Goal: Task Accomplishment & Management: Complete application form

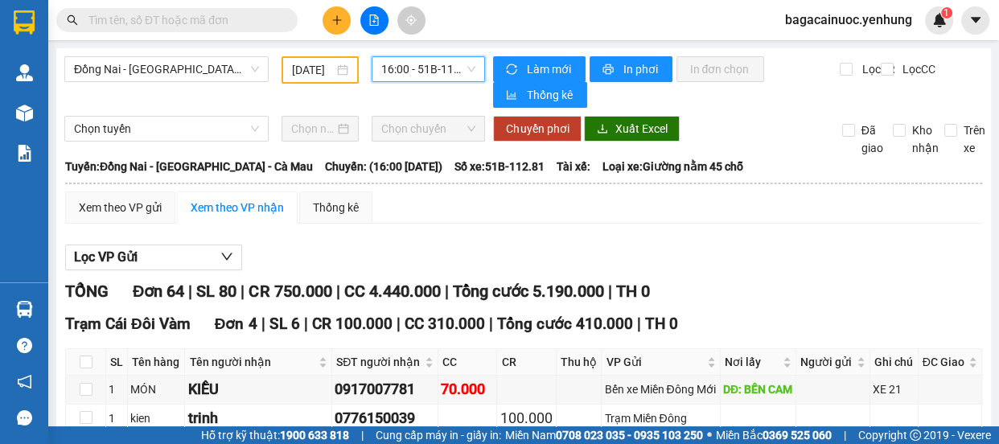
click at [300, 75] on input "[DATE]" at bounding box center [313, 70] width 42 height 18
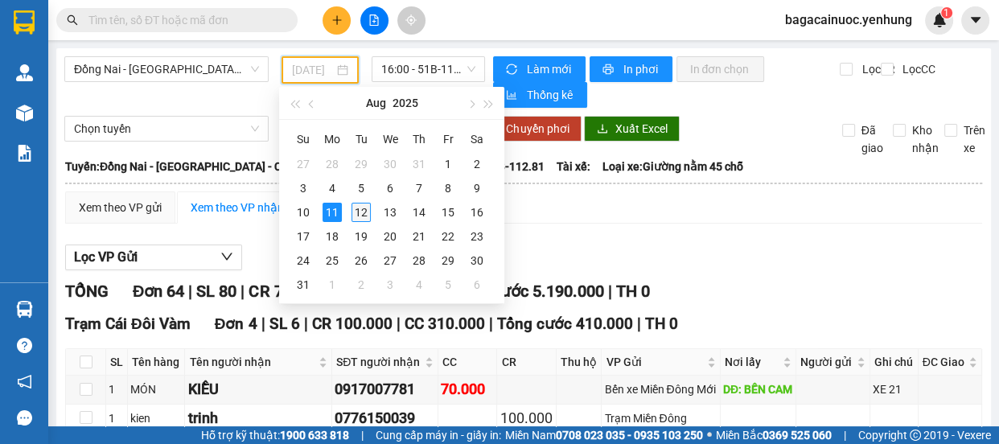
click at [356, 203] on div "12" at bounding box center [361, 212] width 19 height 19
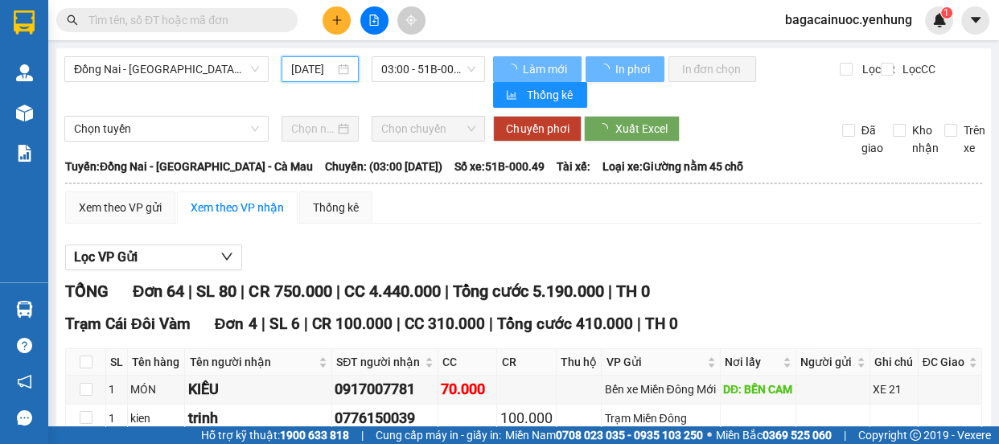
type input "[DATE]"
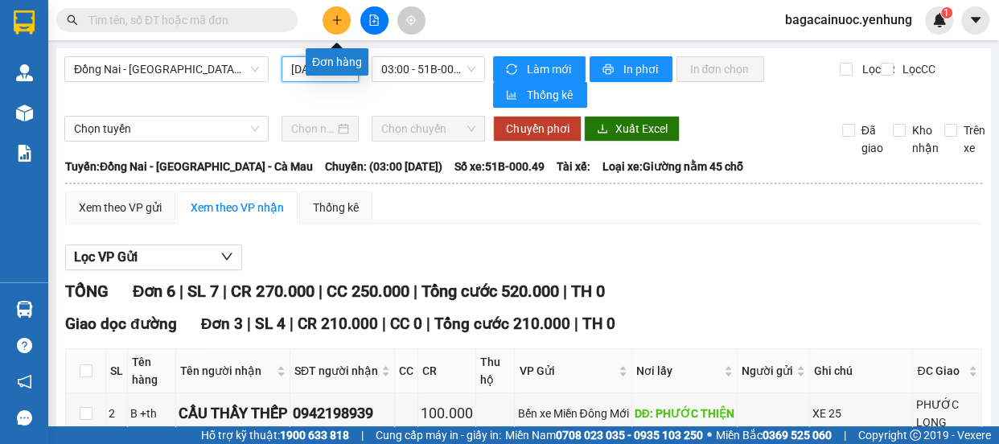
click at [337, 23] on icon "plus" at bounding box center [336, 19] width 1 height 9
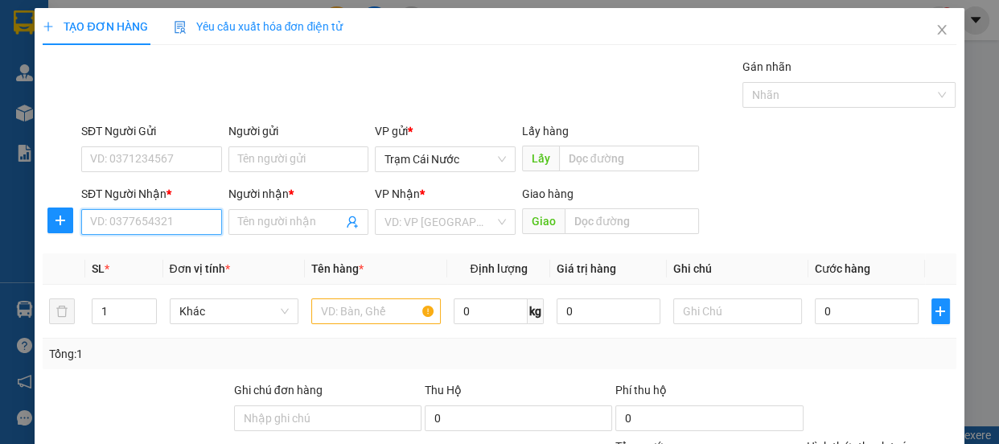
click at [157, 233] on input "SĐT Người Nhận *" at bounding box center [151, 222] width 141 height 26
click at [142, 255] on div "0914702780 - 0" at bounding box center [150, 254] width 120 height 18
type input "0914702780"
type input "0"
type input "80.000"
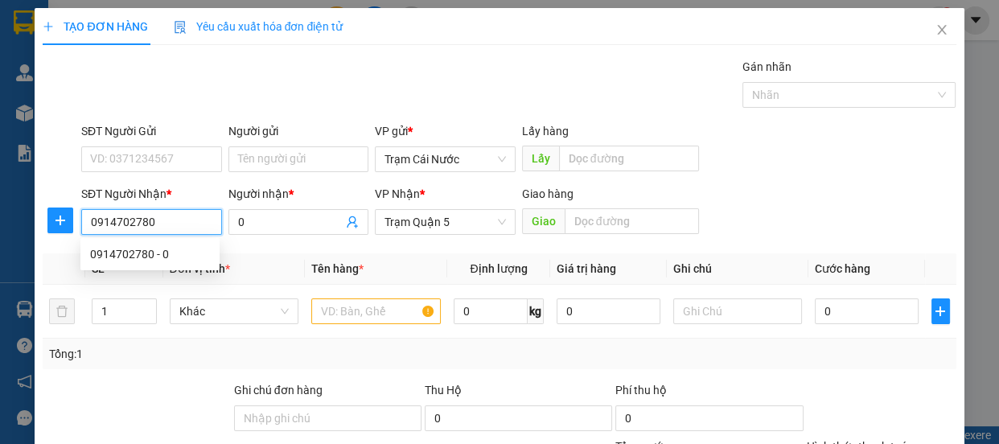
type input "80.000"
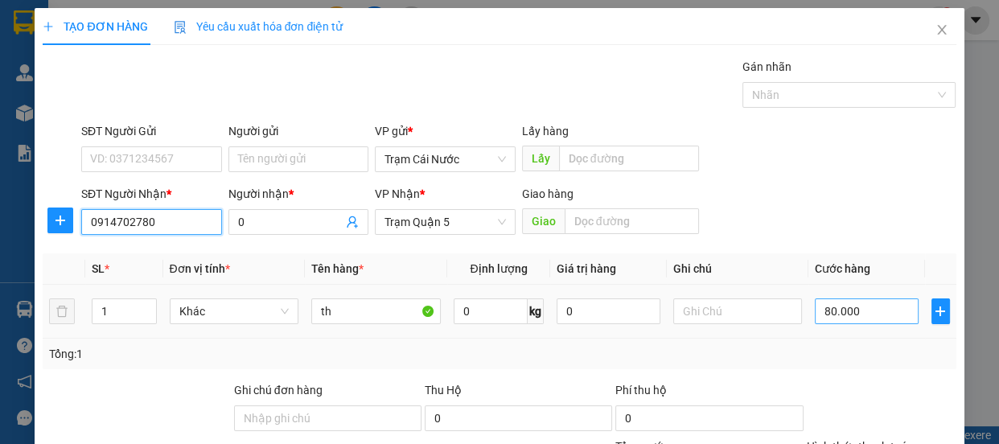
type input "0914702780"
click at [854, 302] on input "80.000" at bounding box center [867, 311] width 104 height 26
type input "0"
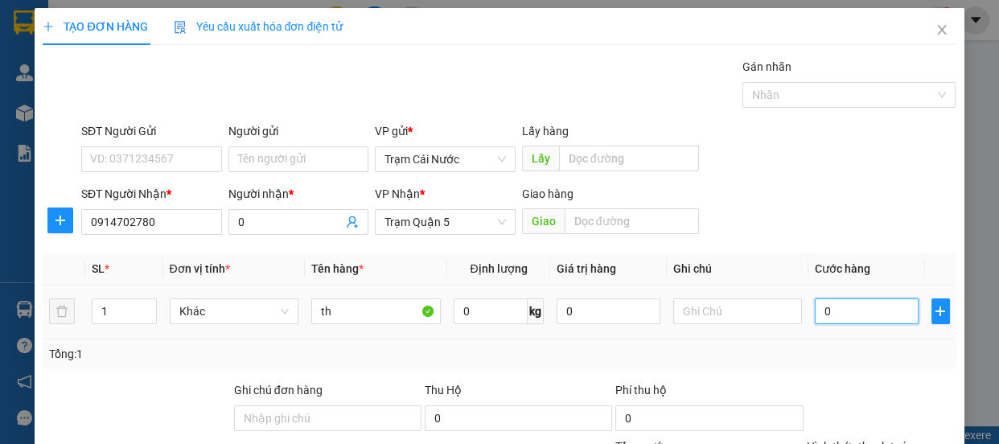
click at [815, 317] on input "0" at bounding box center [867, 311] width 104 height 26
type input "10"
type input "120"
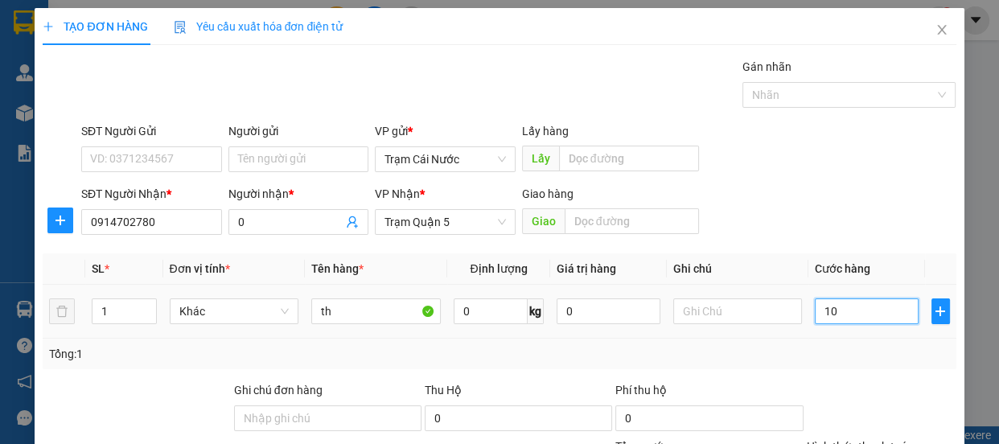
type input "120"
type input "120.000"
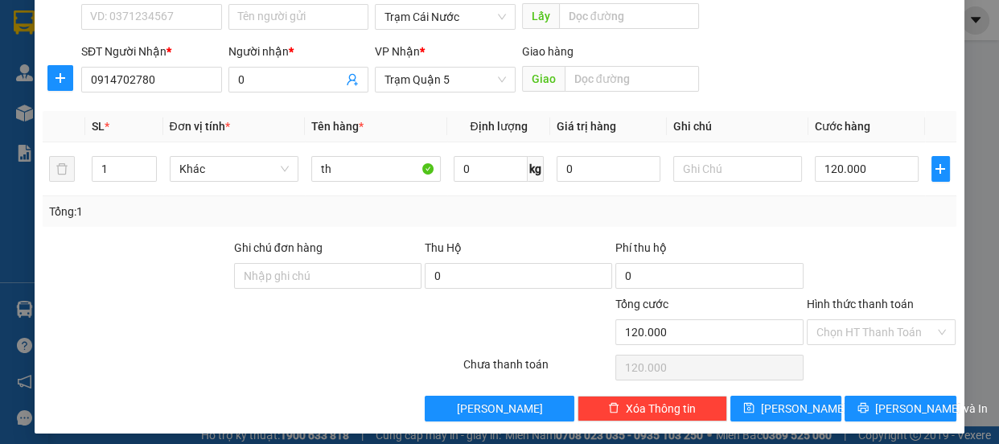
scroll to position [150, 0]
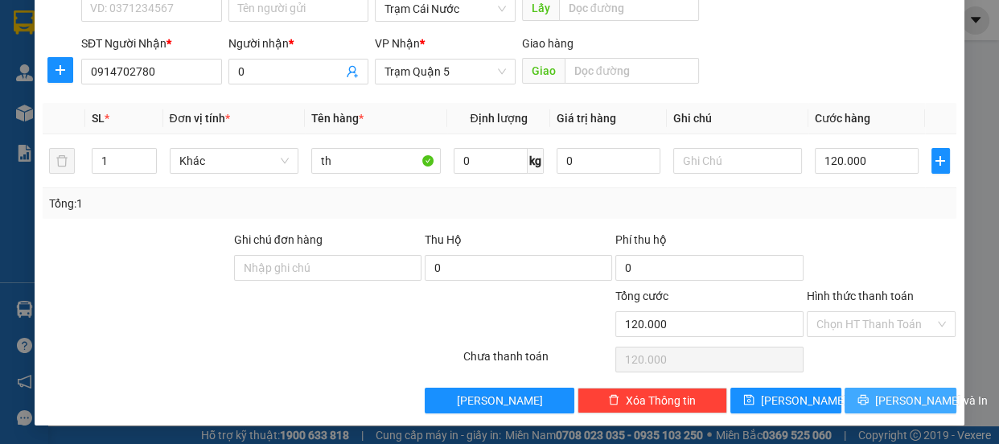
click at [901, 393] on span "[PERSON_NAME] và In" at bounding box center [931, 401] width 113 height 18
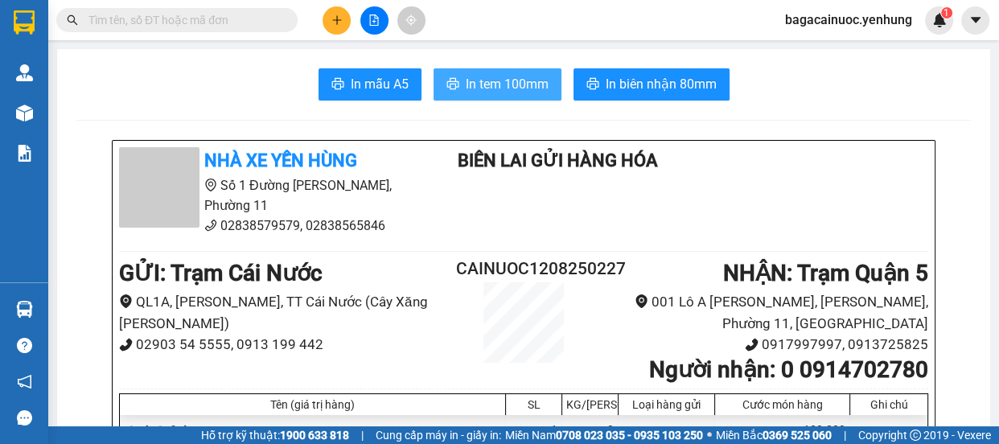
click at [481, 96] on button "In tem 100mm" at bounding box center [498, 84] width 128 height 32
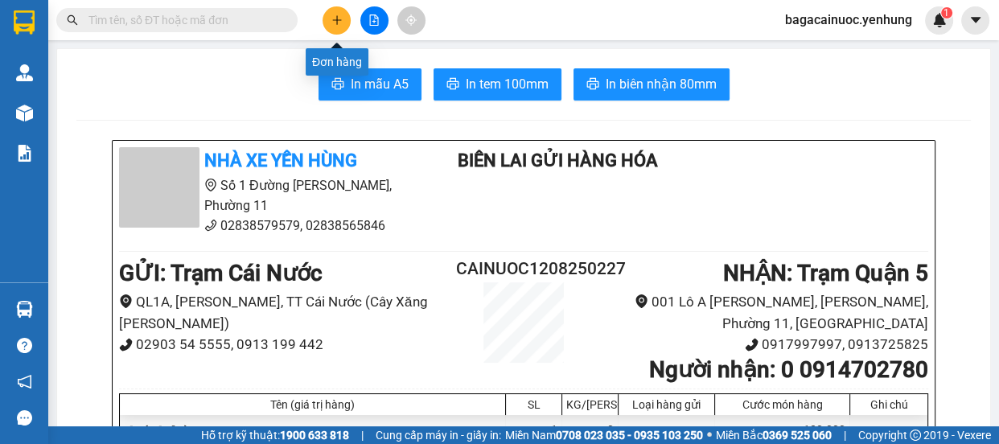
click at [332, 19] on icon "plus" at bounding box center [336, 19] width 11 height 11
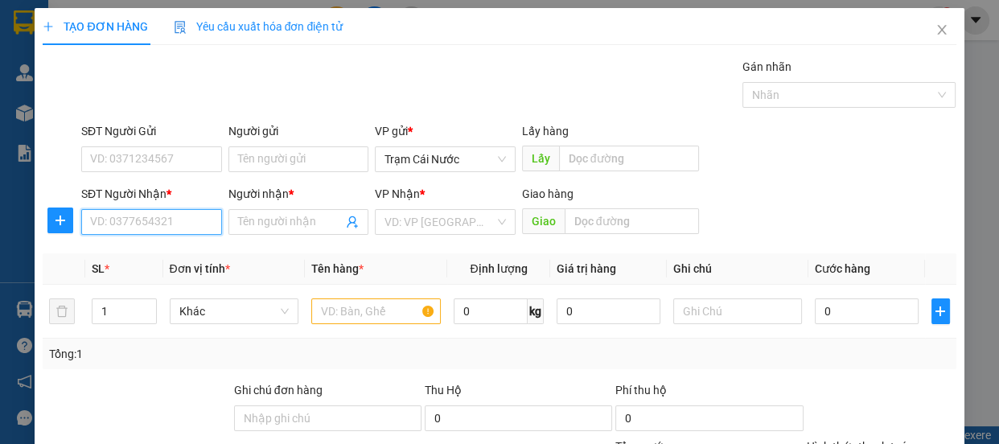
click at [154, 226] on input "SĐT Người Nhận *" at bounding box center [151, 222] width 141 height 26
click at [153, 251] on div "0765178379 - a" at bounding box center [150, 254] width 120 height 18
type input "0765178379"
type input "a"
type input "60.000"
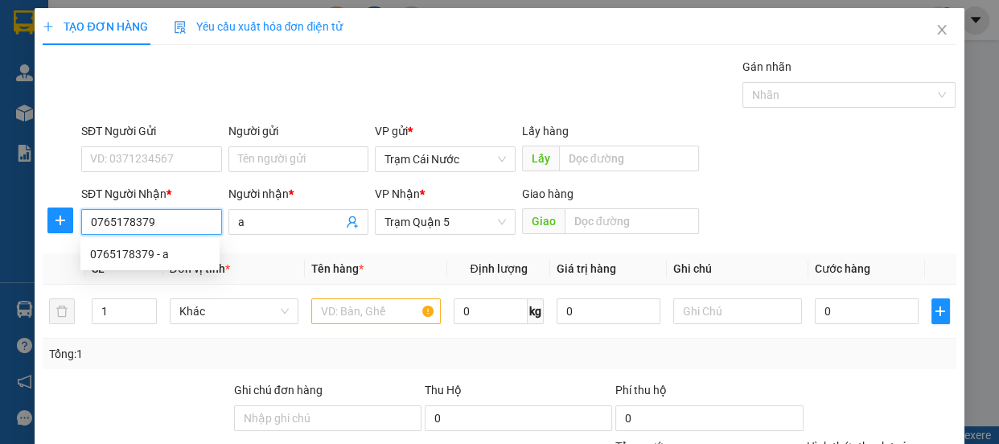
type input "60.000"
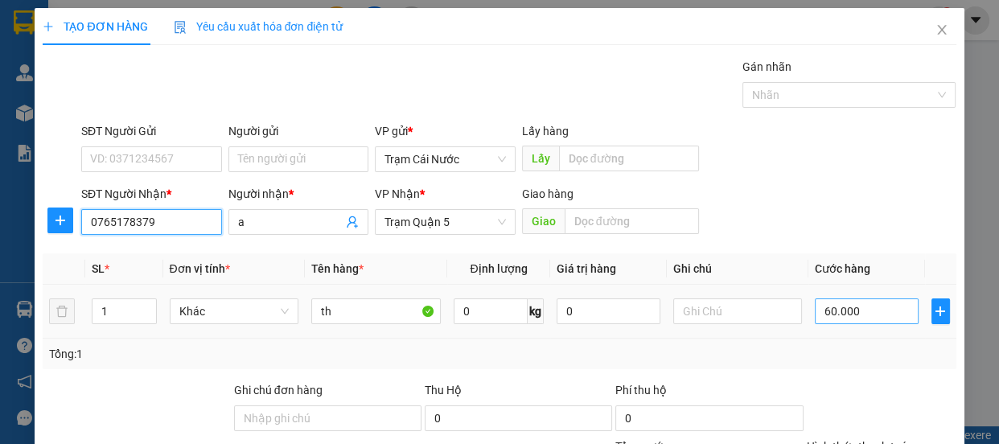
type input "0765178379"
click at [869, 320] on input "60.000" at bounding box center [867, 311] width 104 height 26
type input "0"
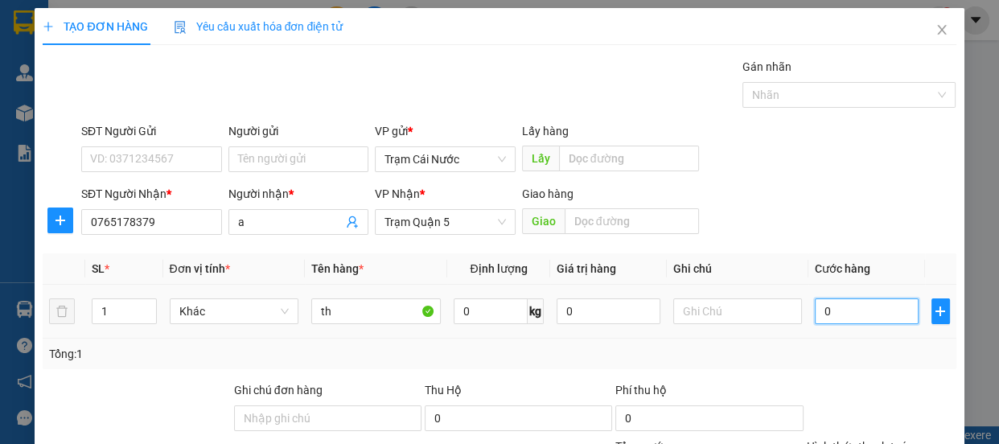
click at [815, 315] on input "0" at bounding box center [867, 311] width 104 height 26
type input "80"
type input "80.000"
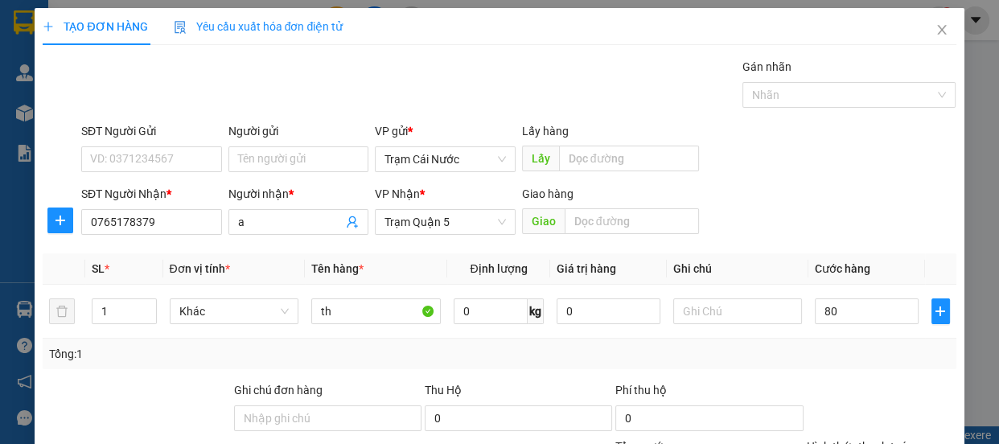
type input "80.000"
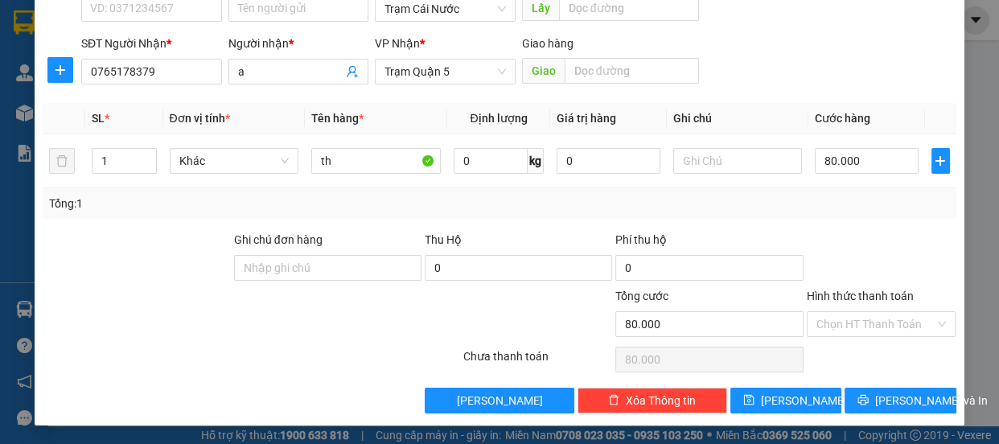
click at [890, 293] on label "Hình thức thanh toán" at bounding box center [860, 296] width 107 height 13
click at [890, 312] on input "Hình thức thanh toán" at bounding box center [876, 324] width 119 height 24
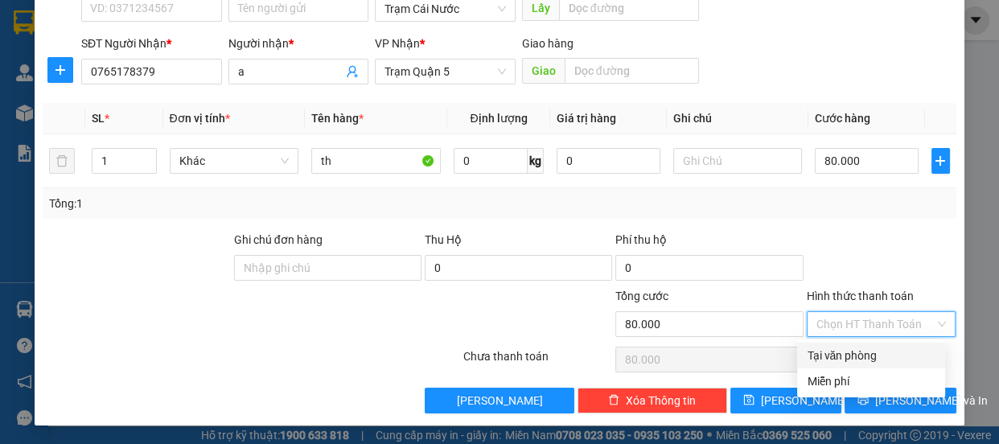
click at [851, 350] on div "Tại văn phòng" at bounding box center [871, 356] width 129 height 18
type input "0"
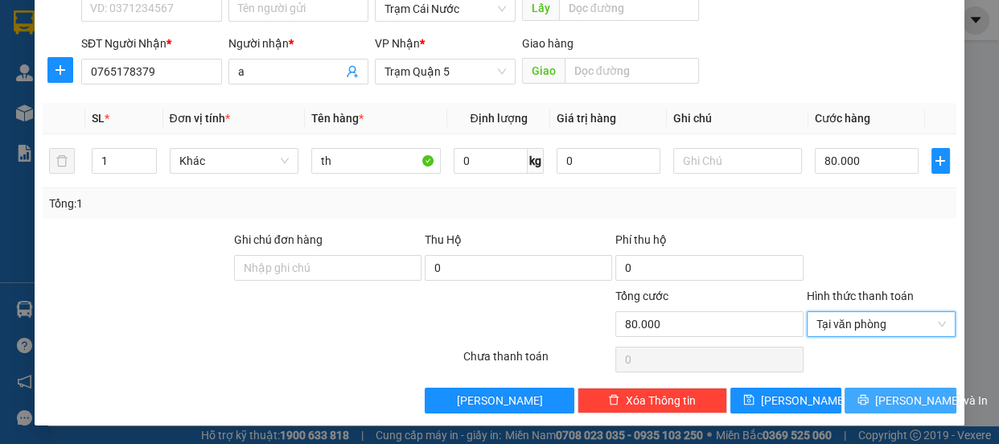
click at [877, 409] on button "[PERSON_NAME] và In" at bounding box center [900, 401] width 111 height 26
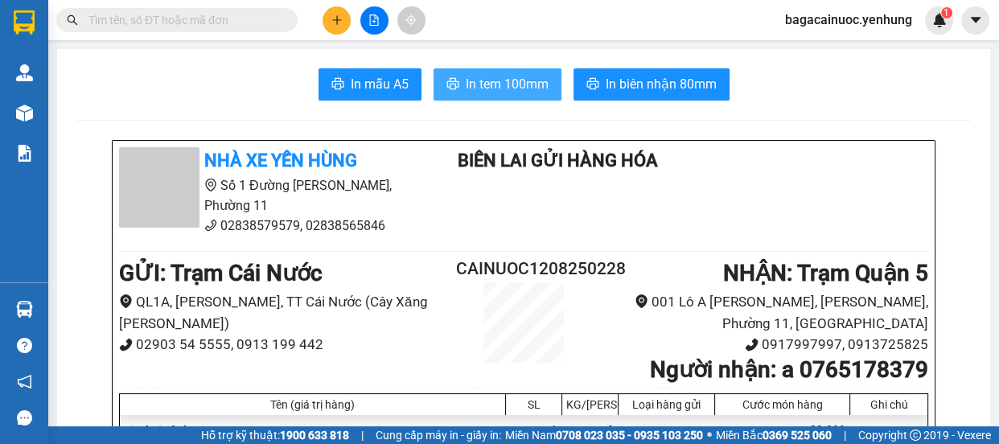
click at [467, 85] on span "In tem 100mm" at bounding box center [507, 84] width 83 height 20
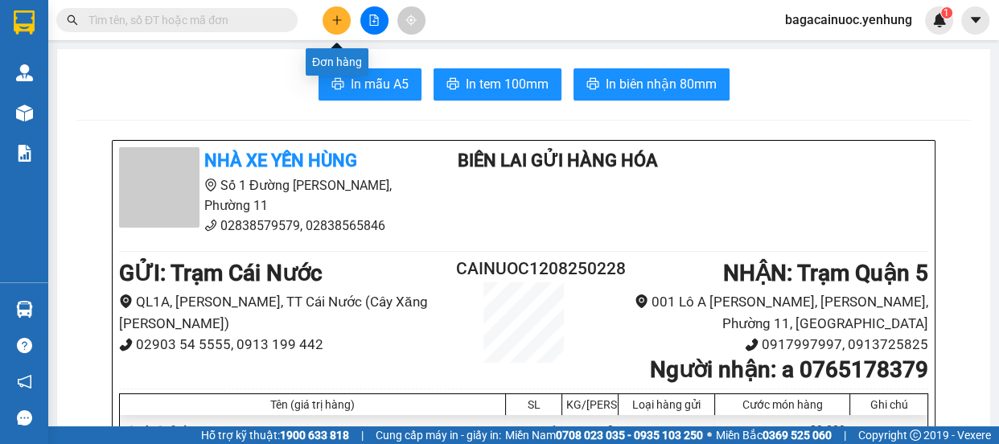
click at [342, 23] on icon "plus" at bounding box center [336, 19] width 11 height 11
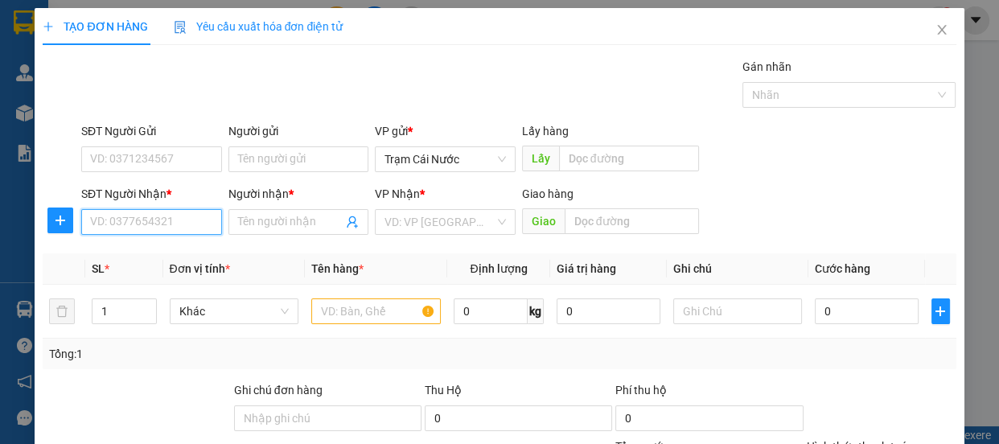
click at [112, 233] on input "SĐT Người Nhận *" at bounding box center [151, 222] width 141 height 26
type input "0908835216"
click at [258, 232] on span at bounding box center [298, 222] width 141 height 26
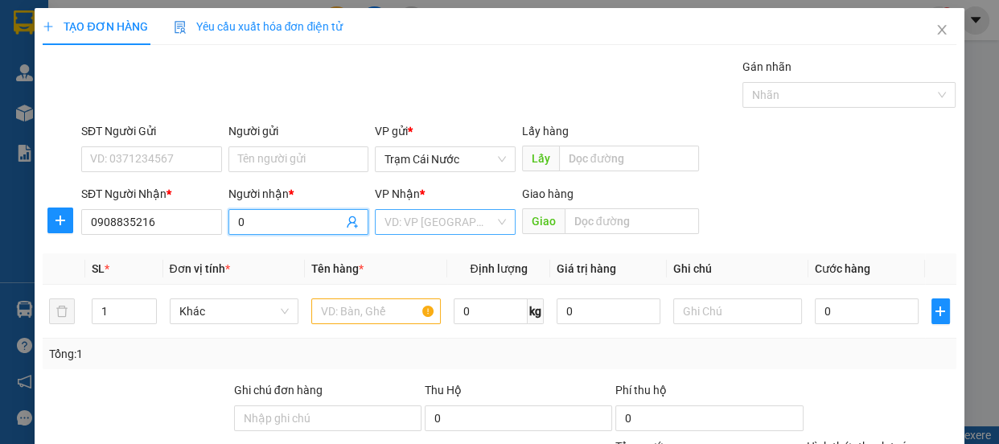
type input "0"
click at [448, 215] on input "search" at bounding box center [440, 222] width 110 height 24
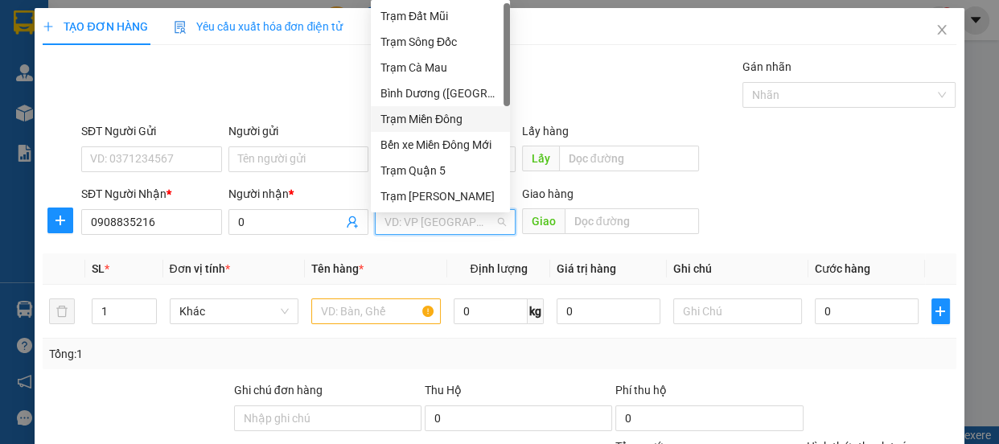
click at [470, 117] on div "Trạm Miền Đông" at bounding box center [441, 119] width 120 height 18
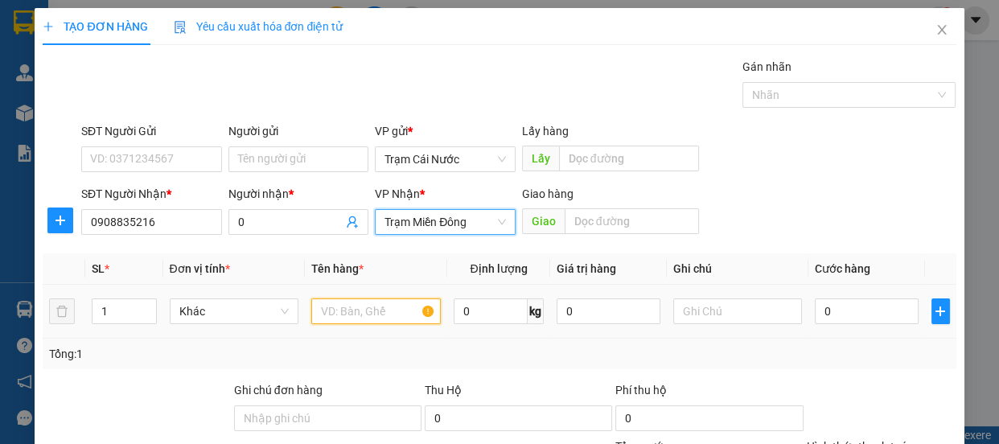
click at [393, 311] on input "text" at bounding box center [376, 311] width 130 height 26
type input "r"
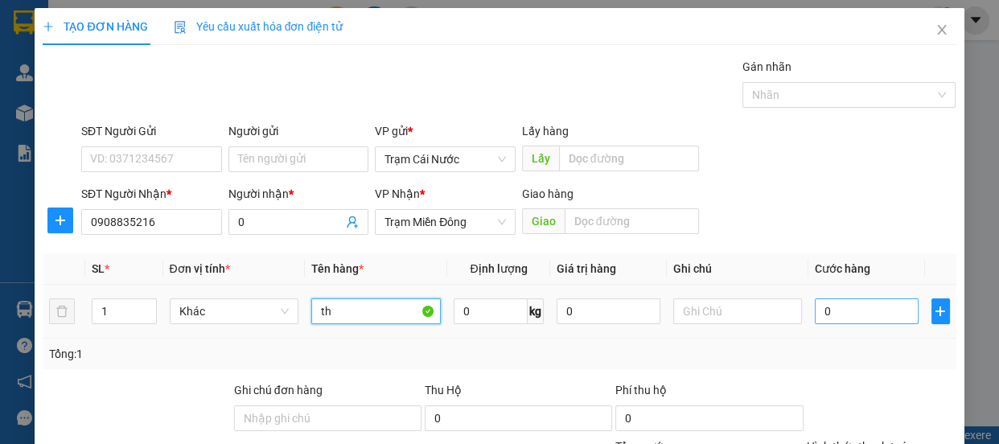
type input "th"
click at [864, 322] on input "0" at bounding box center [867, 311] width 104 height 26
type input "6"
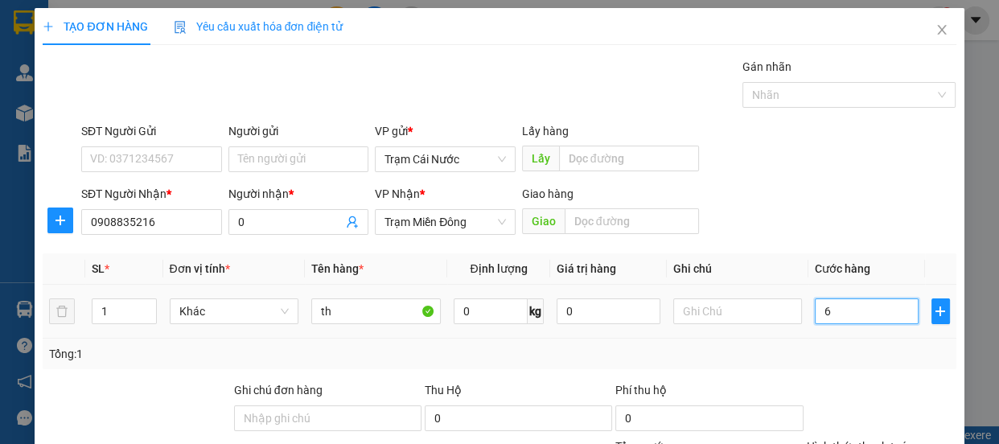
type input "60"
type input "60.000"
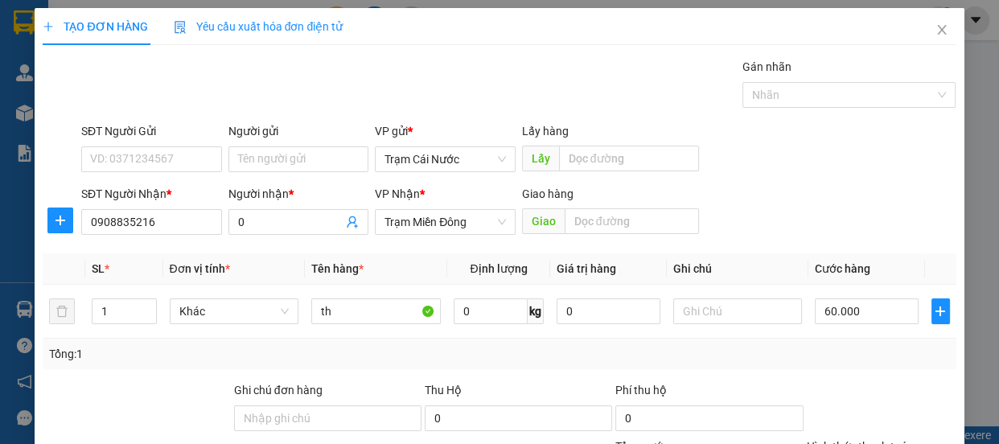
scroll to position [130, 0]
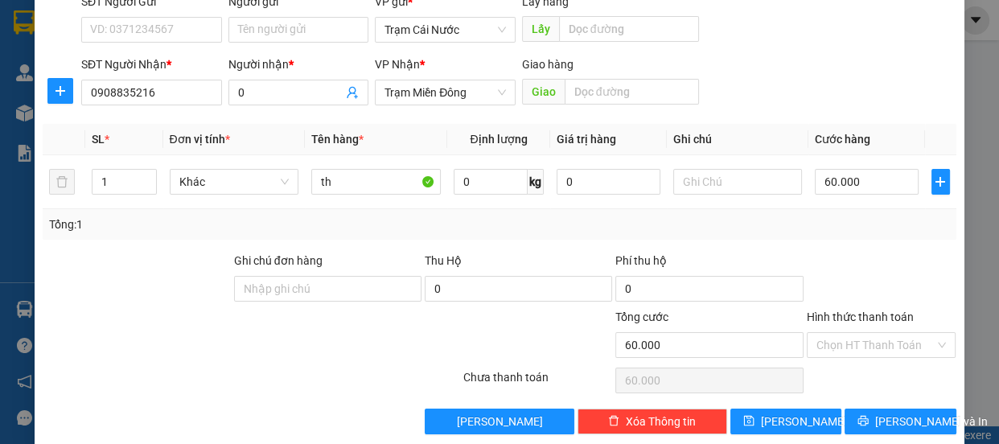
click at [858, 315] on label "Hình thức thanh toán" at bounding box center [860, 317] width 107 height 13
click at [858, 333] on input "Hình thức thanh toán" at bounding box center [876, 345] width 119 height 24
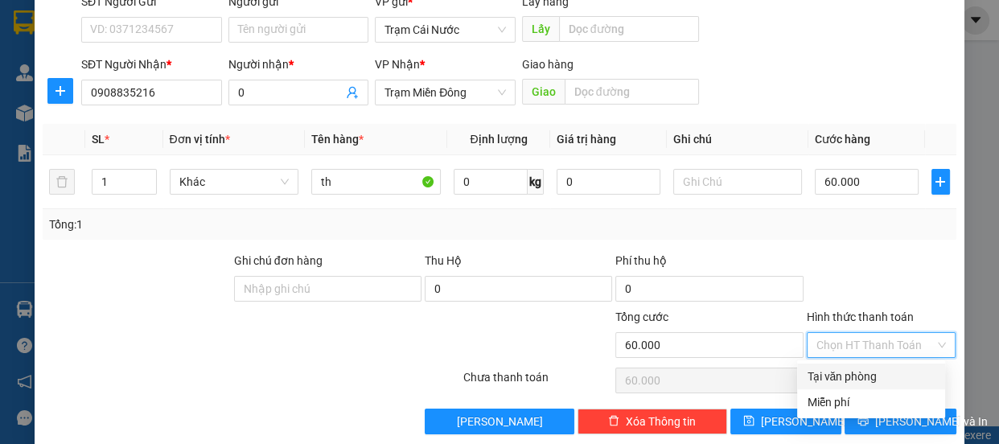
click at [850, 379] on div "Tại văn phòng" at bounding box center [871, 377] width 129 height 18
type input "0"
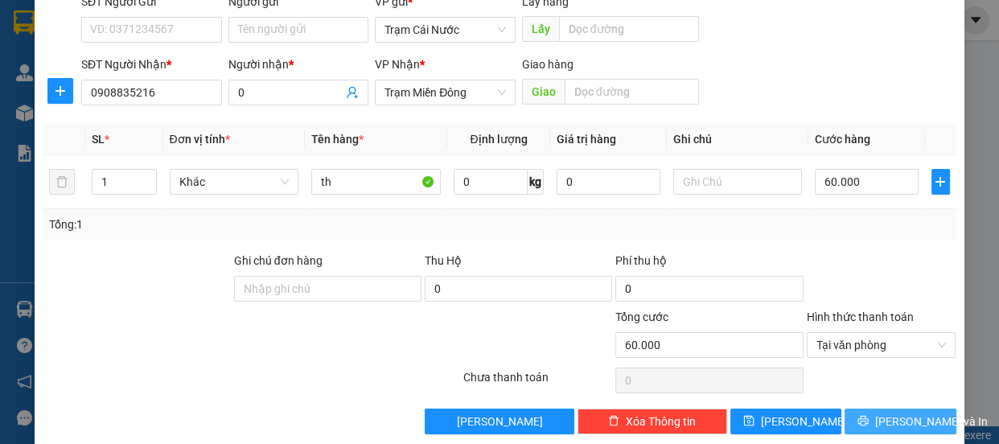
click at [895, 431] on button "[PERSON_NAME] và In" at bounding box center [900, 422] width 111 height 26
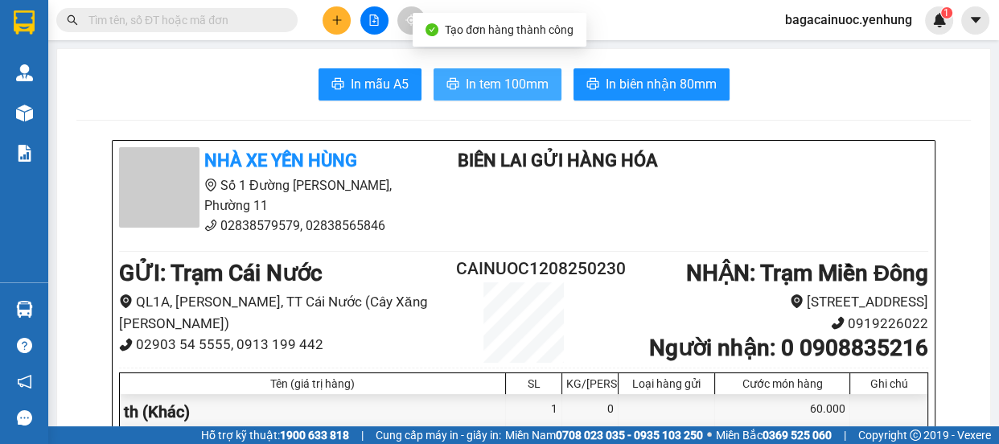
click at [507, 89] on span "In tem 100mm" at bounding box center [507, 84] width 83 height 20
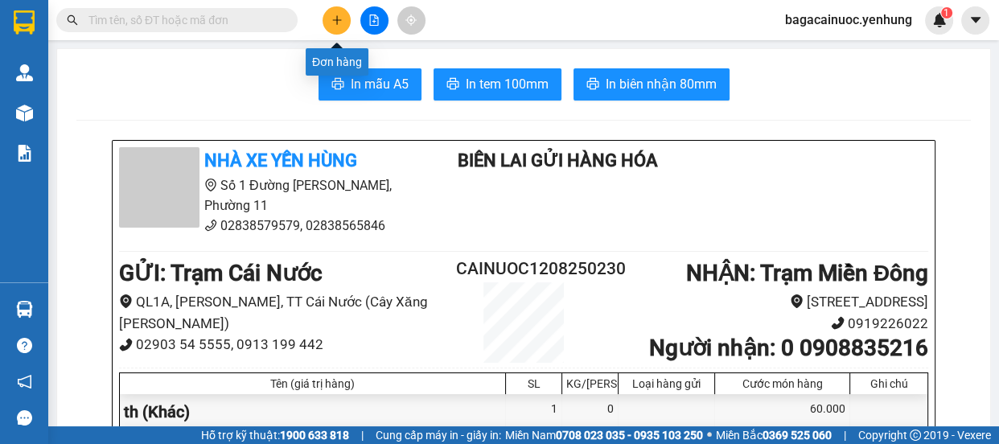
click at [348, 12] on button at bounding box center [337, 20] width 28 height 28
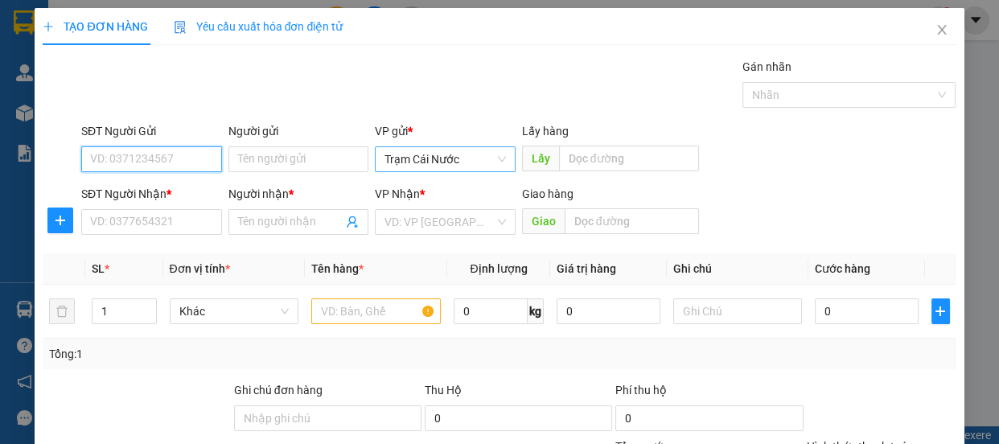
click at [468, 163] on span "Trạm Cái Nước" at bounding box center [445, 159] width 121 height 24
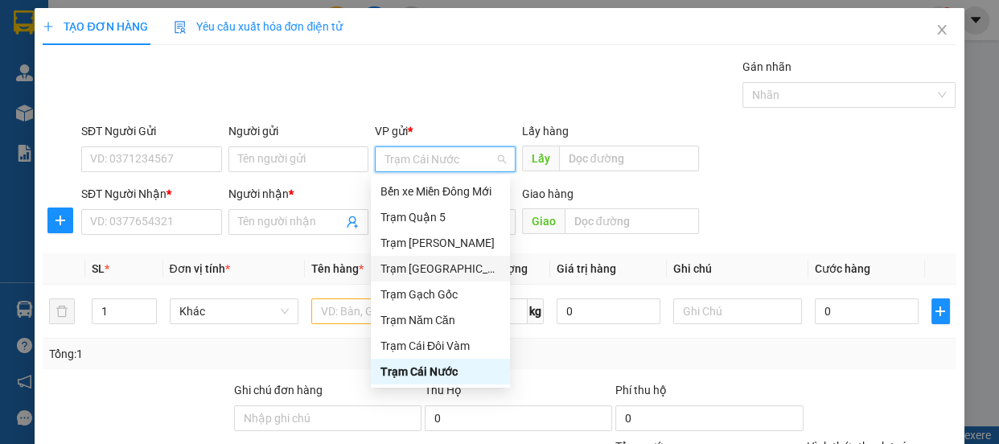
click at [447, 272] on div "Trạm [GEOGRAPHIC_DATA]" at bounding box center [441, 269] width 120 height 18
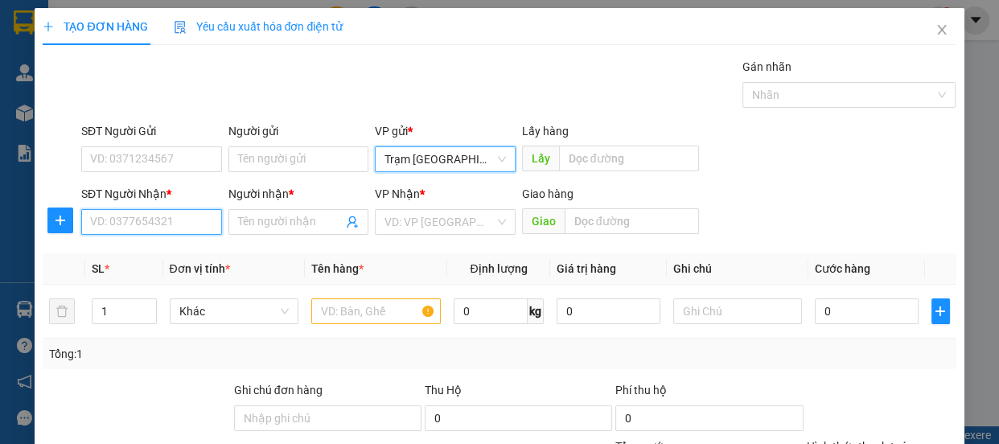
click at [145, 232] on input "SĐT Người Nhận *" at bounding box center [151, 222] width 141 height 26
type input "0703258062"
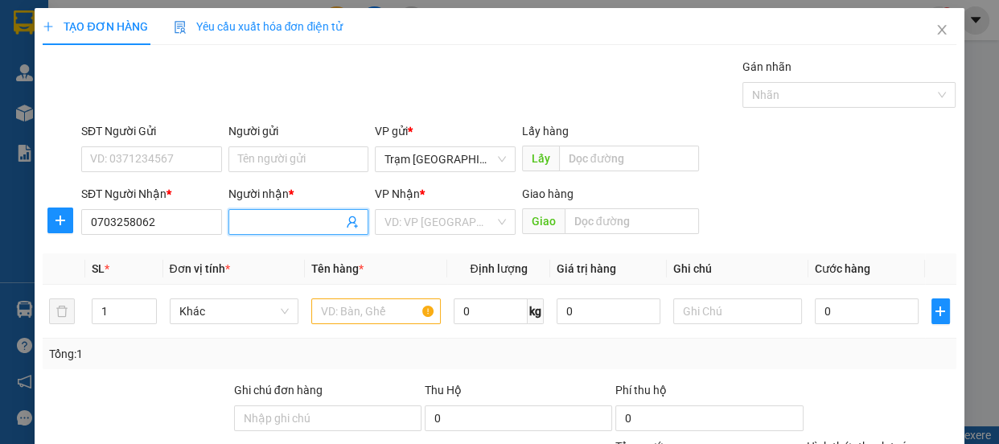
click at [244, 213] on input "Người nhận *" at bounding box center [290, 222] width 105 height 18
type input "0"
click at [434, 227] on input "search" at bounding box center [440, 222] width 110 height 24
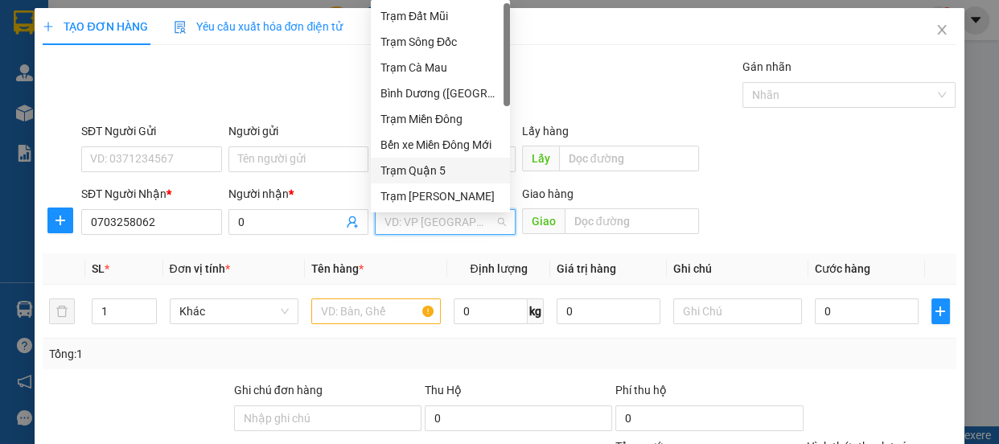
click at [442, 163] on div "Trạm Quận 5" at bounding box center [441, 171] width 120 height 18
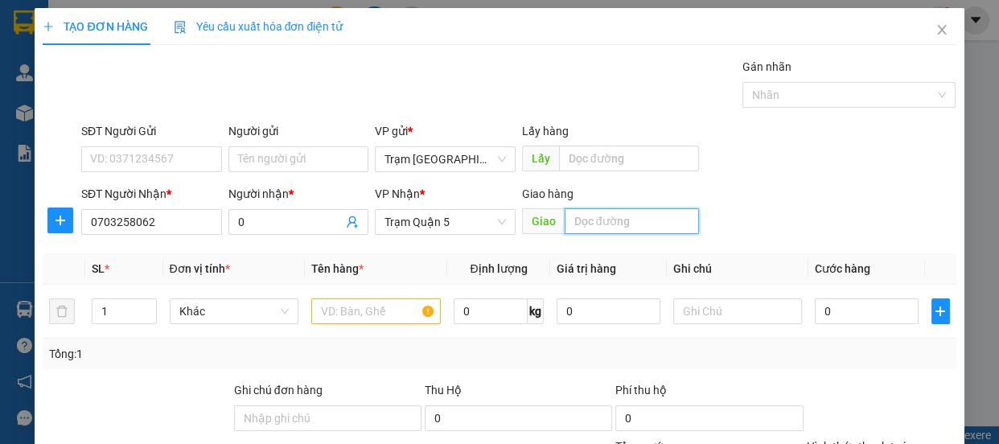
click at [607, 231] on input "text" at bounding box center [632, 221] width 134 height 26
type input "gò dua"
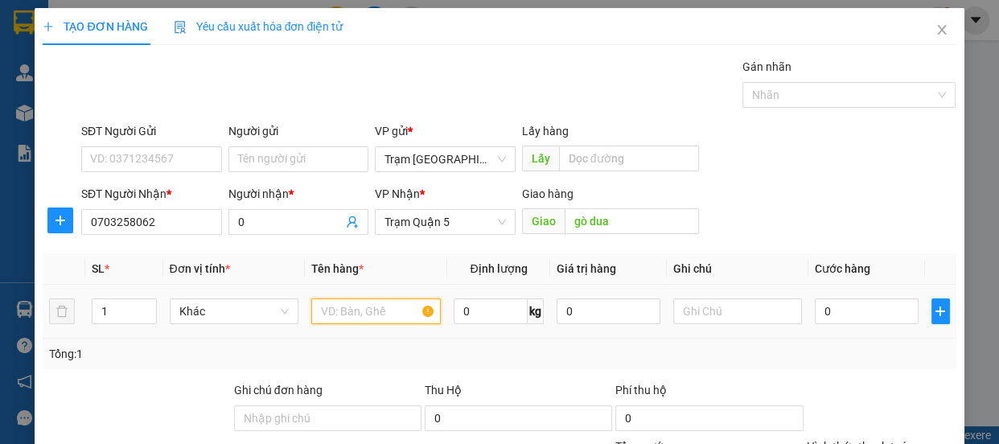
click at [393, 314] on input "text" at bounding box center [376, 311] width 130 height 26
type input "th"
click at [852, 323] on div "0" at bounding box center [867, 311] width 104 height 32
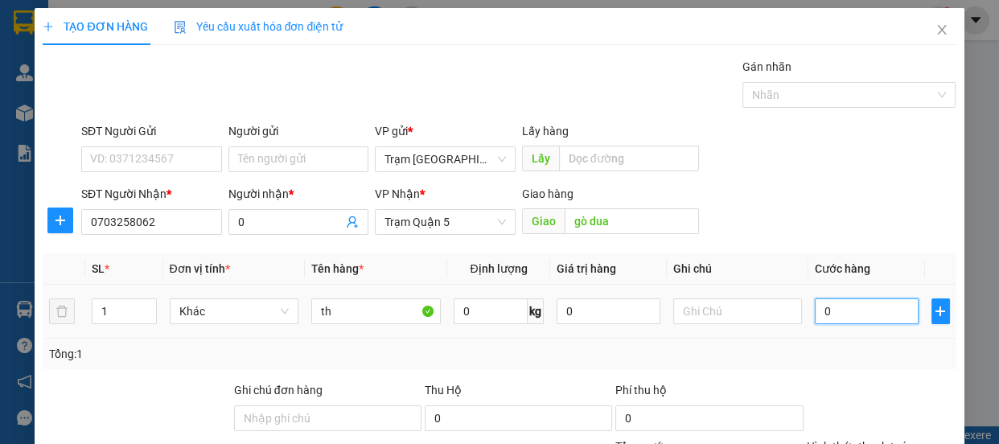
click at [854, 316] on input "0" at bounding box center [867, 311] width 104 height 26
type input "1"
type input "1 0"
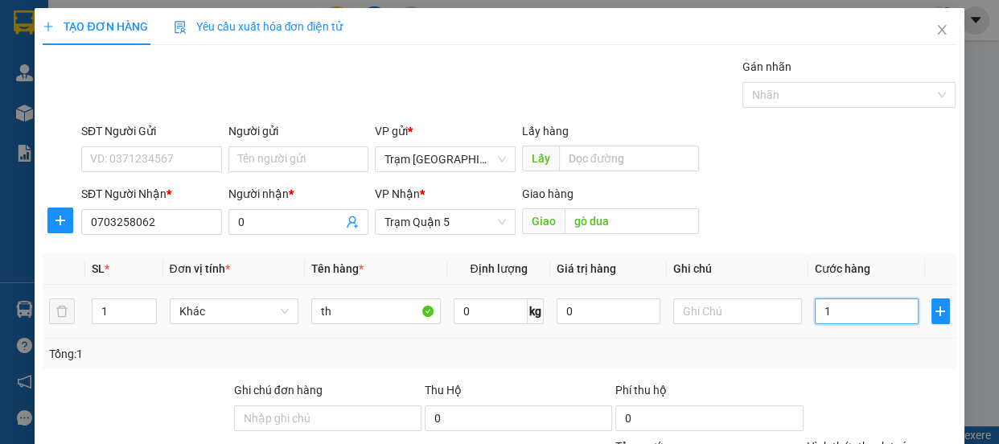
type input "0"
type input "1"
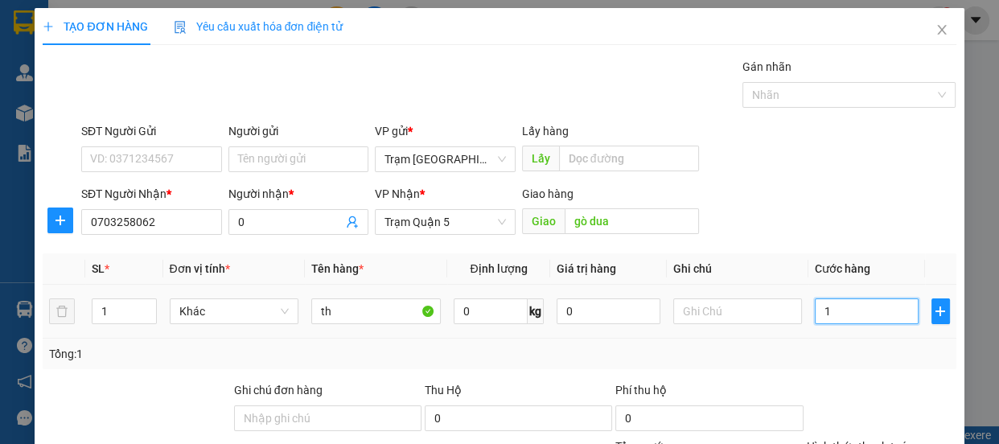
type input "0"
type input "01"
type input "1"
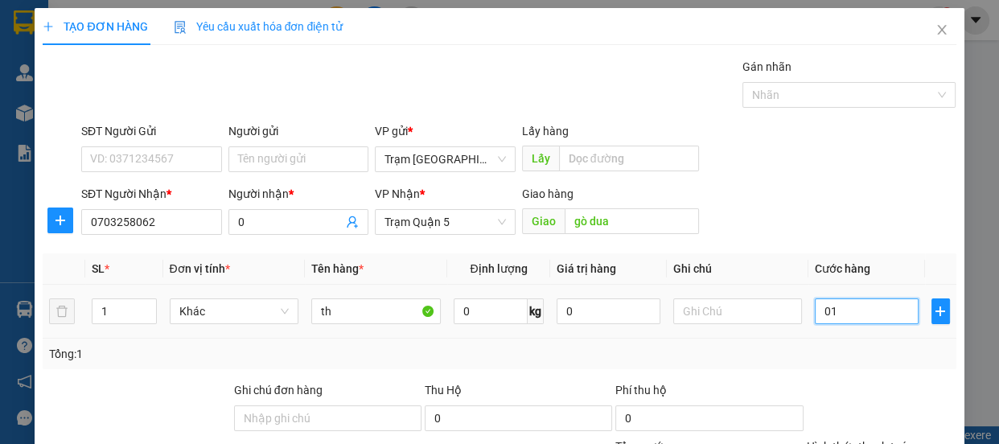
type input "1"
type input "0"
click at [815, 320] on input "0" at bounding box center [867, 311] width 104 height 26
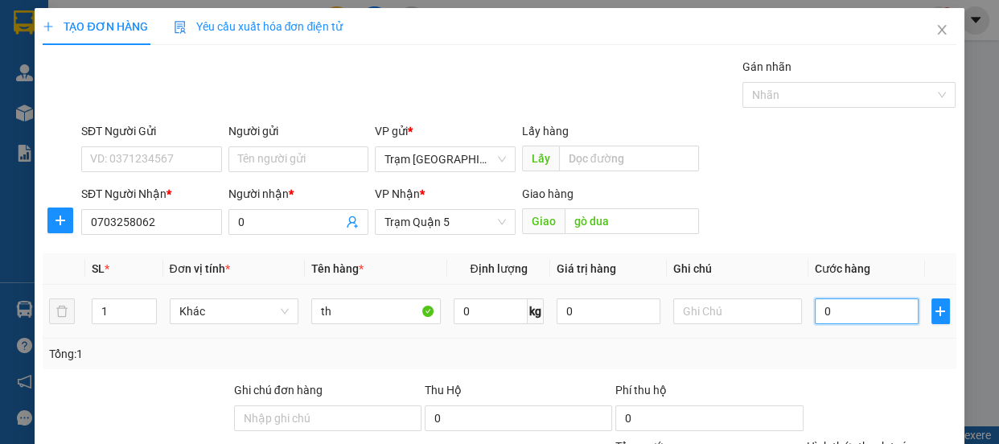
type input "10"
type input "100"
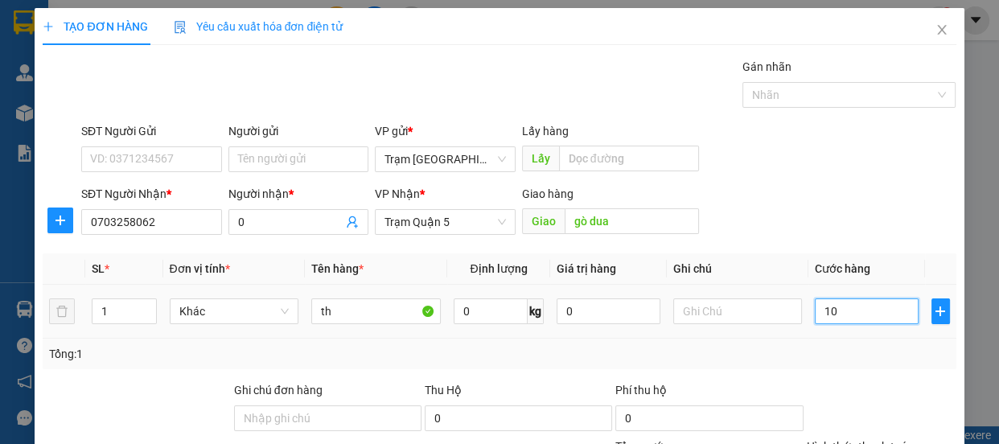
type input "100"
type input "100.000"
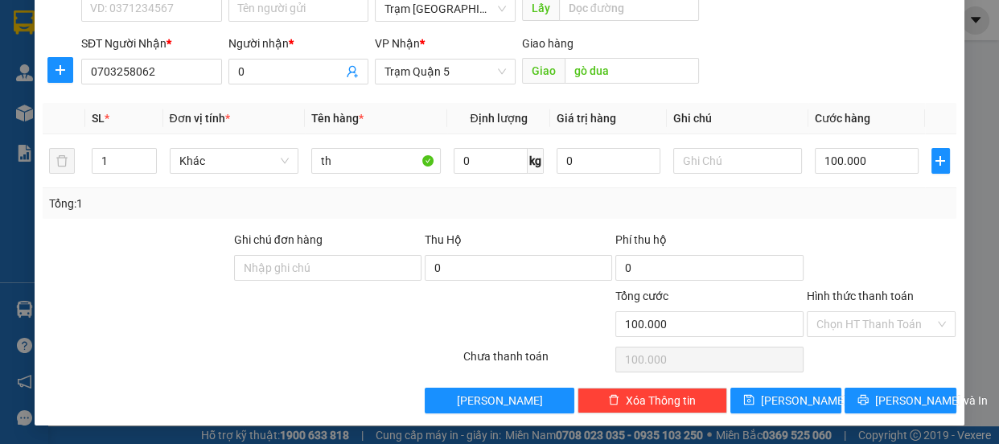
click at [850, 295] on label "Hình thức thanh toán" at bounding box center [860, 296] width 107 height 13
click at [850, 312] on input "Hình thức thanh toán" at bounding box center [876, 324] width 119 height 24
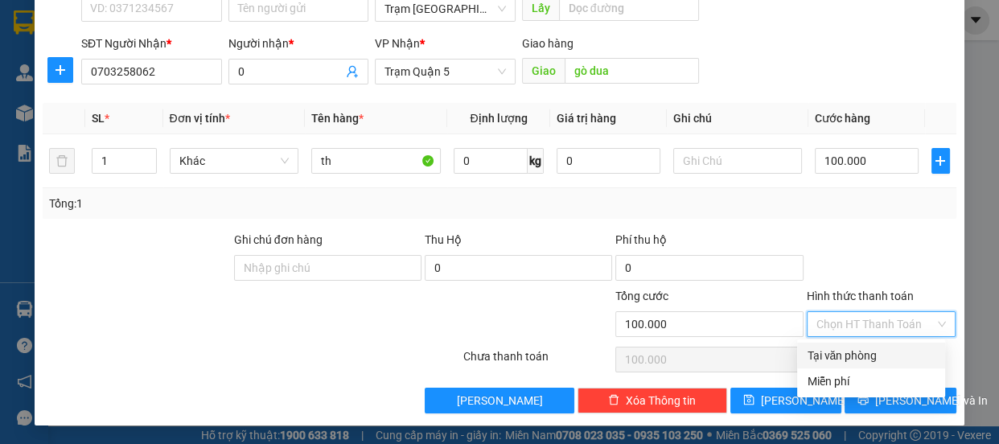
click at [827, 355] on div "Tại văn phòng" at bounding box center [871, 356] width 129 height 18
type input "0"
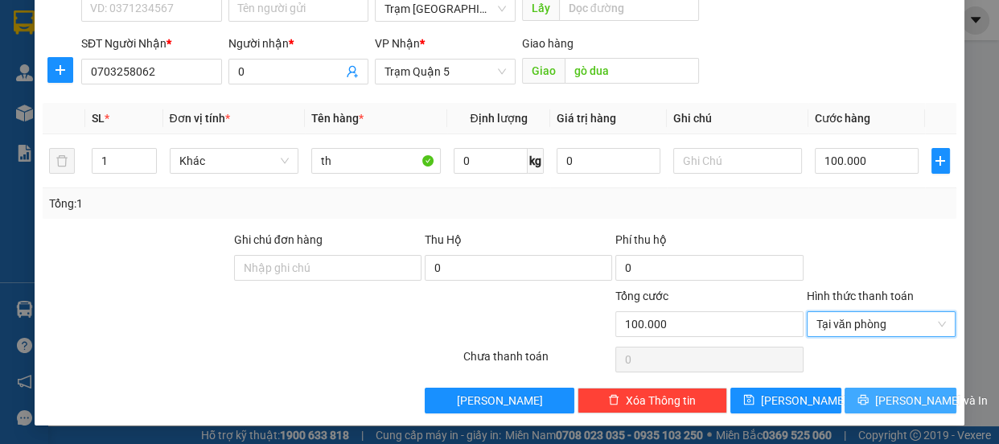
click at [882, 401] on span "[PERSON_NAME] và In" at bounding box center [931, 401] width 113 height 18
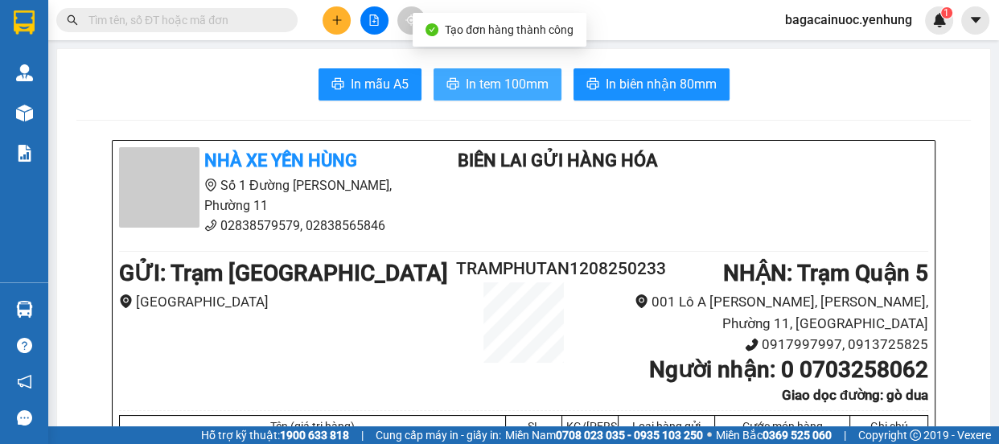
click at [474, 85] on span "In tem 100mm" at bounding box center [507, 84] width 83 height 20
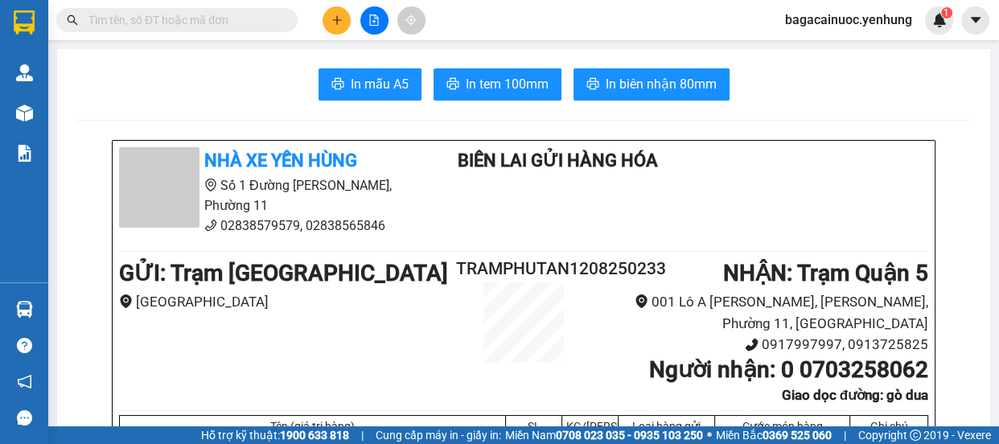
click at [336, 11] on button at bounding box center [337, 20] width 28 height 28
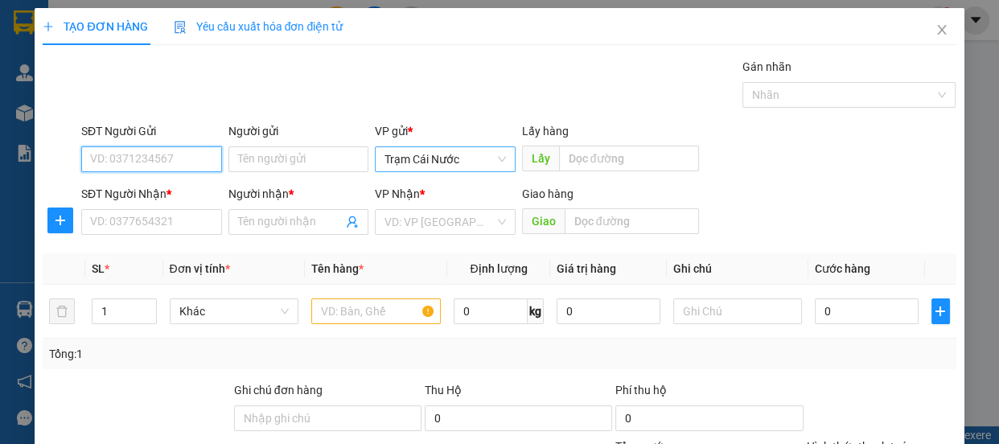
click at [451, 162] on span "Trạm Cái Nước" at bounding box center [445, 159] width 121 height 24
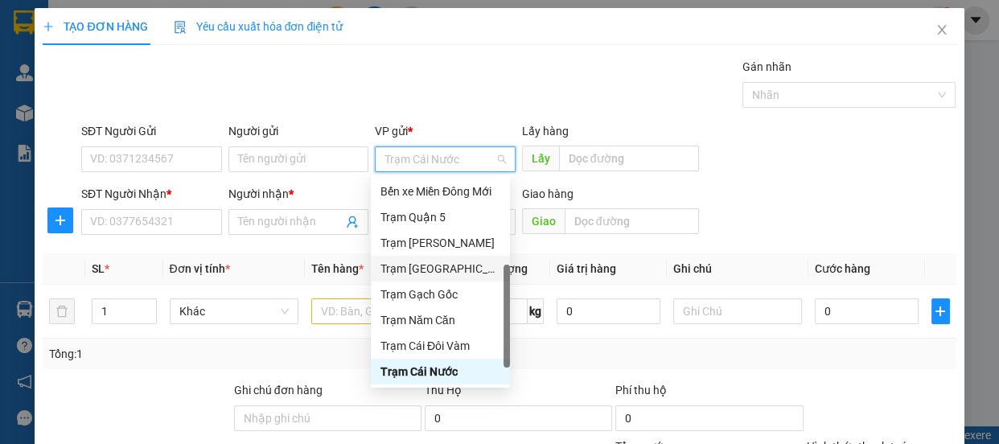
click at [443, 268] on div "Trạm [GEOGRAPHIC_DATA]" at bounding box center [441, 269] width 120 height 18
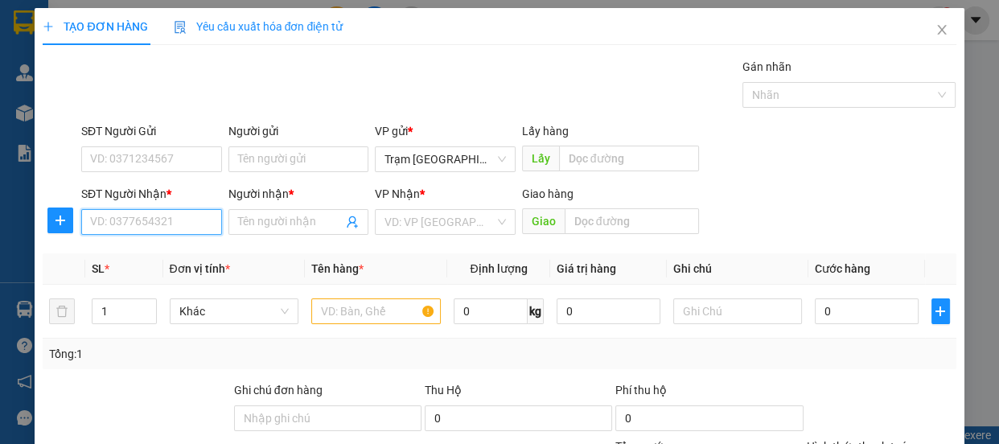
click at [195, 222] on input "SĐT Người Nhận *" at bounding box center [151, 222] width 141 height 26
type input "0943226008"
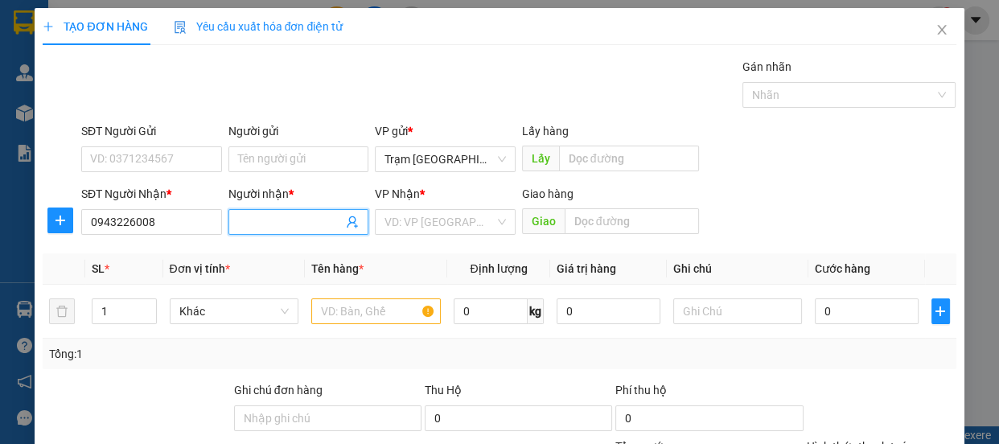
click at [299, 228] on input "Người nhận *" at bounding box center [290, 222] width 105 height 18
type input "0"
click at [442, 222] on input "search" at bounding box center [440, 222] width 110 height 24
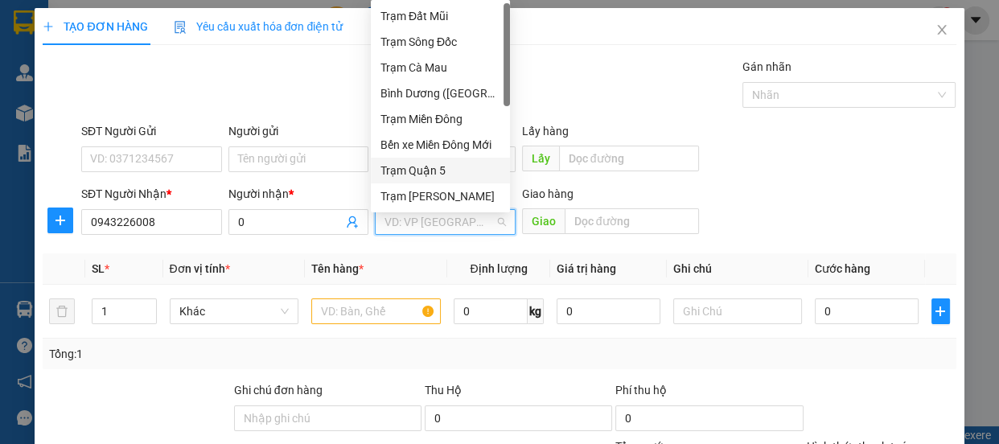
click at [447, 169] on div "Trạm Quận 5" at bounding box center [441, 171] width 120 height 18
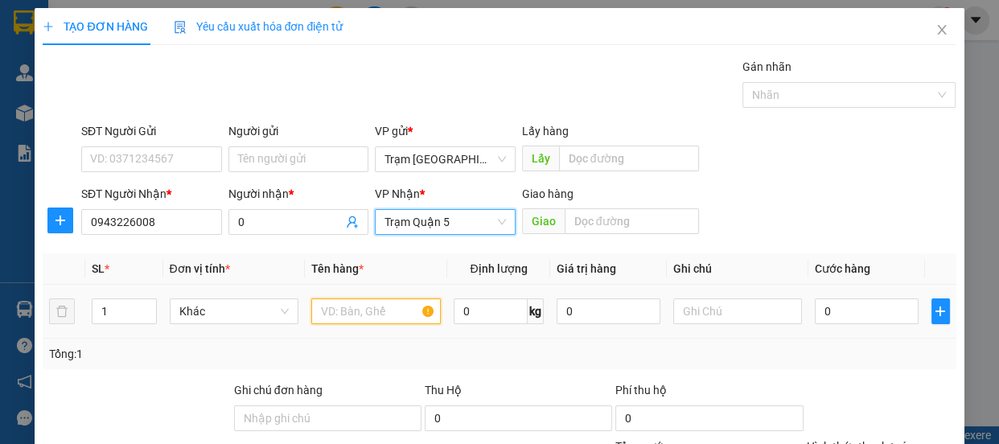
click at [375, 303] on input "text" at bounding box center [376, 311] width 130 height 26
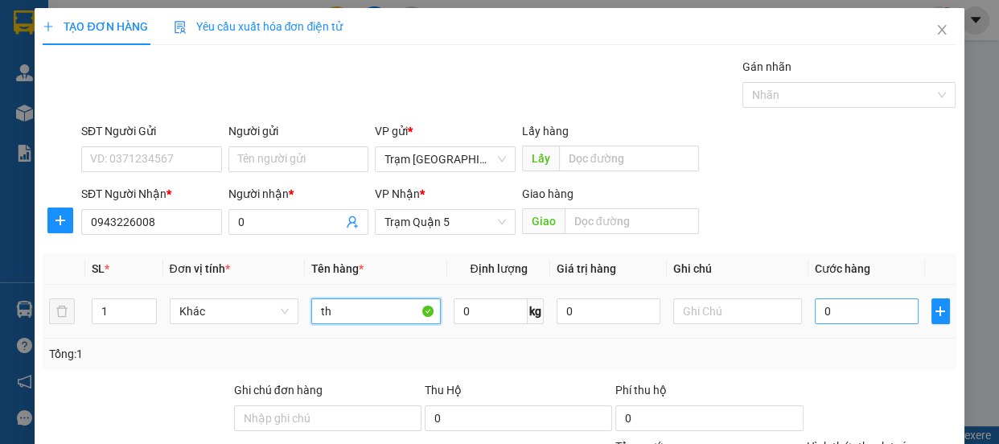
type input "th"
click at [837, 316] on input "0" at bounding box center [867, 311] width 104 height 26
type input "1"
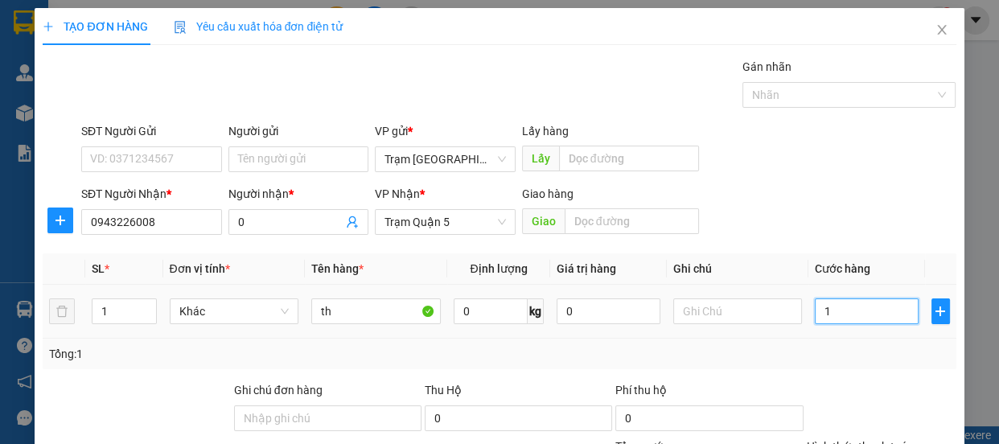
type input "10"
type input "100"
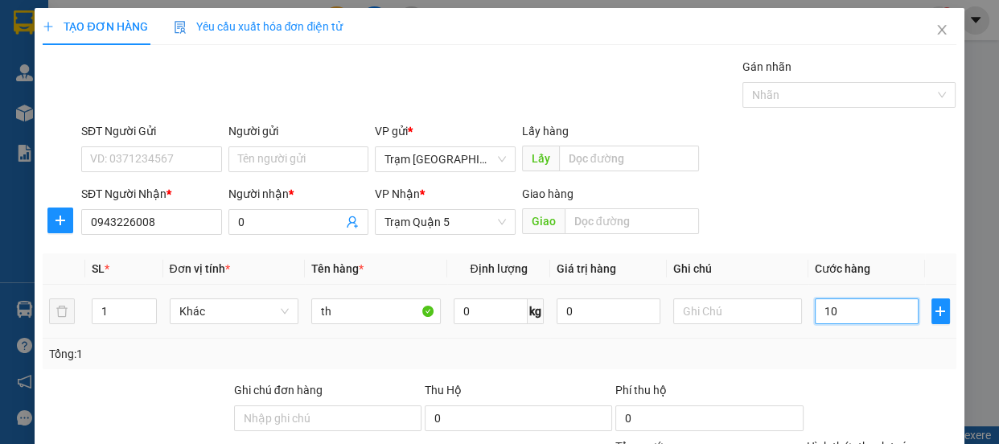
type input "100"
type input "100.000"
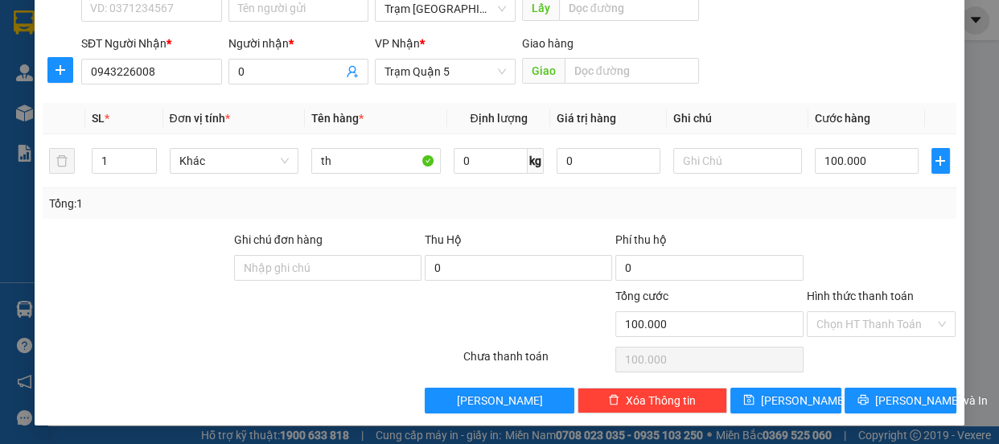
click at [897, 298] on label "Hình thức thanh toán" at bounding box center [860, 296] width 107 height 13
click at [897, 312] on input "Hình thức thanh toán" at bounding box center [876, 324] width 119 height 24
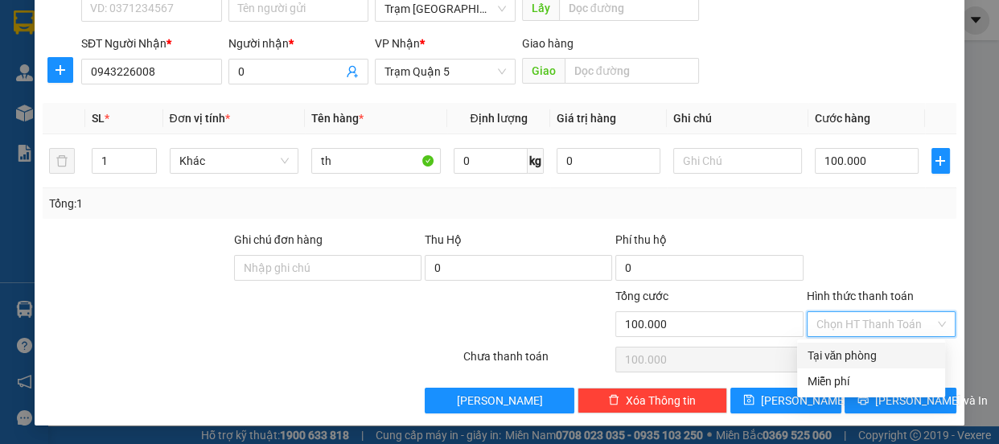
click at [870, 355] on div "Tại văn phòng" at bounding box center [871, 356] width 129 height 18
type input "0"
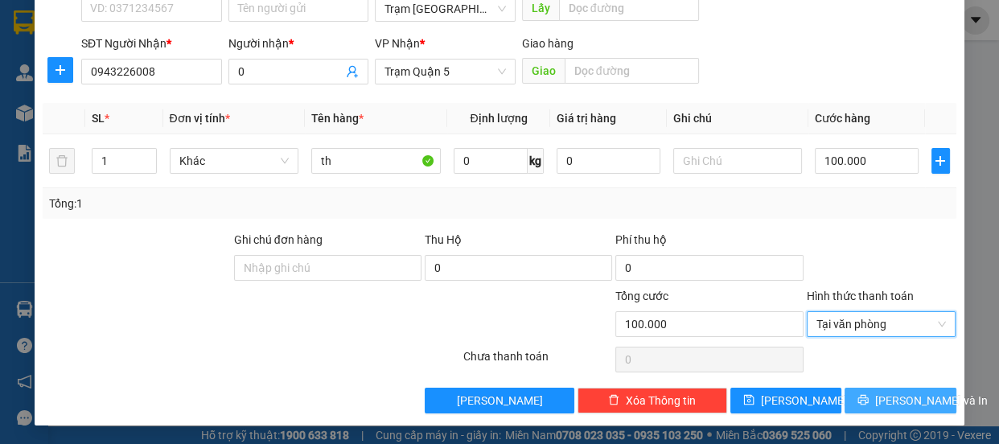
click at [879, 397] on span "[PERSON_NAME] và In" at bounding box center [931, 401] width 113 height 18
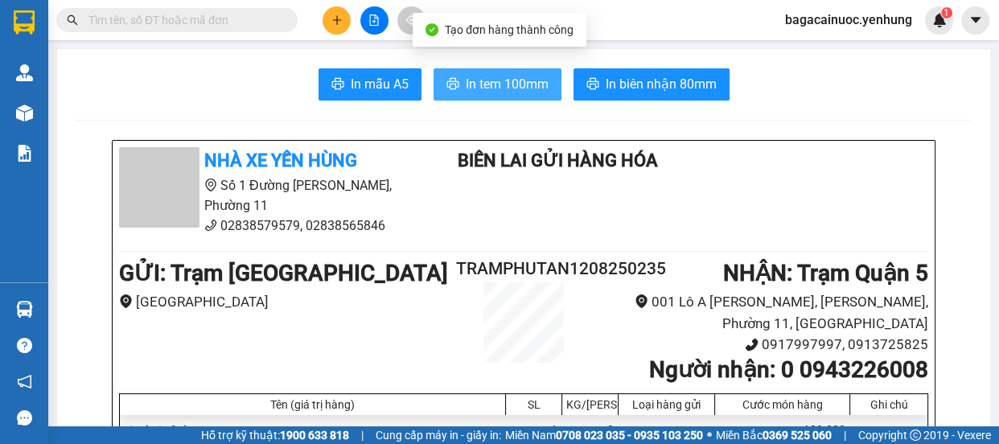
click at [507, 88] on span "In tem 100mm" at bounding box center [507, 84] width 83 height 20
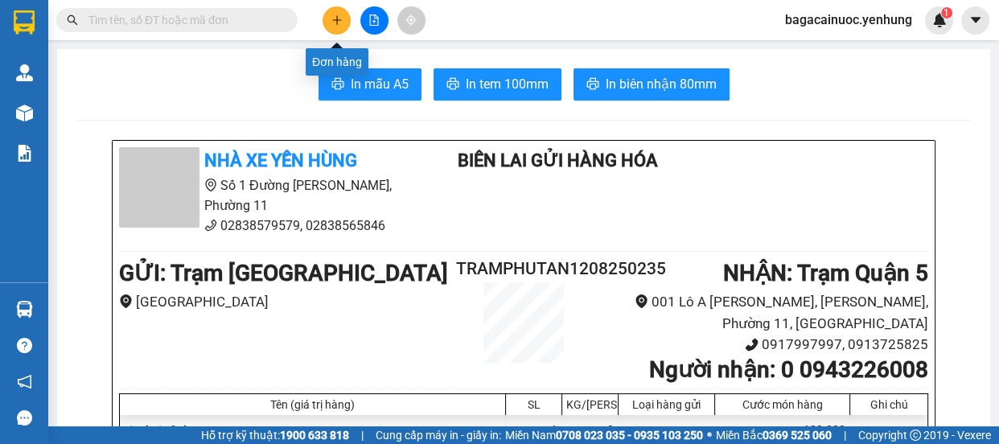
click at [340, 18] on icon "plus" at bounding box center [336, 19] width 11 height 11
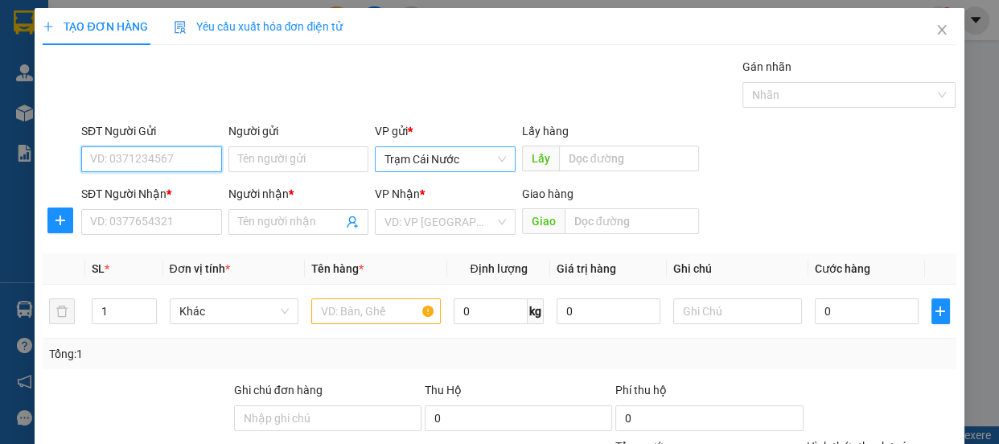
click at [469, 164] on span "Trạm Cái Nước" at bounding box center [445, 159] width 121 height 24
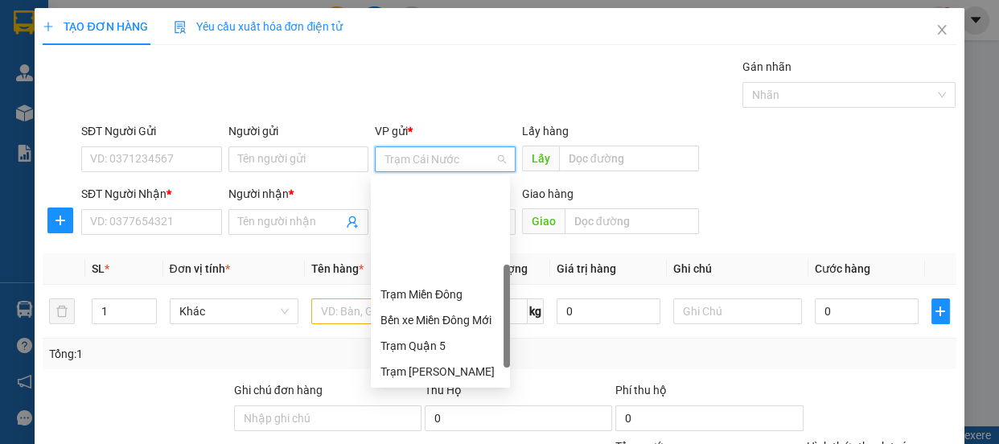
scroll to position [129, 0]
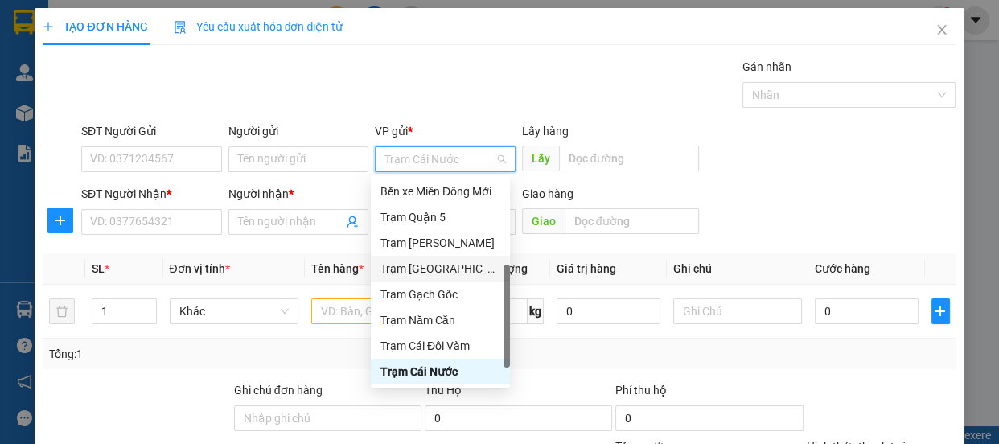
click at [447, 276] on div "Trạm [GEOGRAPHIC_DATA]" at bounding box center [441, 269] width 120 height 18
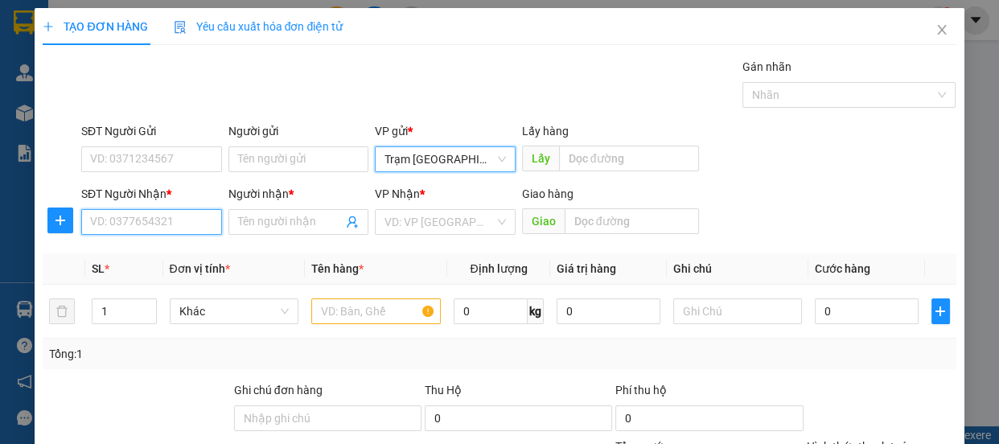
click at [183, 233] on input "SĐT Người Nhận *" at bounding box center [151, 222] width 141 height 26
type input "0862415849"
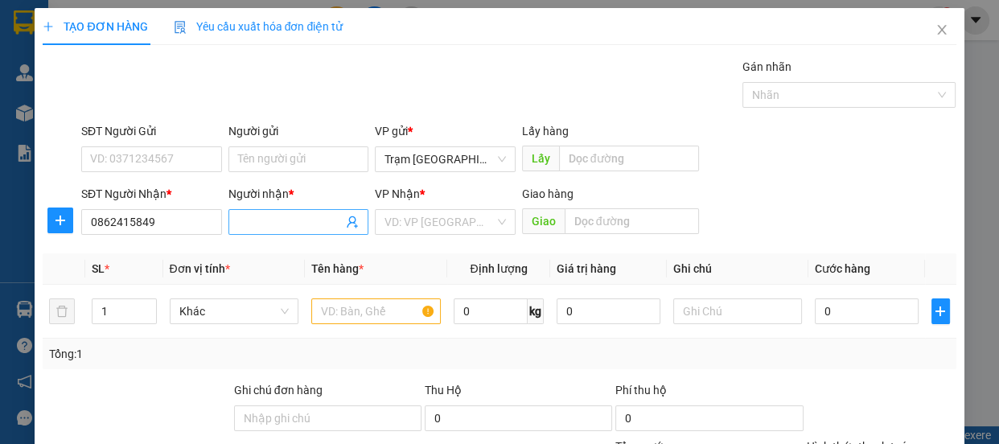
click at [315, 233] on span at bounding box center [298, 222] width 141 height 26
type input "0"
click at [397, 220] on input "search" at bounding box center [440, 222] width 110 height 24
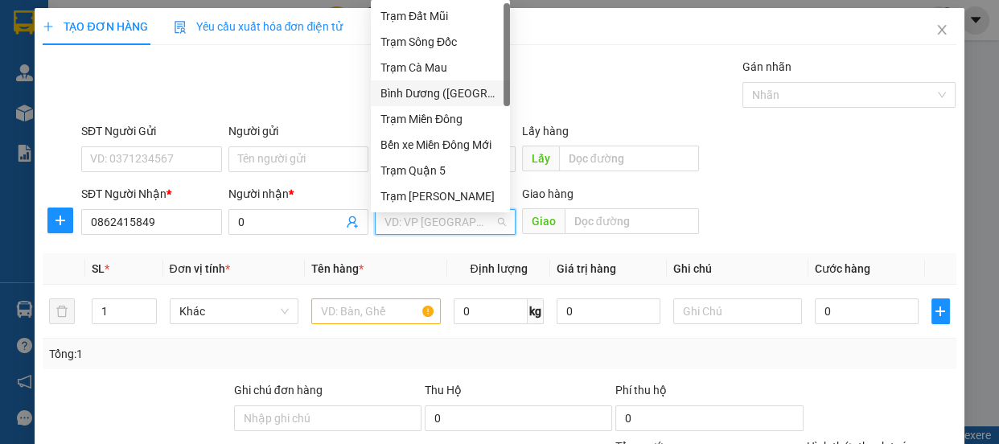
click at [484, 90] on div "Bình Dương ([GEOGRAPHIC_DATA])" at bounding box center [441, 93] width 120 height 18
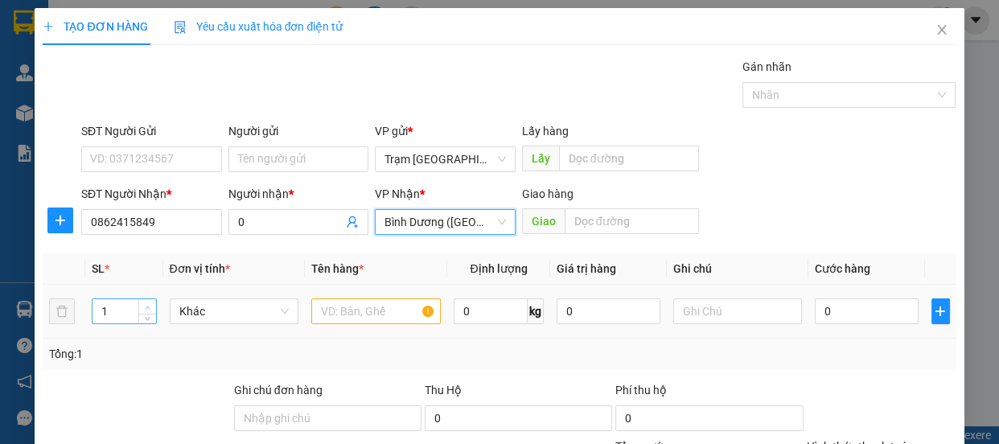
click at [148, 300] on span "Increase Value" at bounding box center [147, 306] width 18 height 14
type input "3"
click at [342, 315] on input "text" at bounding box center [376, 311] width 130 height 26
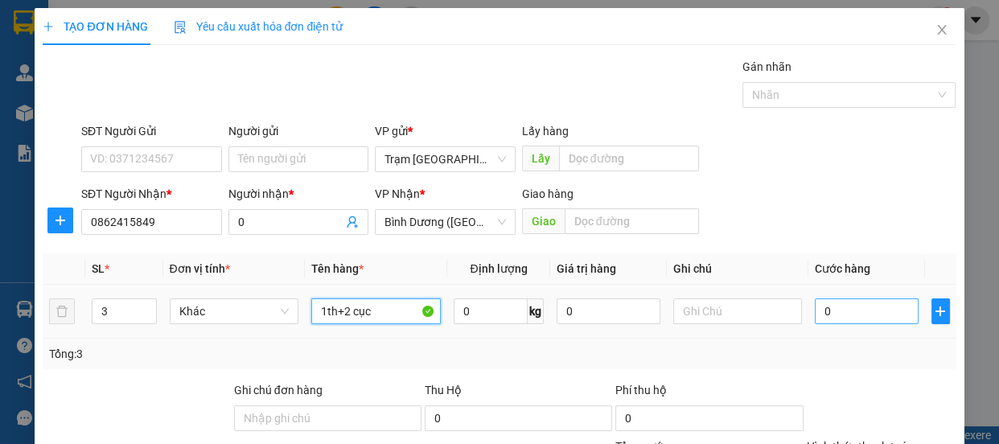
type input "1th+2 cục"
click at [864, 319] on input "0" at bounding box center [867, 311] width 104 height 26
type input "2"
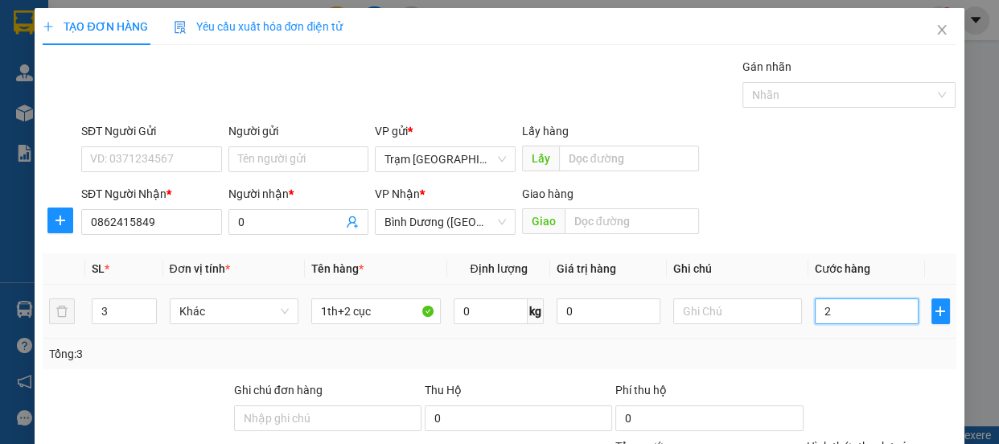
type input "20"
type input "200"
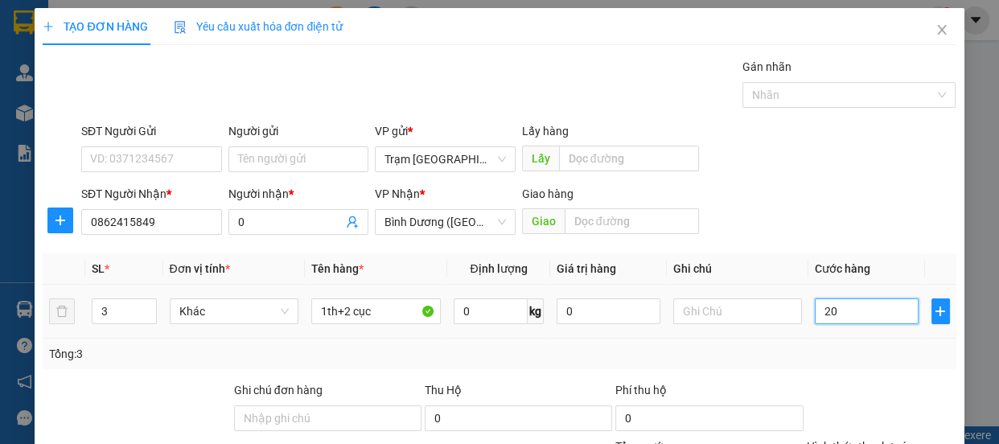
type input "200"
type input "200.000"
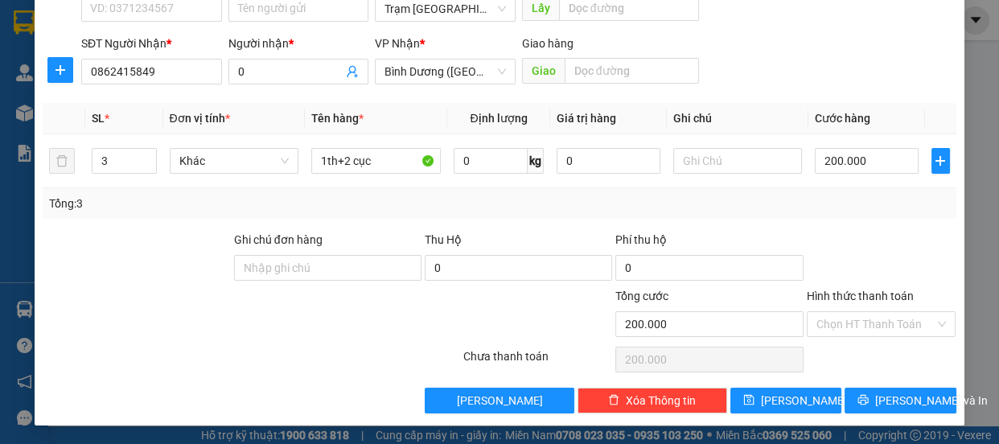
click at [871, 294] on label "Hình thức thanh toán" at bounding box center [860, 296] width 107 height 13
click at [871, 312] on input "Hình thức thanh toán" at bounding box center [876, 324] width 119 height 24
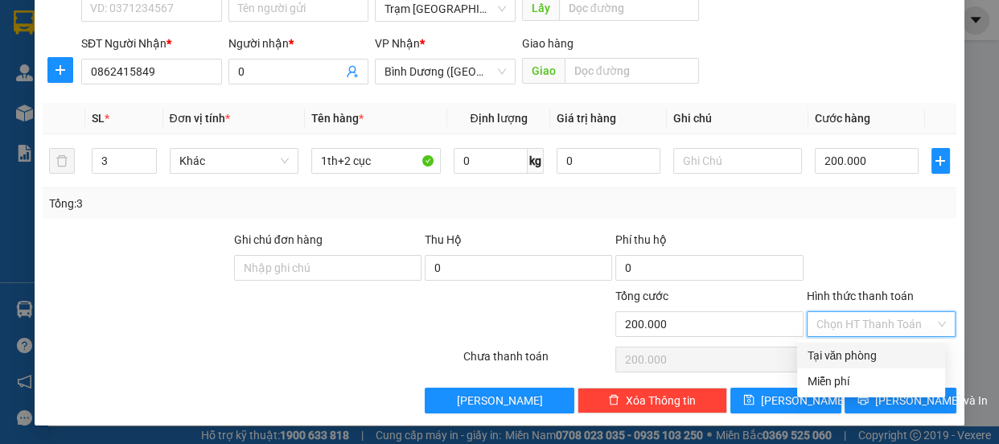
click at [854, 357] on div "Tại văn phòng" at bounding box center [871, 356] width 129 height 18
type input "0"
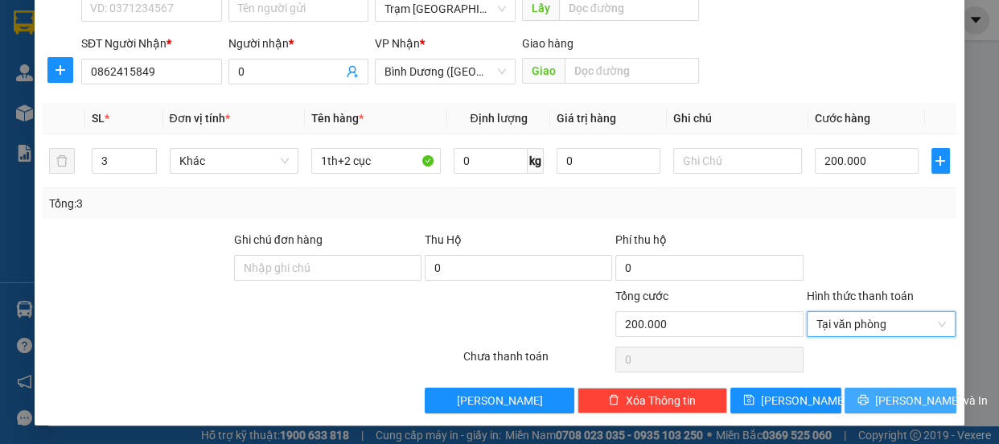
click at [857, 404] on button "[PERSON_NAME] và In" at bounding box center [900, 401] width 111 height 26
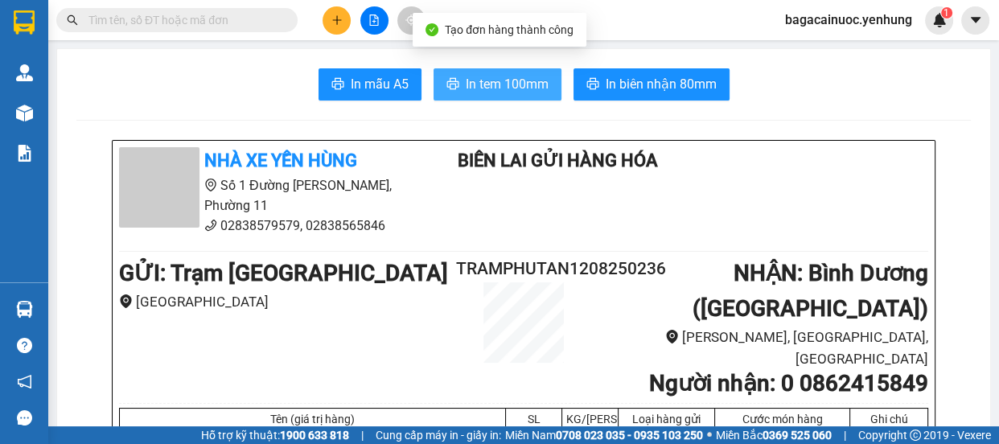
click at [512, 90] on span "In tem 100mm" at bounding box center [507, 84] width 83 height 20
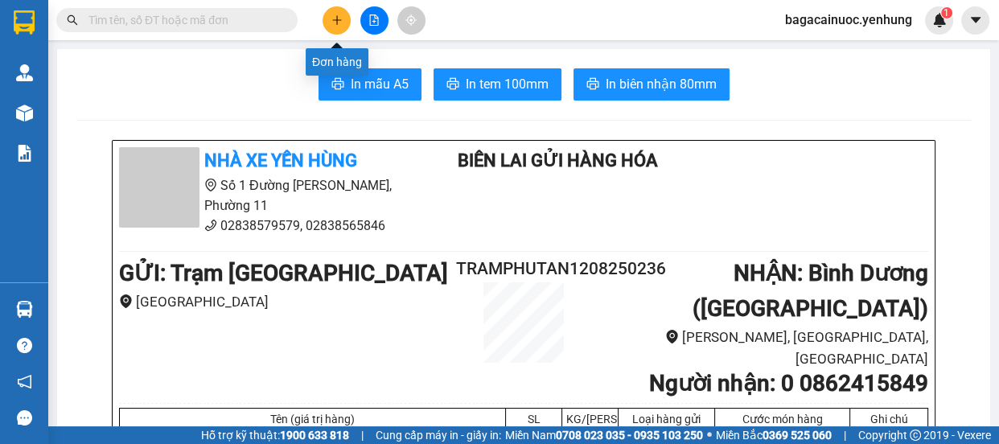
click at [342, 22] on icon "plus" at bounding box center [336, 19] width 11 height 11
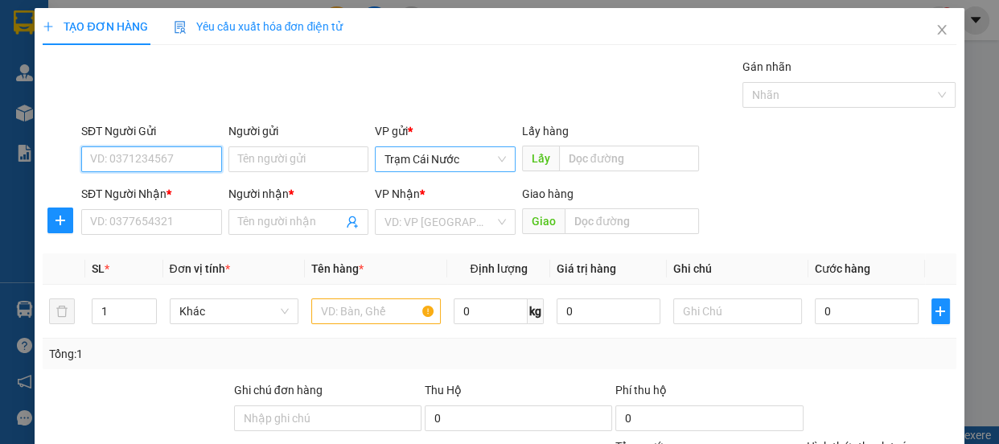
click at [470, 164] on span "Trạm Cái Nước" at bounding box center [445, 159] width 121 height 24
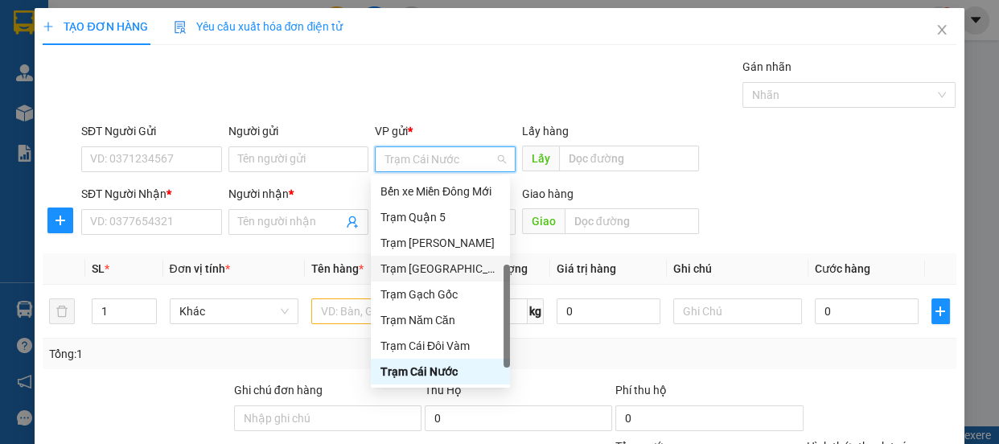
click at [449, 265] on div "Trạm [GEOGRAPHIC_DATA]" at bounding box center [441, 269] width 120 height 18
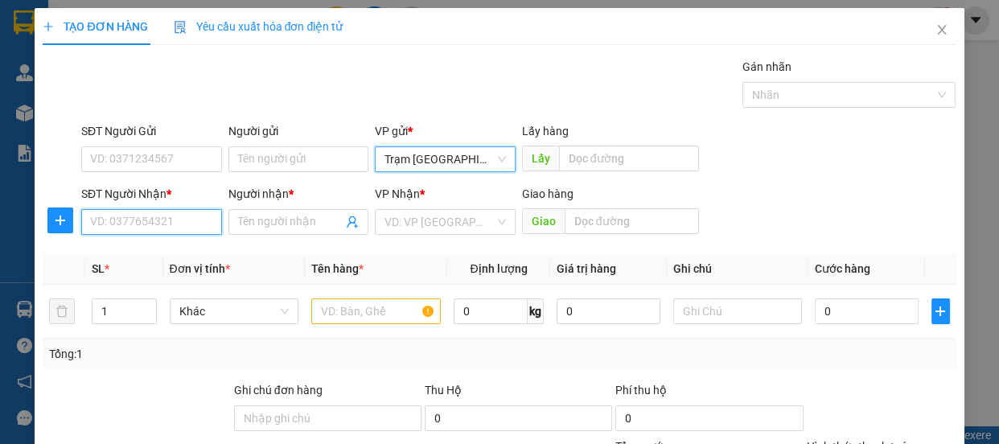
click at [183, 232] on input "SĐT Người Nhận *" at bounding box center [151, 222] width 141 height 26
type input "0789035013"
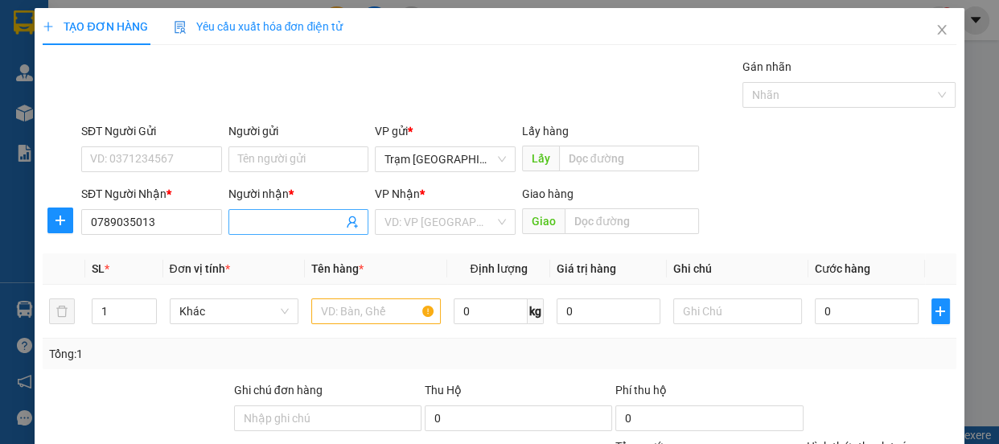
click at [248, 225] on input "Người nhận *" at bounding box center [290, 222] width 105 height 18
type input "0"
click at [472, 220] on input "search" at bounding box center [440, 222] width 110 height 24
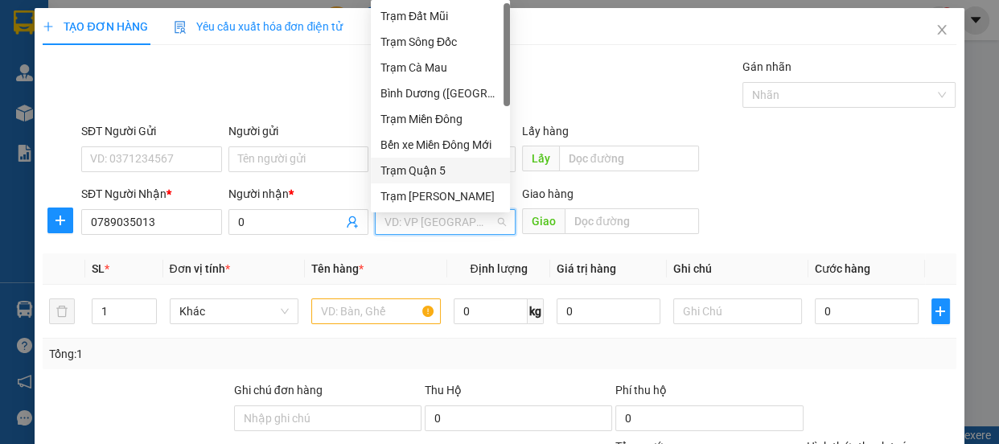
click at [467, 159] on div "Trạm Quận 5" at bounding box center [440, 171] width 139 height 26
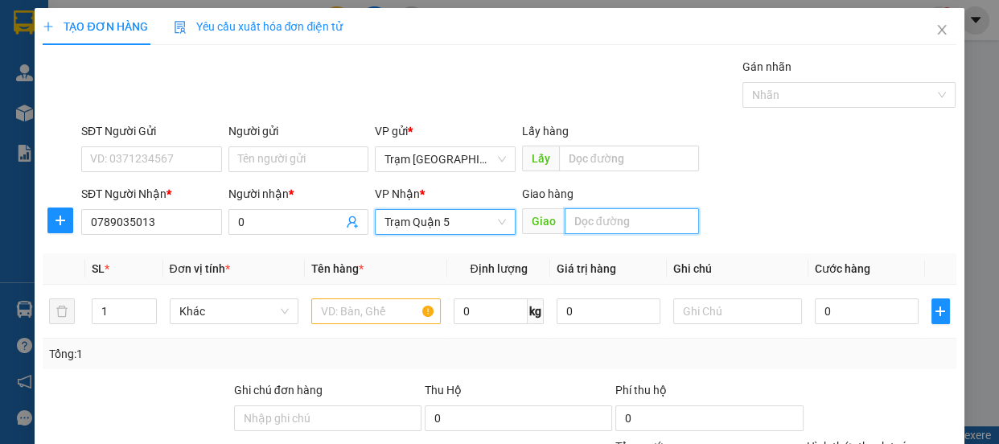
click at [632, 213] on input "text" at bounding box center [632, 221] width 134 height 26
type input "an [GEOGRAPHIC_DATA]"
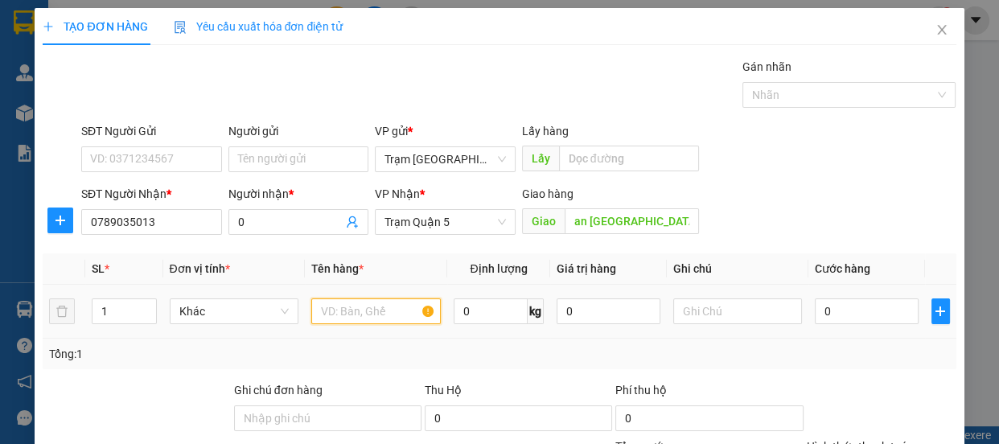
click at [368, 313] on input "text" at bounding box center [376, 311] width 130 height 26
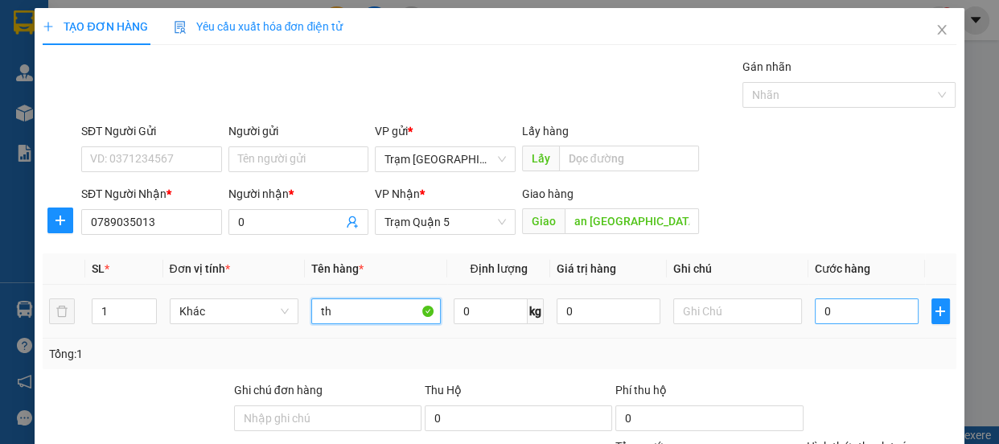
type input "th"
click at [866, 309] on input "0" at bounding box center [867, 311] width 104 height 26
type input "5"
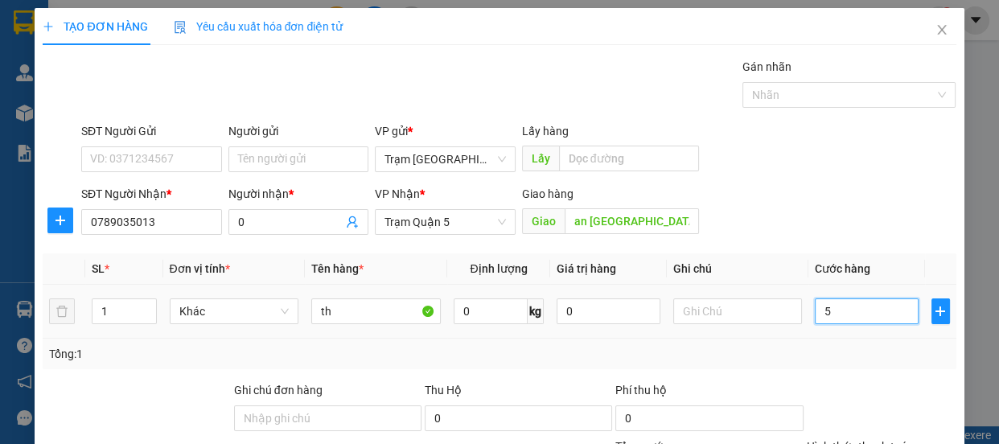
type input "50"
type input "50.000"
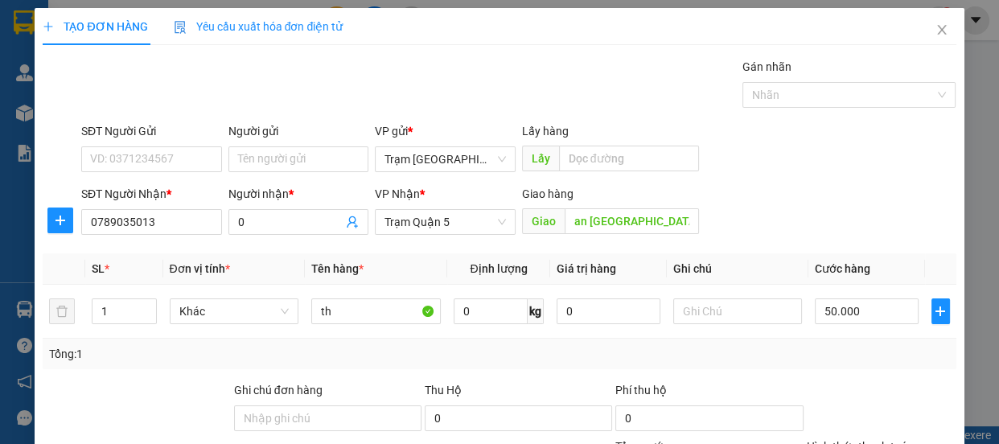
scroll to position [150, 0]
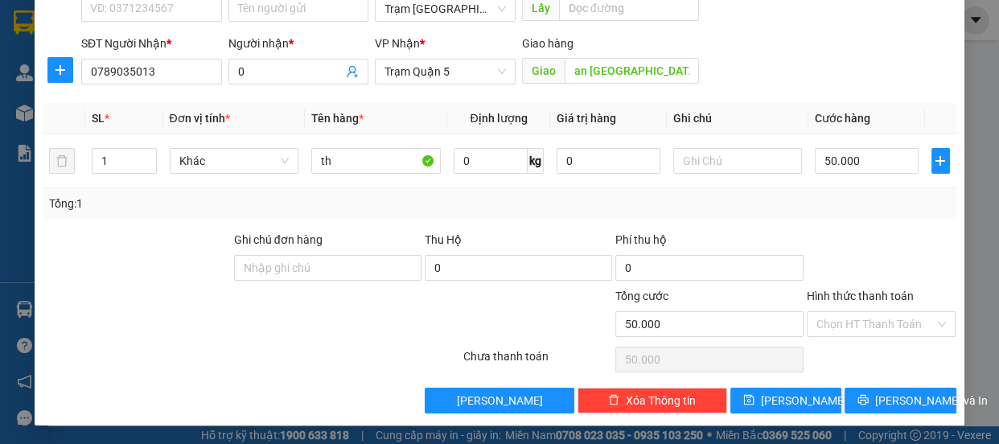
click at [862, 291] on label "Hình thức thanh toán" at bounding box center [860, 296] width 107 height 13
click at [862, 312] on input "Hình thức thanh toán" at bounding box center [876, 324] width 119 height 24
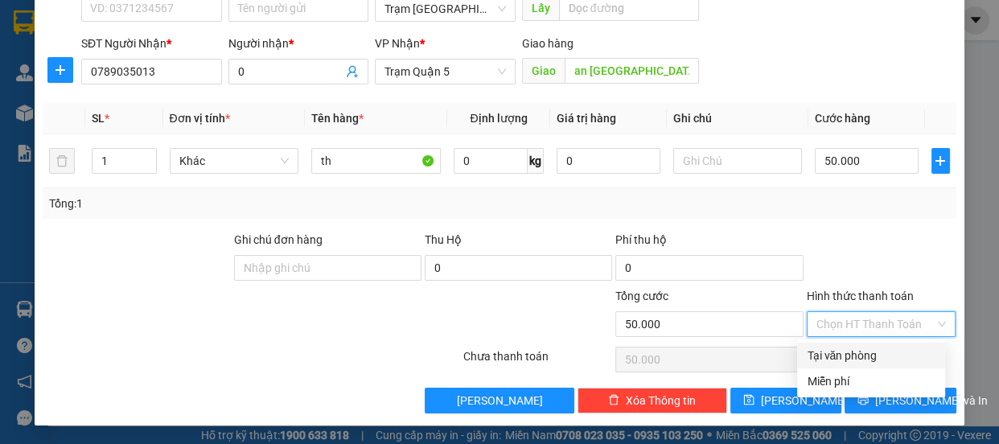
click at [853, 360] on div "Tại văn phòng" at bounding box center [871, 356] width 129 height 18
type input "0"
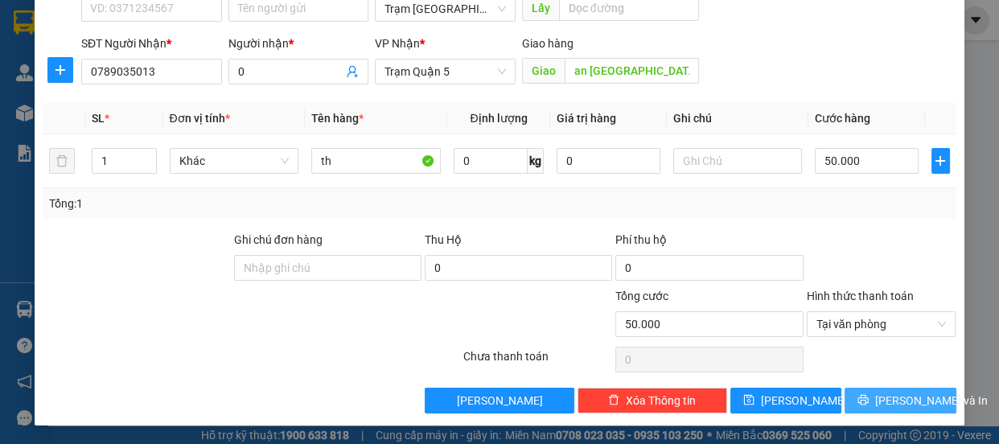
click at [883, 397] on span "[PERSON_NAME] và In" at bounding box center [931, 401] width 113 height 18
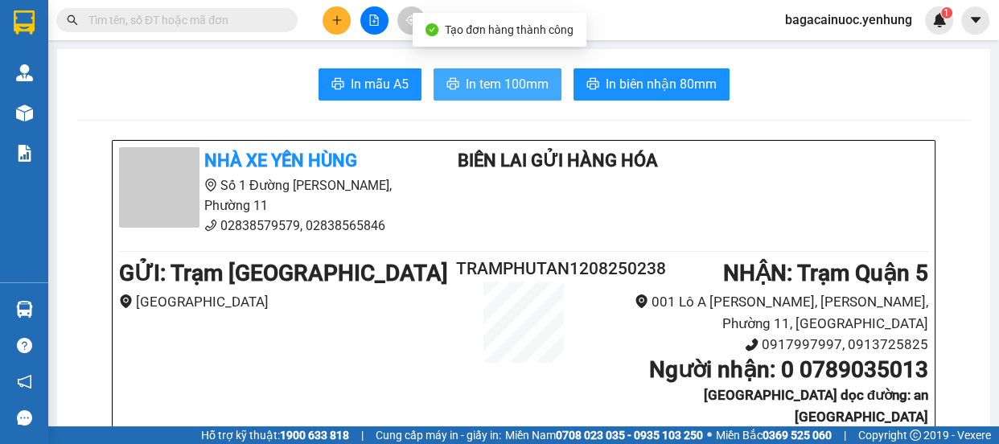
click at [507, 88] on span "In tem 100mm" at bounding box center [507, 84] width 83 height 20
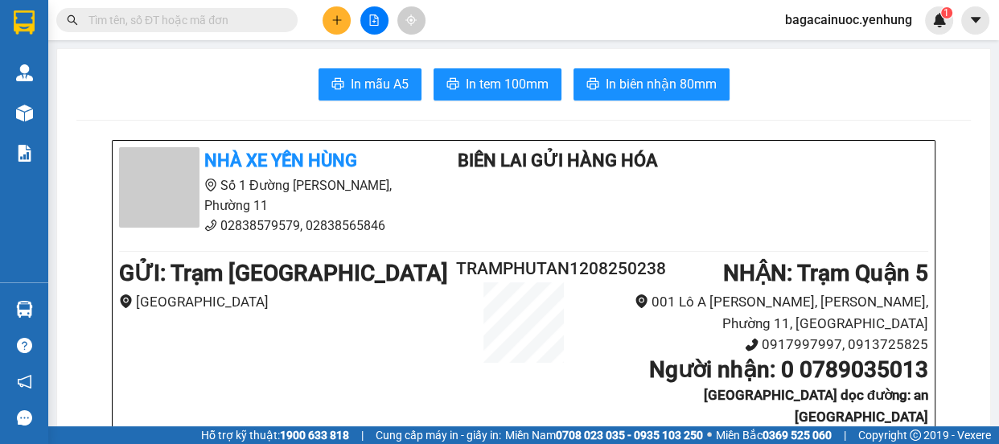
click at [350, 11] on div at bounding box center [374, 20] width 121 height 28
click at [343, 23] on button at bounding box center [337, 20] width 28 height 28
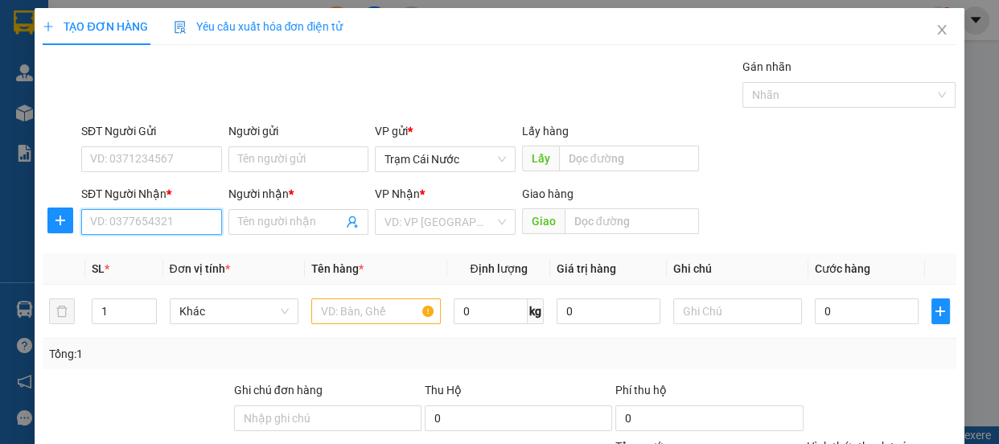
click at [170, 231] on input "SĐT Người Nhận *" at bounding box center [151, 222] width 141 height 26
click at [130, 248] on div "0859440820 - 0" at bounding box center [150, 254] width 120 height 18
type input "0859440820"
type input "0"
type input "70.000"
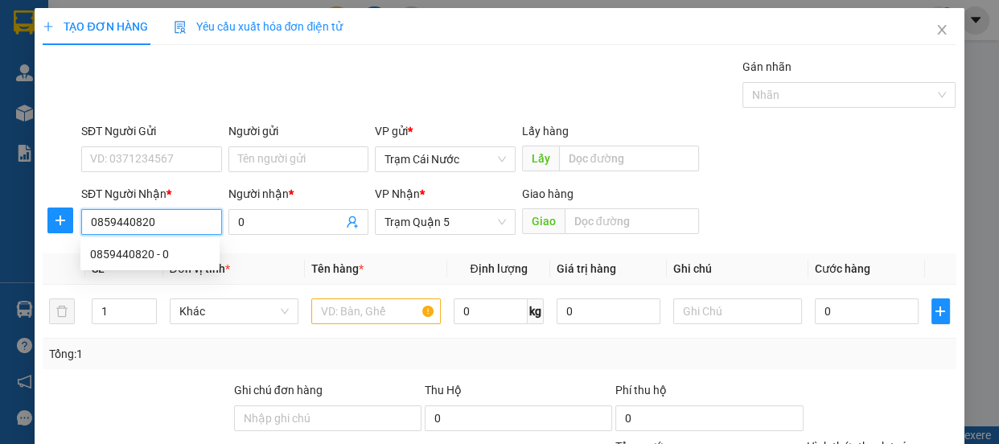
type input "70.000"
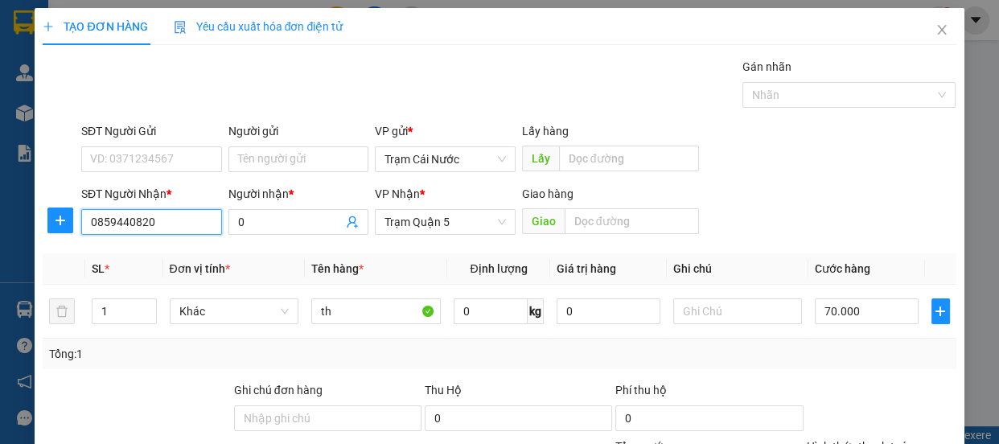
type input "0859440820"
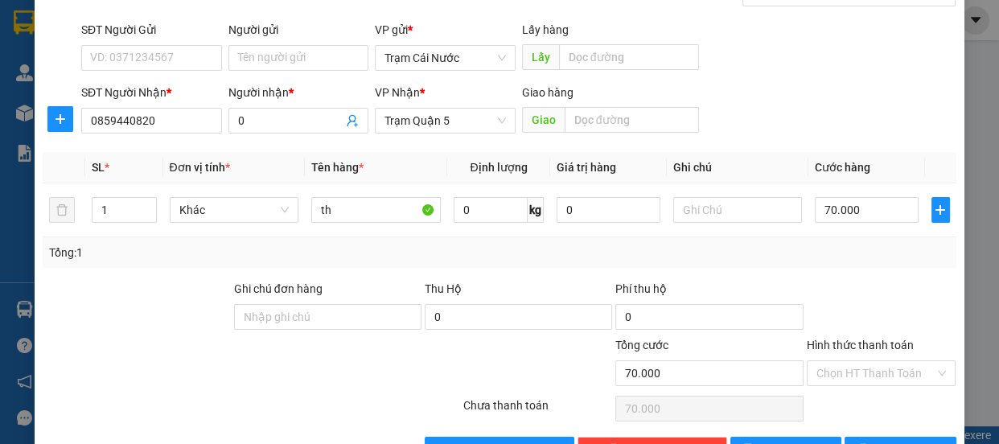
scroll to position [150, 0]
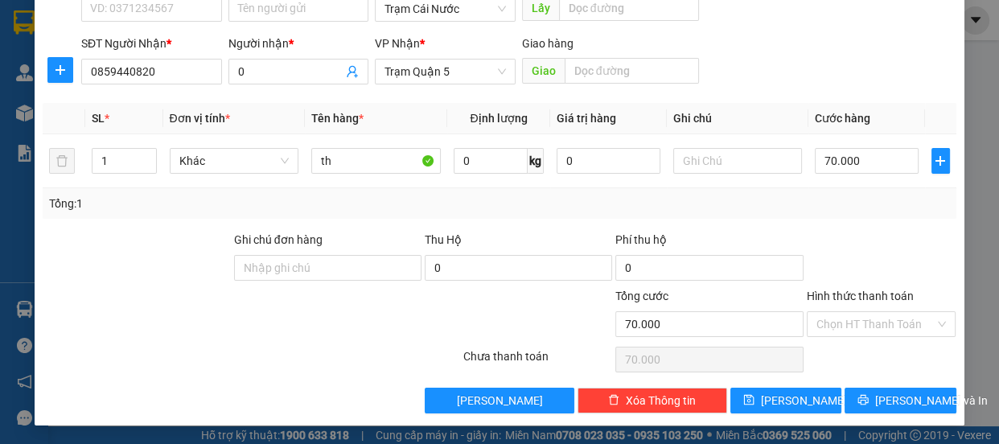
click at [842, 302] on div "Hình thức thanh toán" at bounding box center [882, 299] width 150 height 24
click at [857, 291] on label "Hình thức thanh toán" at bounding box center [860, 296] width 107 height 13
click at [857, 312] on input "Hình thức thanh toán" at bounding box center [876, 324] width 119 height 24
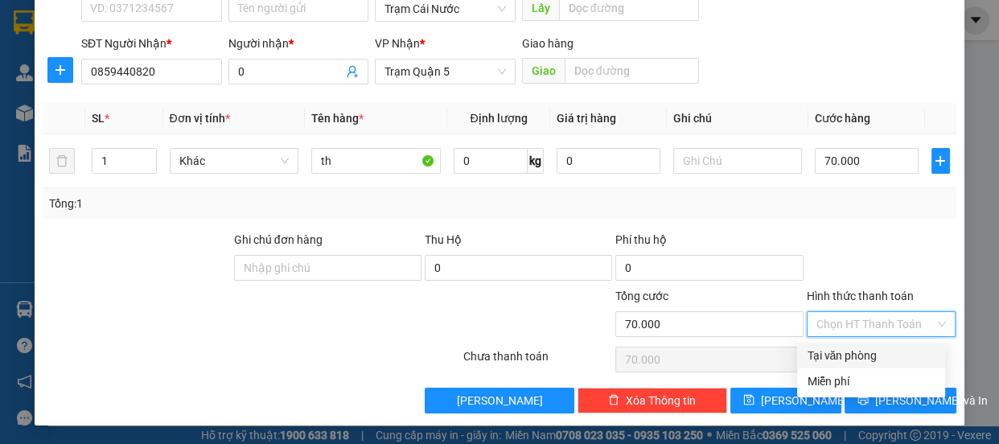
click at [846, 361] on div "Tại văn phòng" at bounding box center [871, 356] width 129 height 18
type input "0"
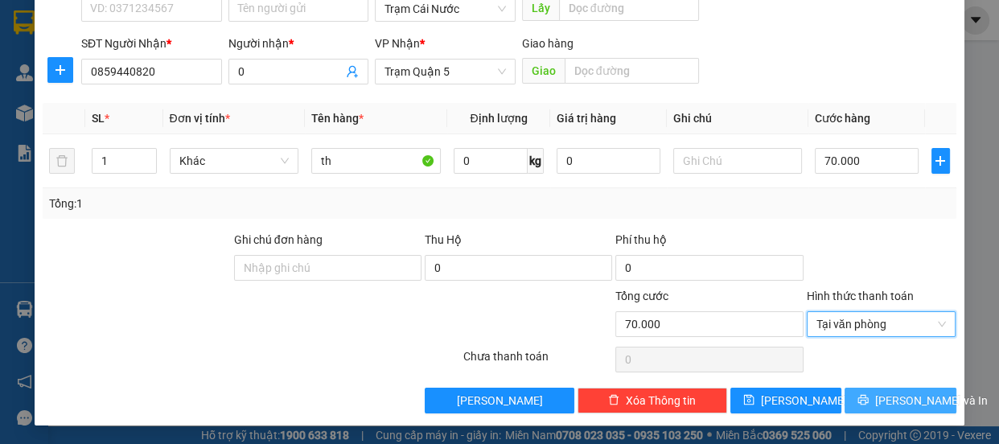
click at [869, 401] on icon "printer" at bounding box center [863, 399] width 11 height 11
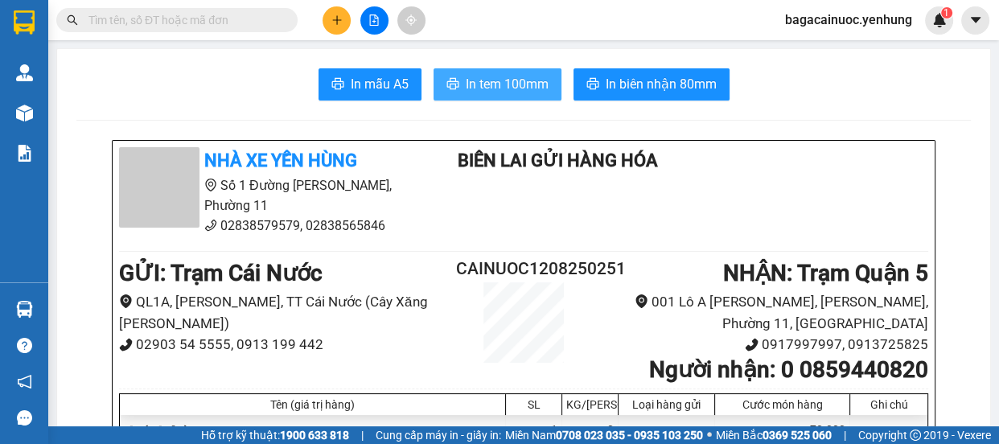
click at [507, 80] on span "In tem 100mm" at bounding box center [507, 84] width 83 height 20
click at [331, 18] on icon "plus" at bounding box center [336, 19] width 11 height 11
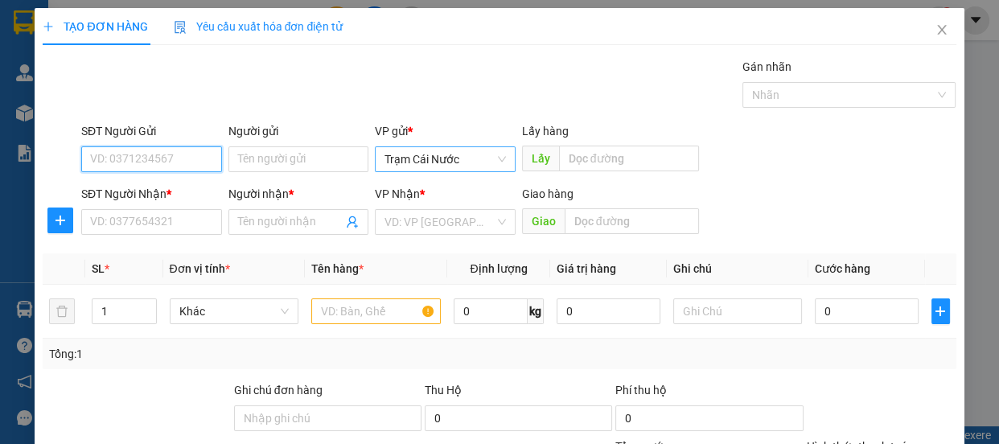
click at [459, 162] on span "Trạm Cái Nước" at bounding box center [445, 159] width 121 height 24
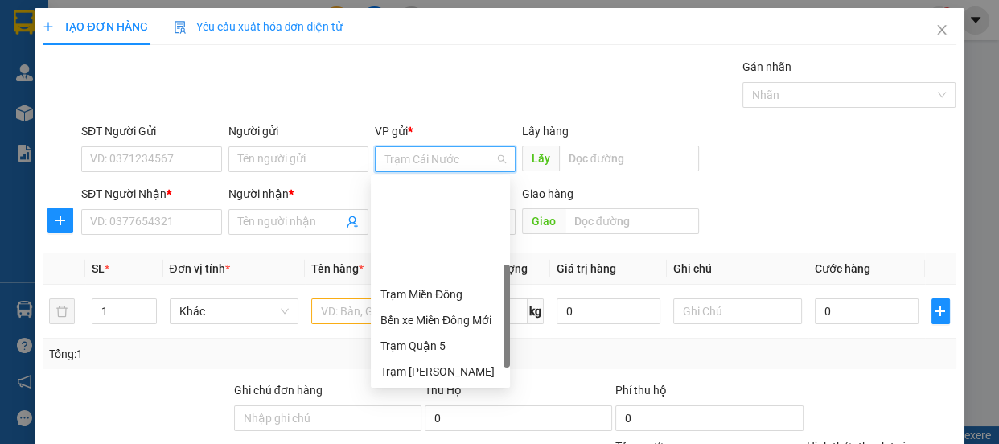
scroll to position [129, 0]
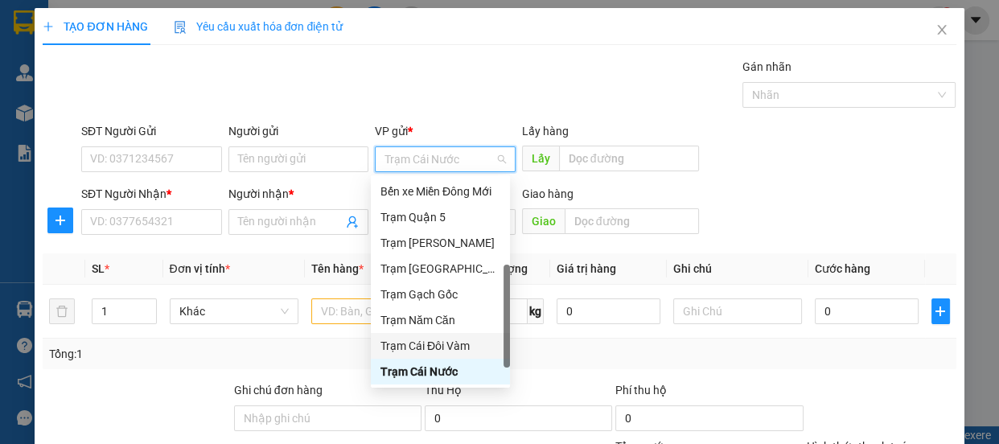
click at [460, 345] on div "Trạm Cái Đôi Vàm" at bounding box center [441, 346] width 120 height 18
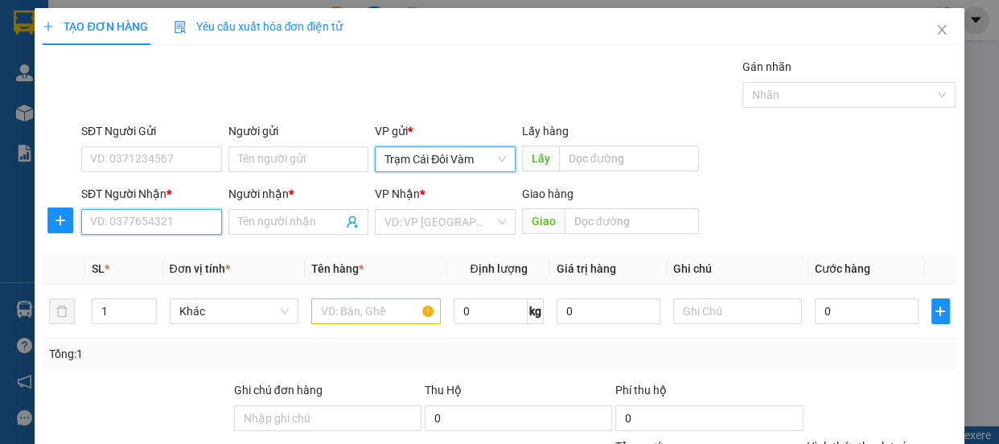
click at [175, 221] on input "SĐT Người Nhận *" at bounding box center [151, 222] width 141 height 26
type input "0394320128"
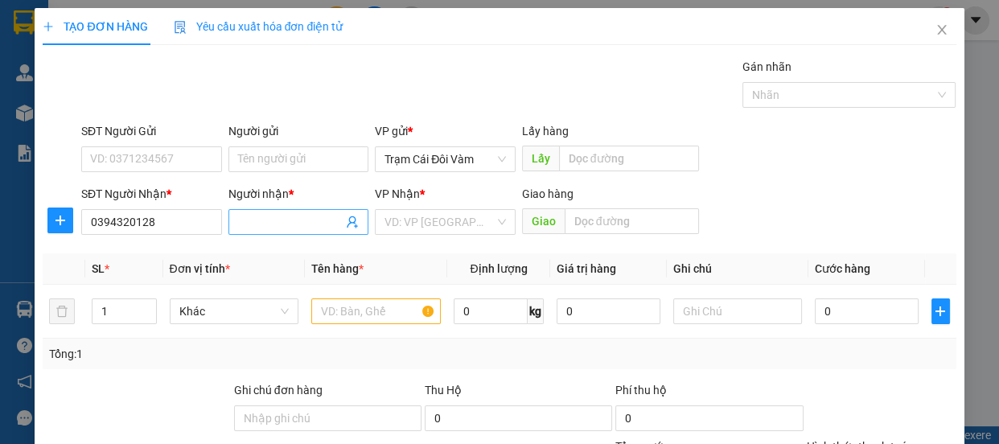
click at [278, 216] on input "Người nhận *" at bounding box center [290, 222] width 105 height 18
type input "0"
click at [414, 225] on input "search" at bounding box center [440, 222] width 110 height 24
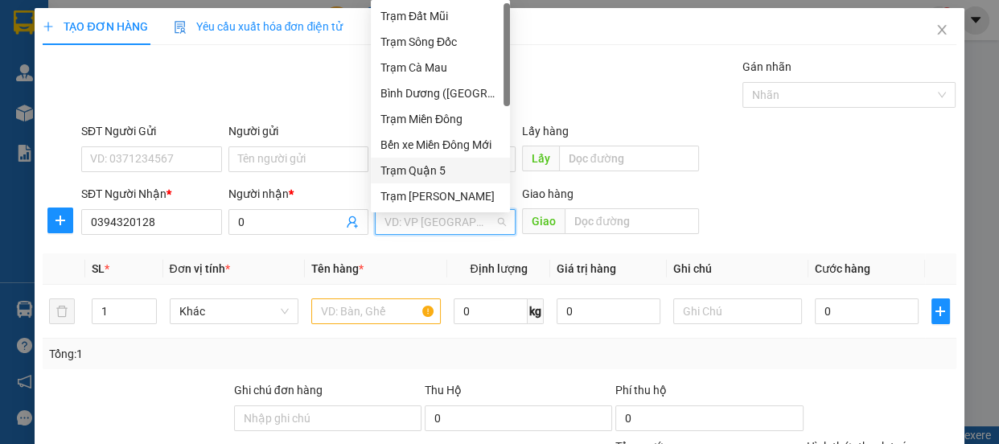
click at [437, 175] on div "Trạm Quận 5" at bounding box center [441, 171] width 120 height 18
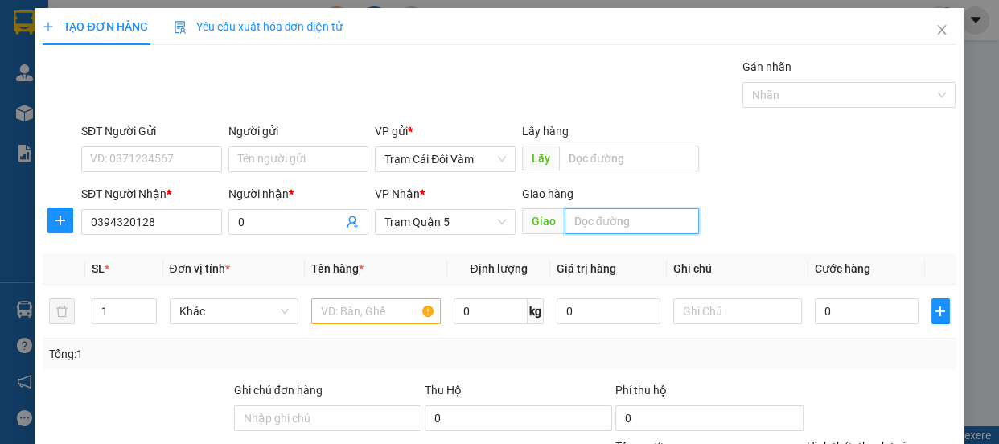
click at [599, 228] on input "text" at bounding box center [632, 221] width 134 height 26
type input "tân thế hiệp"
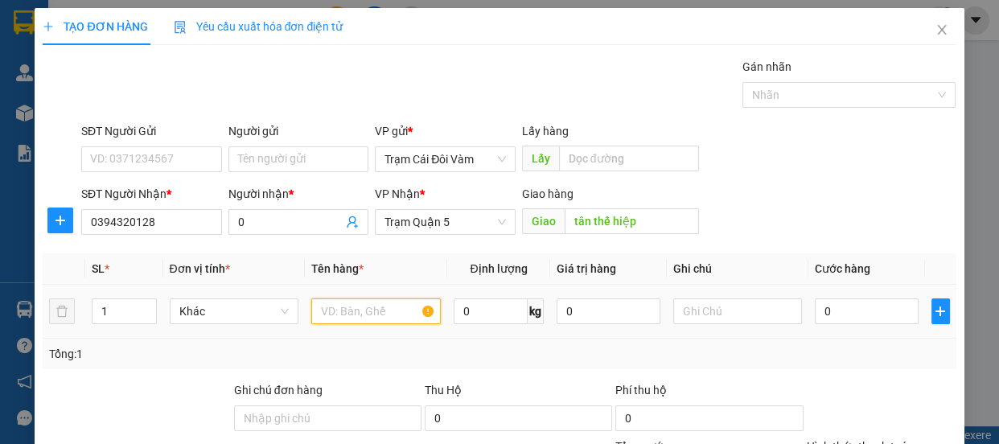
click at [393, 318] on input "text" at bounding box center [376, 311] width 130 height 26
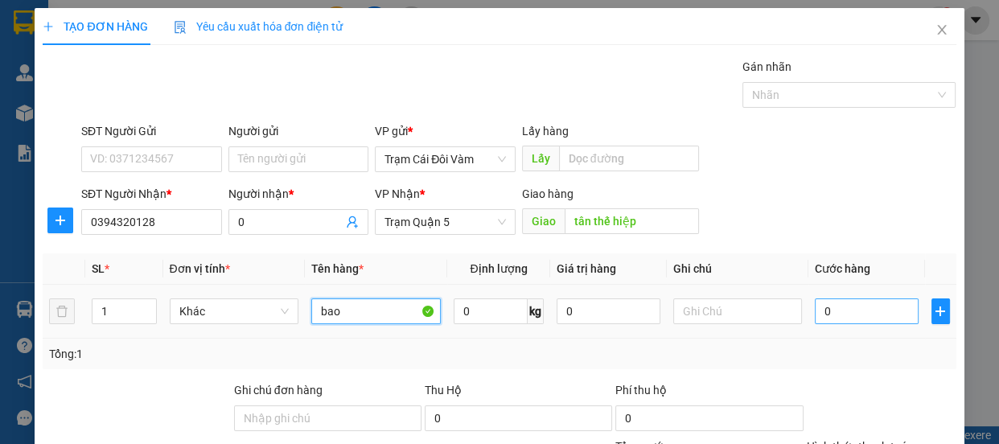
type input "bao"
click at [829, 319] on input "0" at bounding box center [867, 311] width 104 height 26
type input "1"
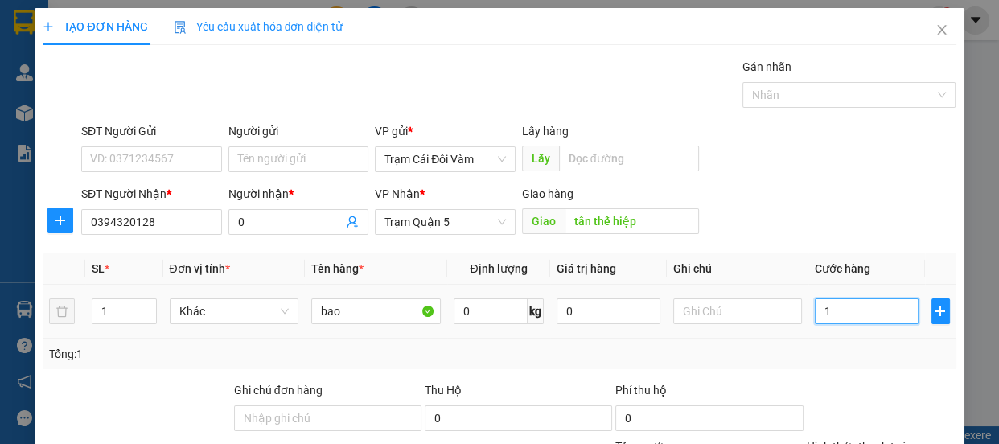
type input "12"
type input "120"
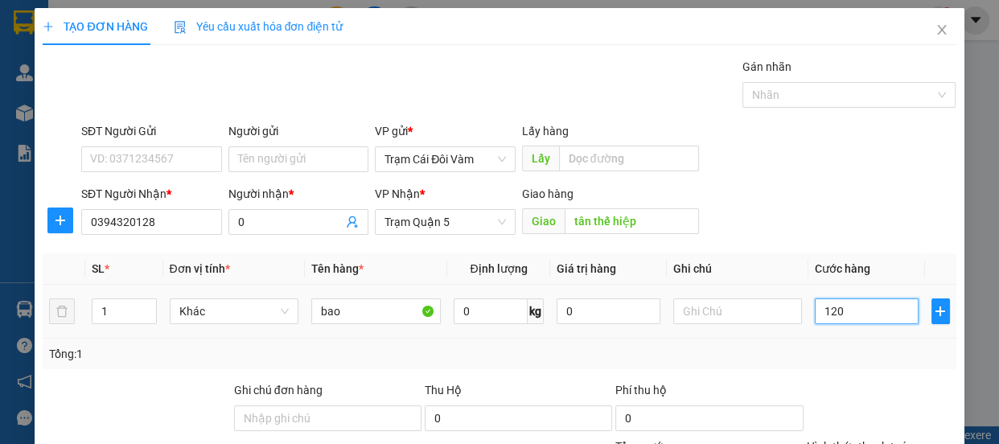
type input "120"
type input "120.000"
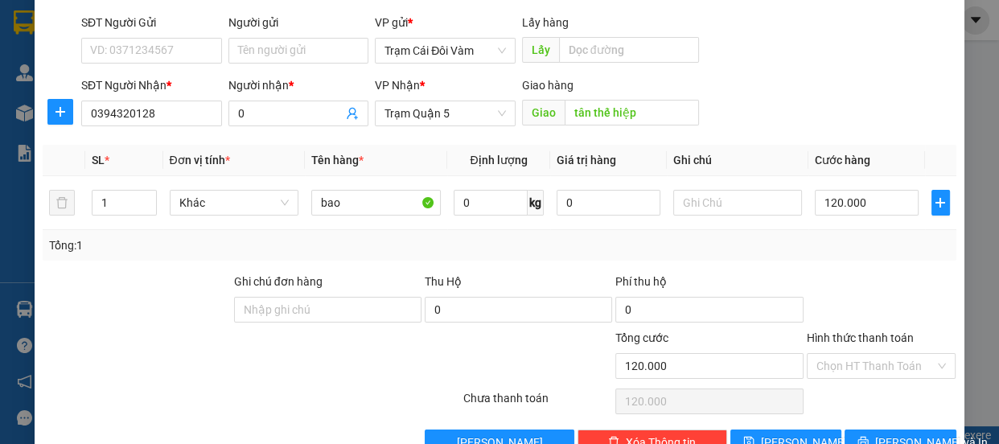
scroll to position [150, 0]
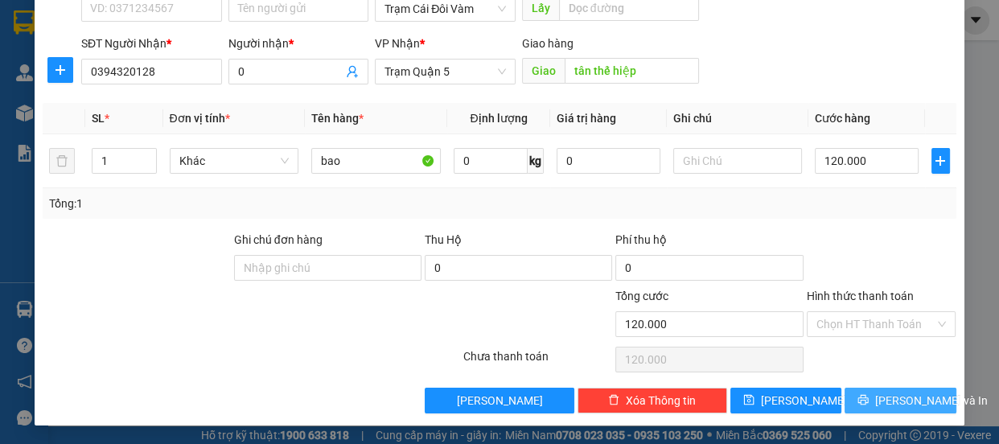
click at [879, 401] on span "[PERSON_NAME] và In" at bounding box center [931, 401] width 113 height 18
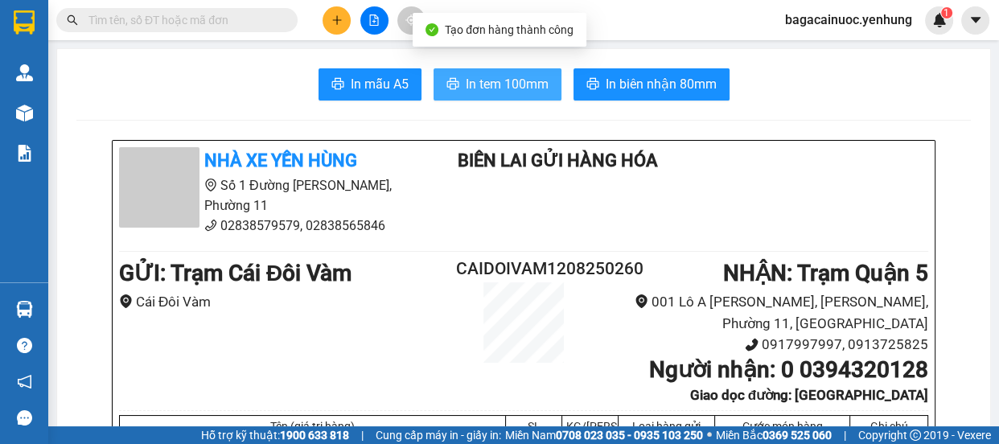
click at [466, 79] on span "In tem 100mm" at bounding box center [507, 84] width 83 height 20
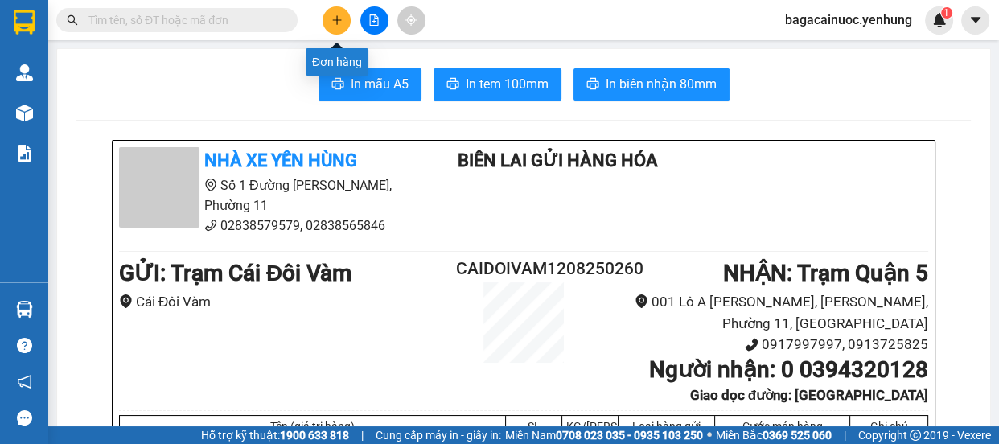
click at [328, 24] on button at bounding box center [337, 20] width 28 height 28
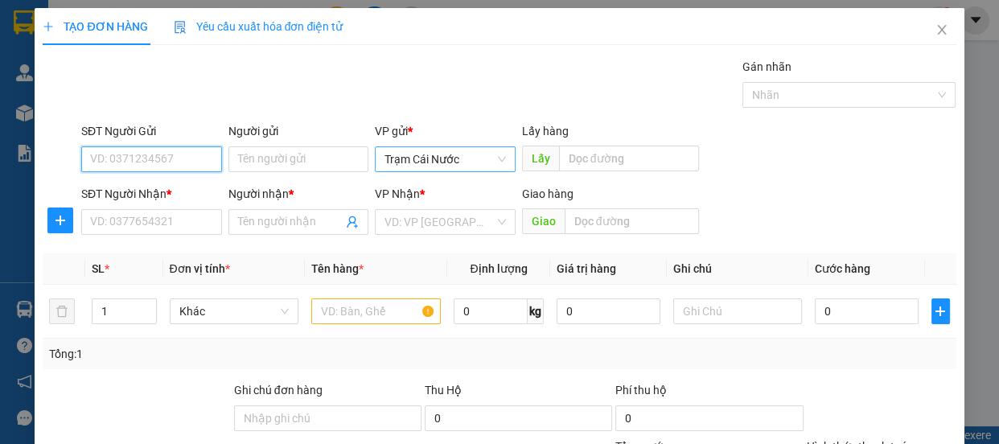
click at [467, 165] on span "Trạm Cái Nước" at bounding box center [445, 159] width 121 height 24
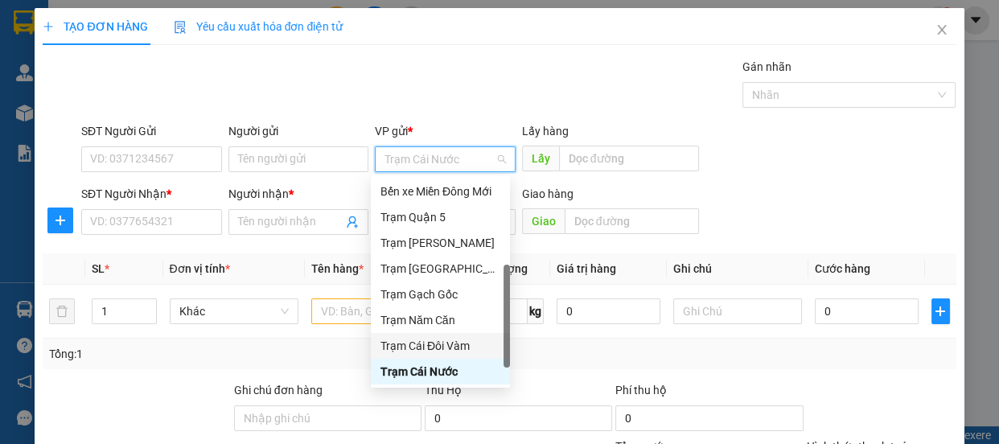
click at [434, 338] on div "Trạm Cái Đôi Vàm" at bounding box center [441, 346] width 120 height 18
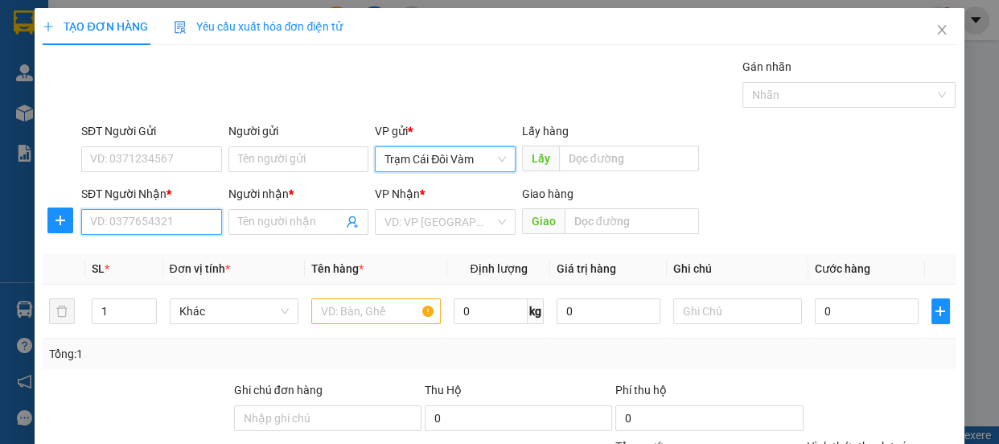
click at [187, 222] on input "SĐT Người Nhận *" at bounding box center [151, 222] width 141 height 26
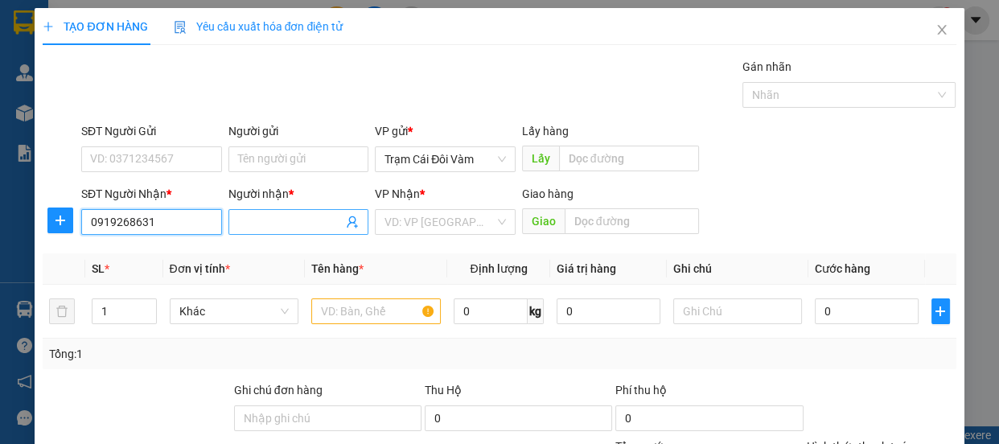
type input "0919268631"
click at [302, 226] on input "Người nhận *" at bounding box center [290, 222] width 105 height 18
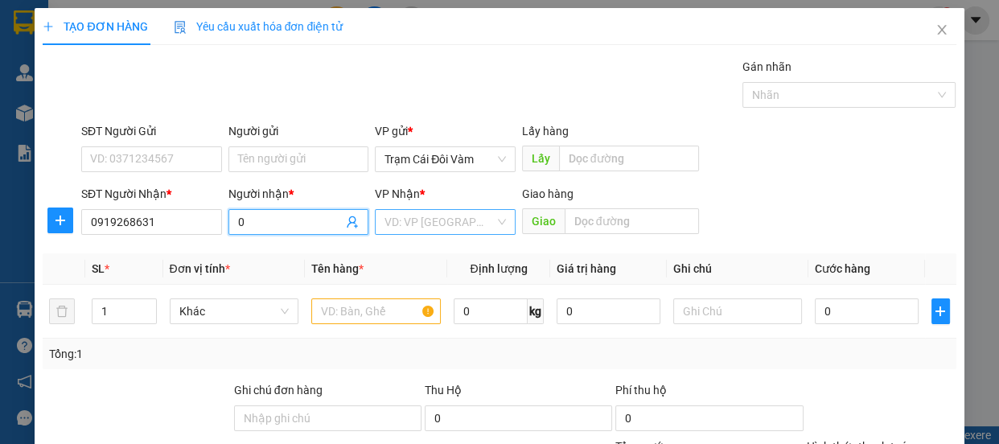
type input "0"
click at [481, 225] on input "search" at bounding box center [440, 222] width 110 height 24
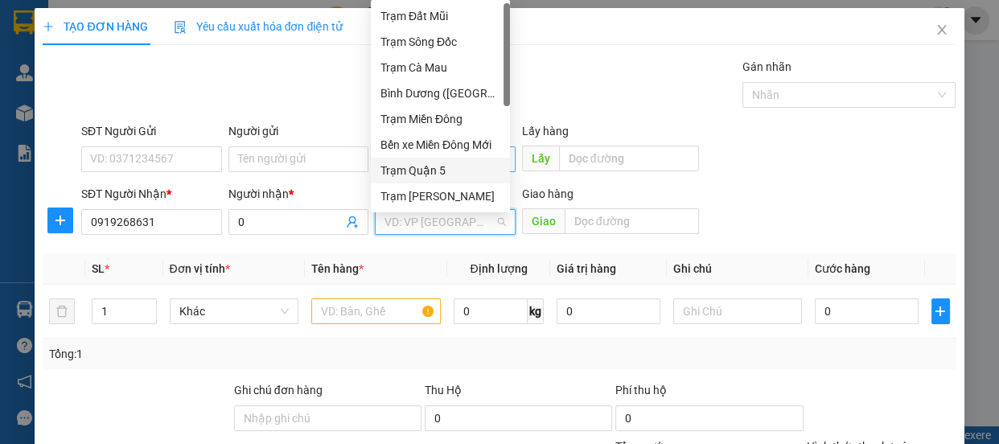
click at [490, 167] on div "Trạm Quận 5" at bounding box center [441, 171] width 120 height 18
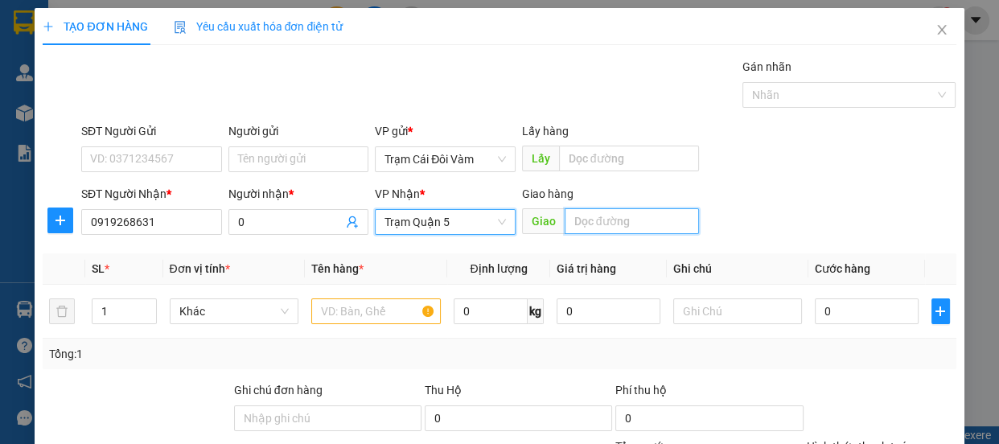
click at [603, 225] on input "text" at bounding box center [632, 221] width 134 height 26
type input "tân thế hiệp"
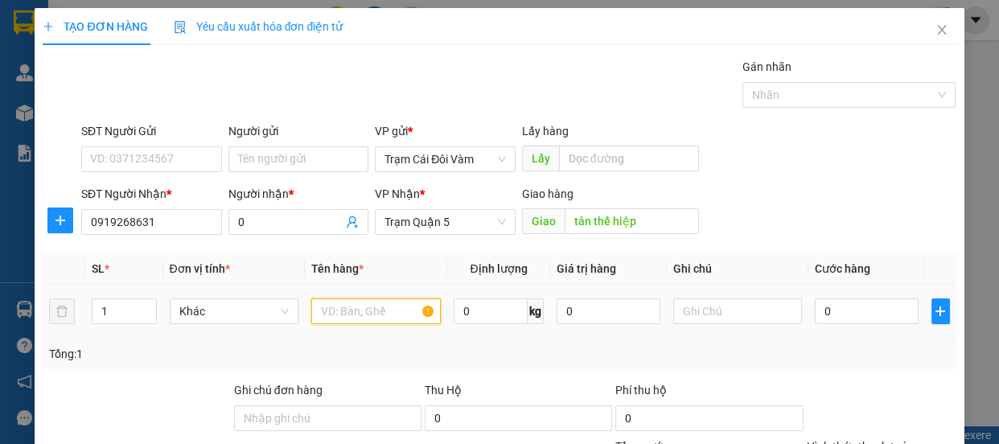
click at [386, 314] on input "text" at bounding box center [376, 311] width 130 height 26
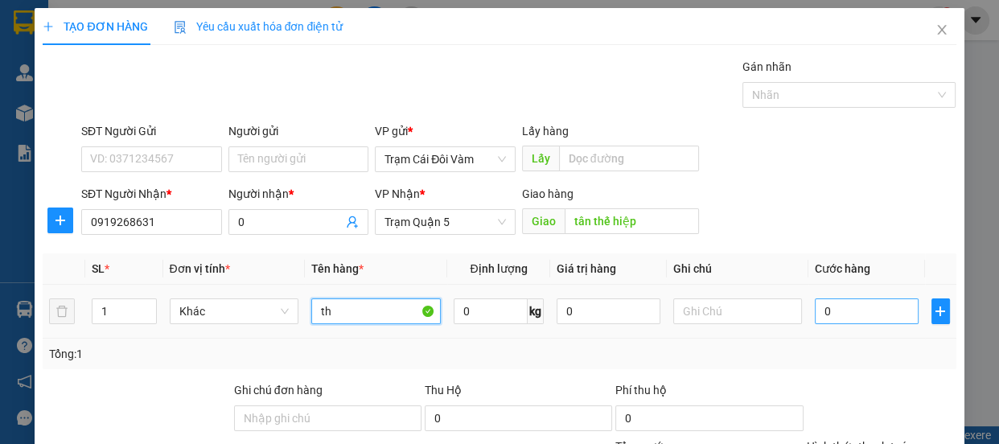
type input "th"
click at [868, 309] on input "0" at bounding box center [867, 311] width 104 height 26
type input "8"
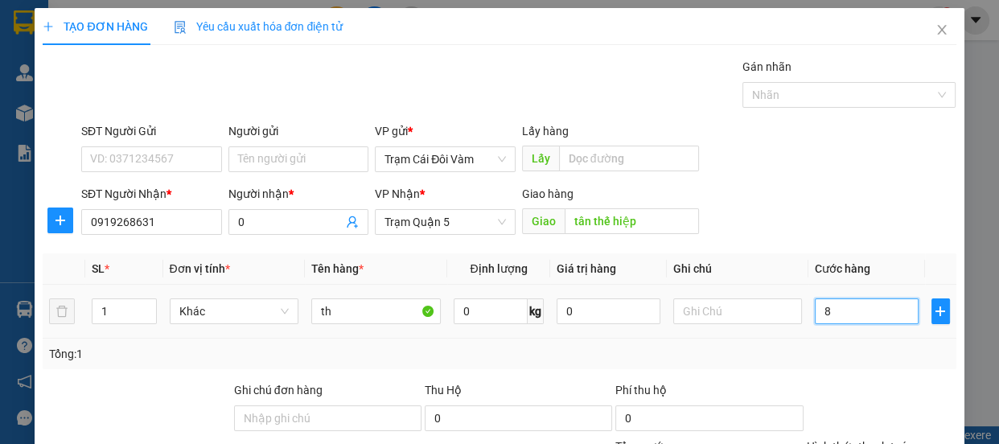
type input "80"
type input "80.000"
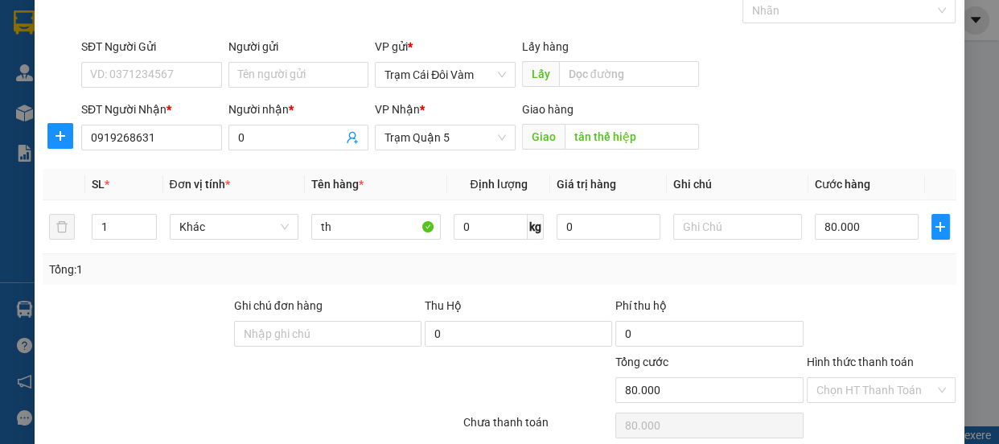
scroll to position [150, 0]
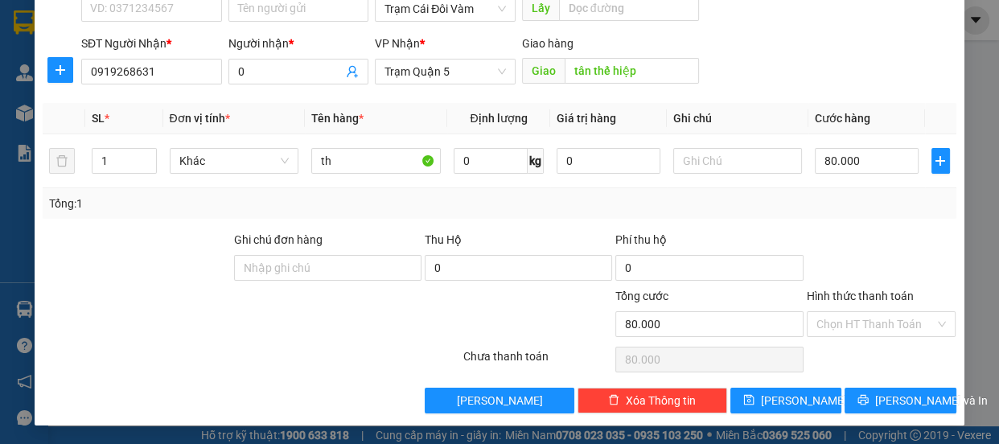
click at [858, 294] on label "Hình thức thanh toán" at bounding box center [860, 296] width 107 height 13
click at [858, 312] on input "Hình thức thanh toán" at bounding box center [876, 324] width 119 height 24
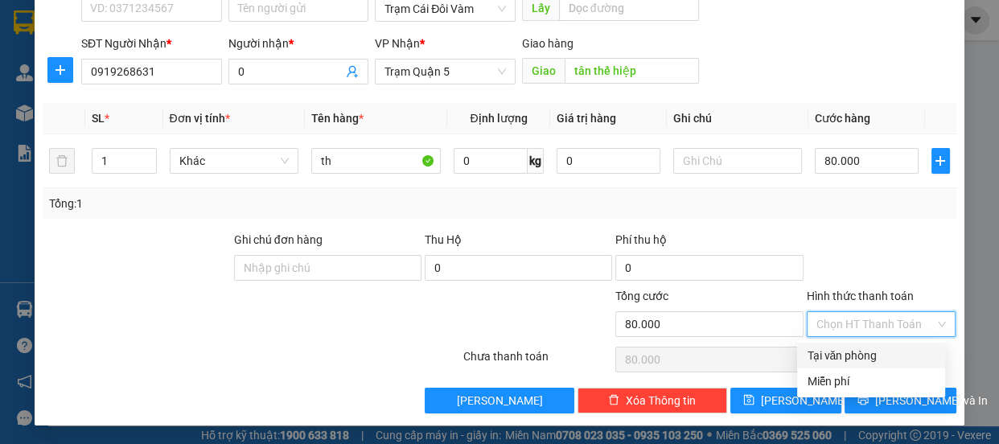
click at [861, 352] on div "Tại văn phòng" at bounding box center [871, 356] width 129 height 18
type input "0"
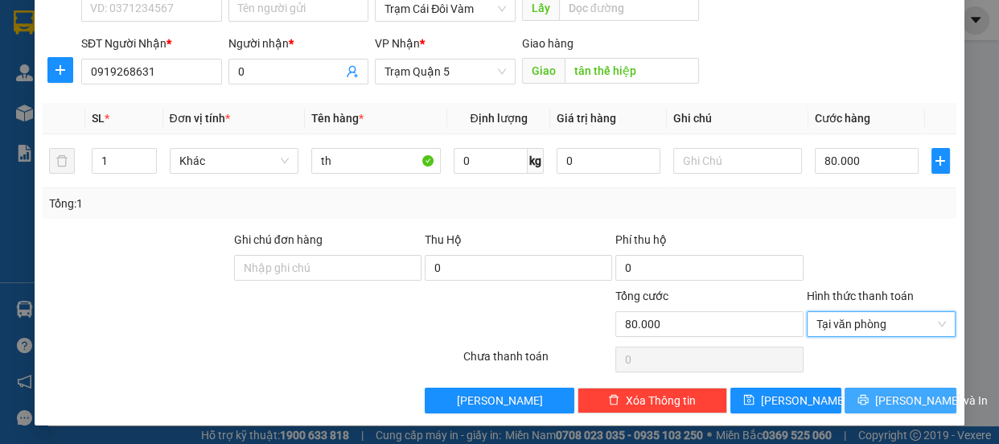
click at [885, 398] on span "[PERSON_NAME] và In" at bounding box center [931, 401] width 113 height 18
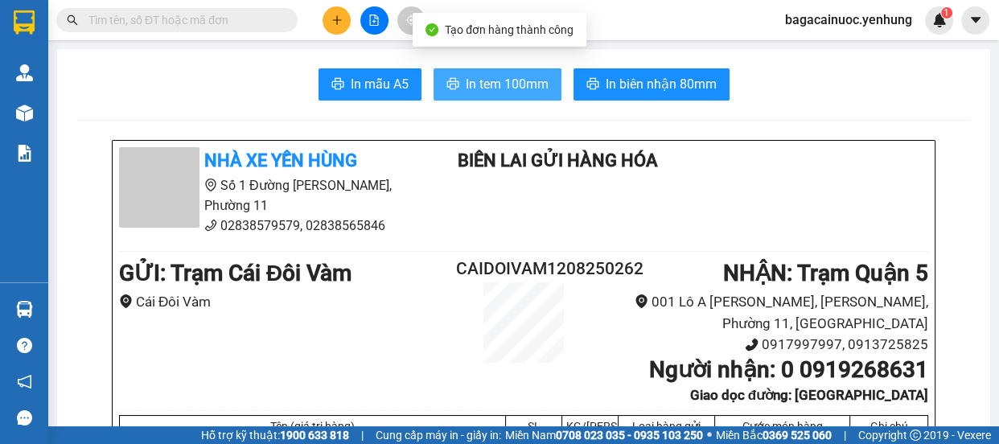
click at [490, 94] on span "In tem 100mm" at bounding box center [507, 84] width 83 height 20
click at [339, 25] on icon "plus" at bounding box center [336, 19] width 11 height 11
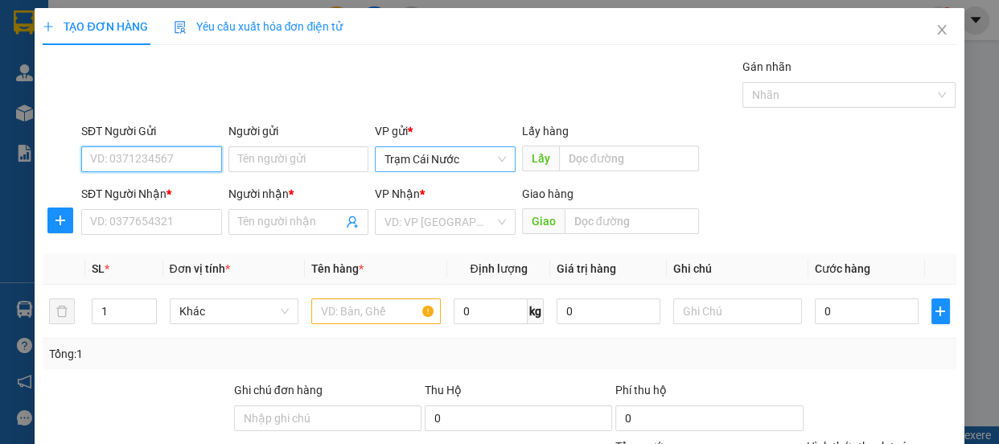
click at [476, 152] on span "Trạm Cái Nước" at bounding box center [445, 159] width 121 height 24
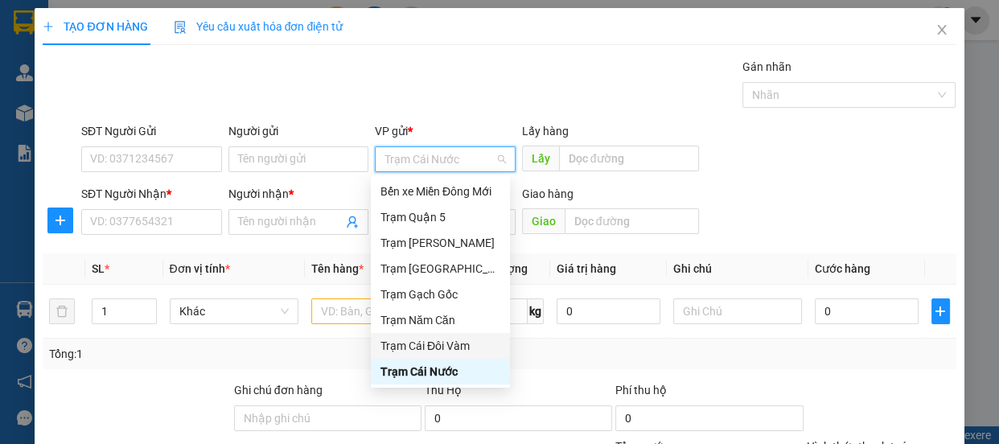
click at [431, 344] on div "Trạm Cái Đôi Vàm" at bounding box center [441, 346] width 120 height 18
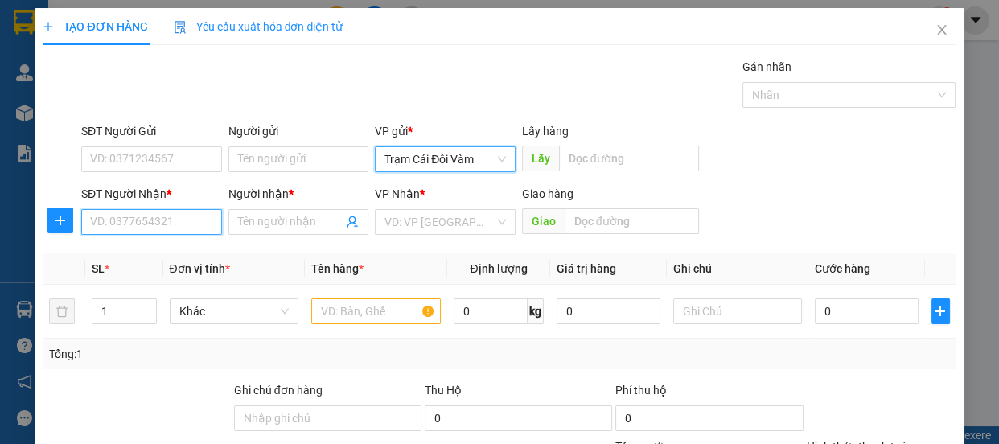
click at [121, 225] on input "SĐT Người Nhận *" at bounding box center [151, 222] width 141 height 26
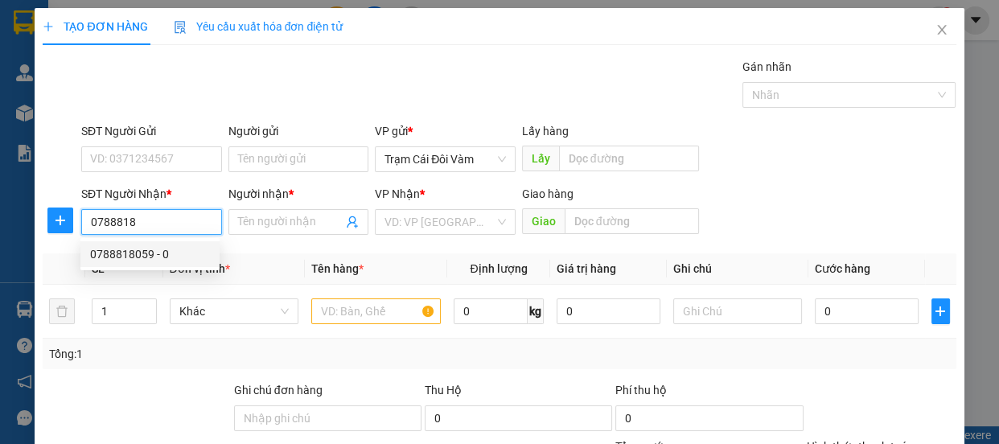
click at [153, 261] on div "0788818059 - 0" at bounding box center [150, 254] width 120 height 18
type input "0788818059"
type input "0"
type input "đnai"
type input "70.000"
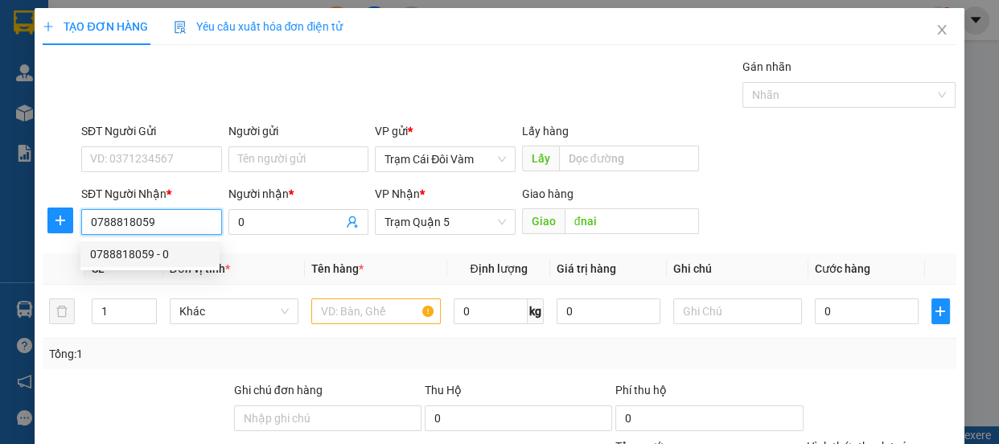
type input "70.000"
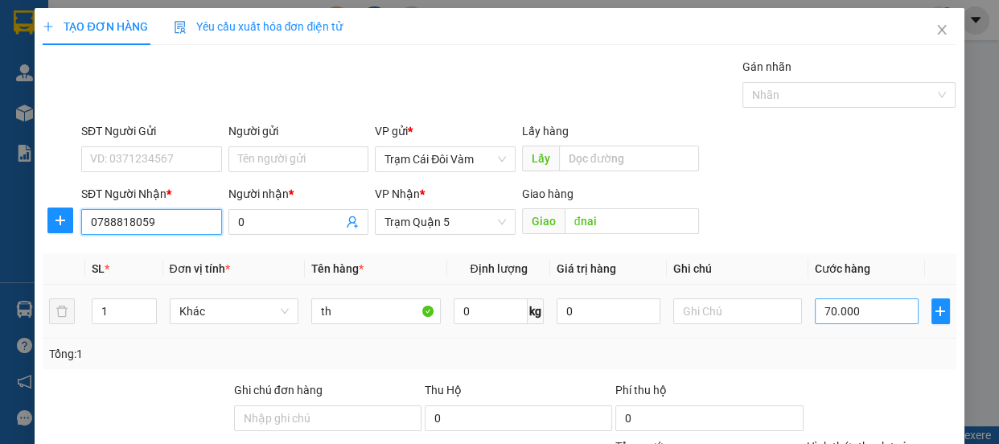
type input "0788818059"
click at [867, 318] on input "70.000" at bounding box center [867, 311] width 104 height 26
type input "0"
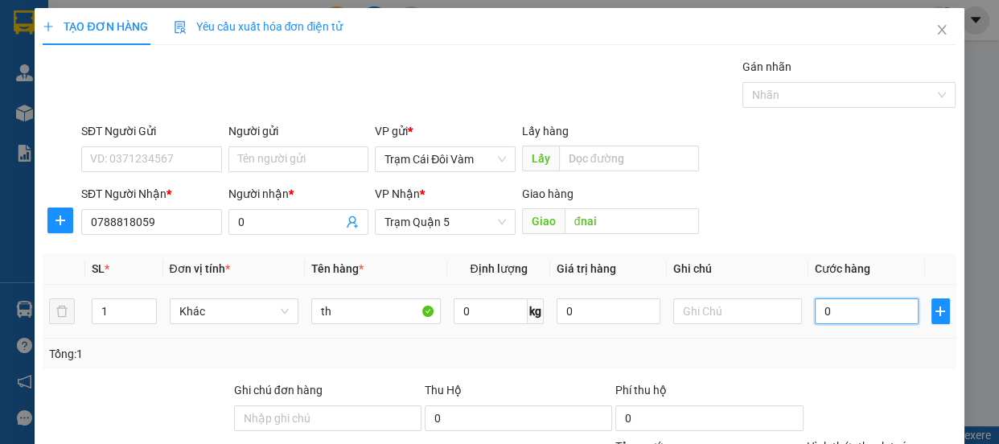
click at [815, 311] on input "0" at bounding box center [867, 311] width 104 height 26
type input "10"
type input "150"
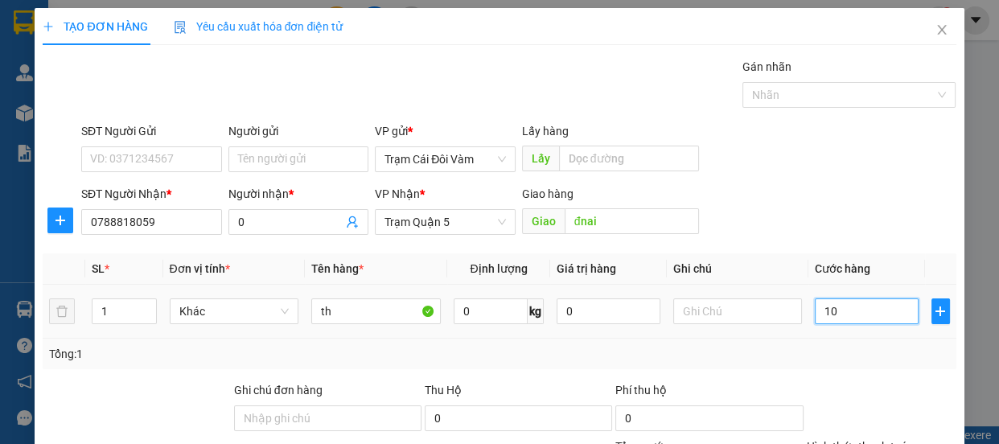
type input "150"
type input "150.000"
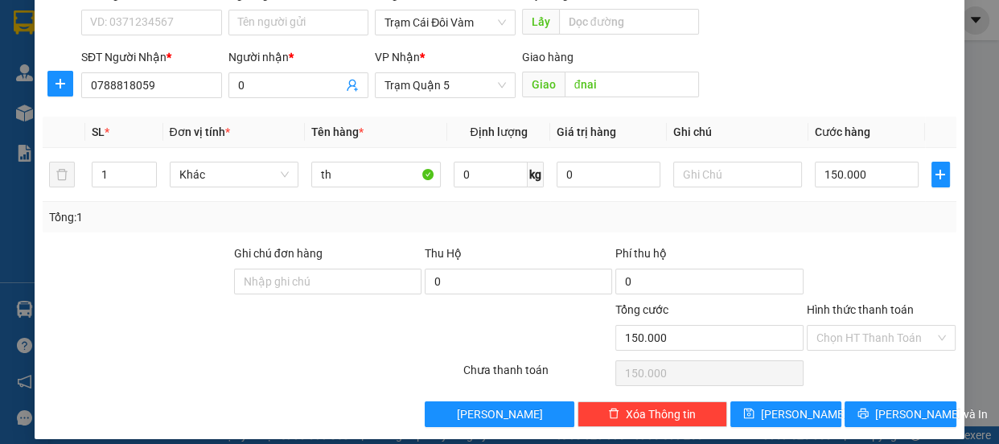
scroll to position [150, 0]
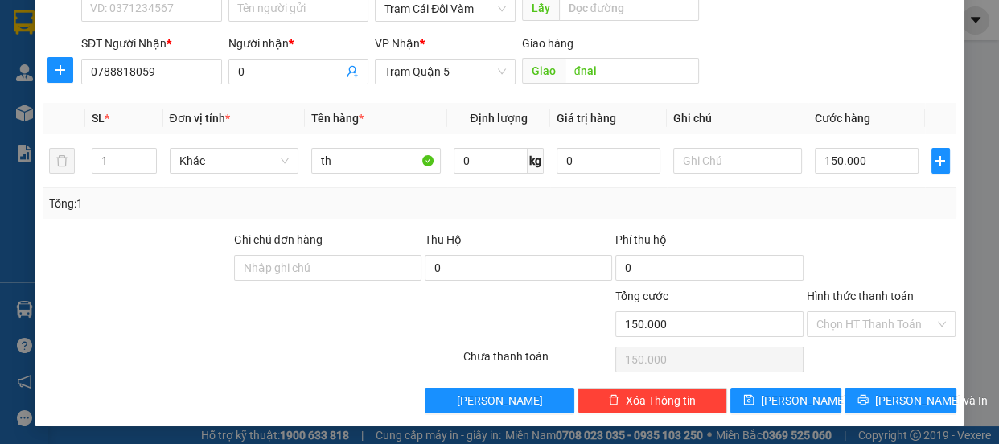
click at [885, 285] on div at bounding box center [881, 259] width 153 height 56
click at [894, 297] on label "Hình thức thanh toán" at bounding box center [860, 296] width 107 height 13
click at [894, 312] on input "Hình thức thanh toán" at bounding box center [876, 324] width 119 height 24
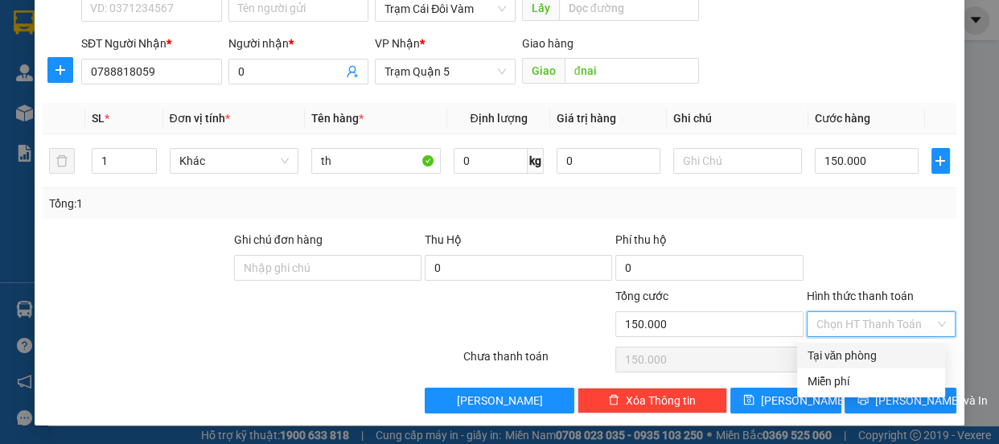
click at [879, 356] on div "Tại văn phòng" at bounding box center [871, 356] width 129 height 18
type input "0"
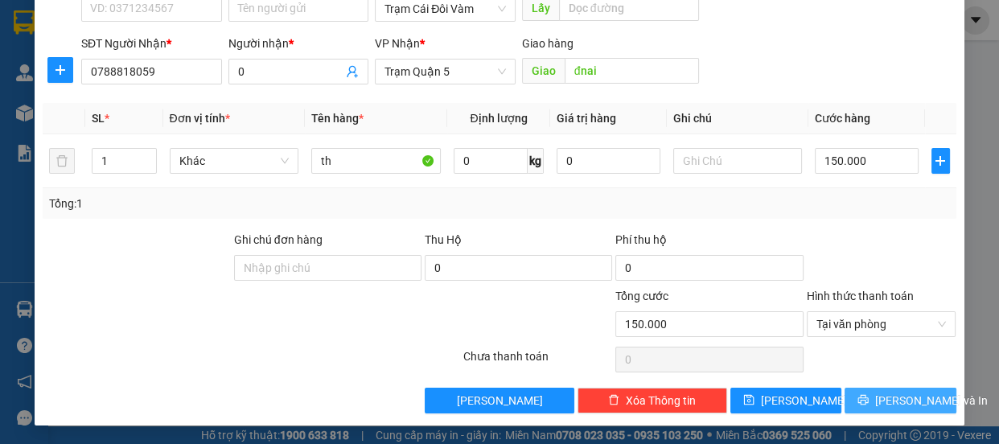
click at [889, 401] on span "[PERSON_NAME] và In" at bounding box center [931, 401] width 113 height 18
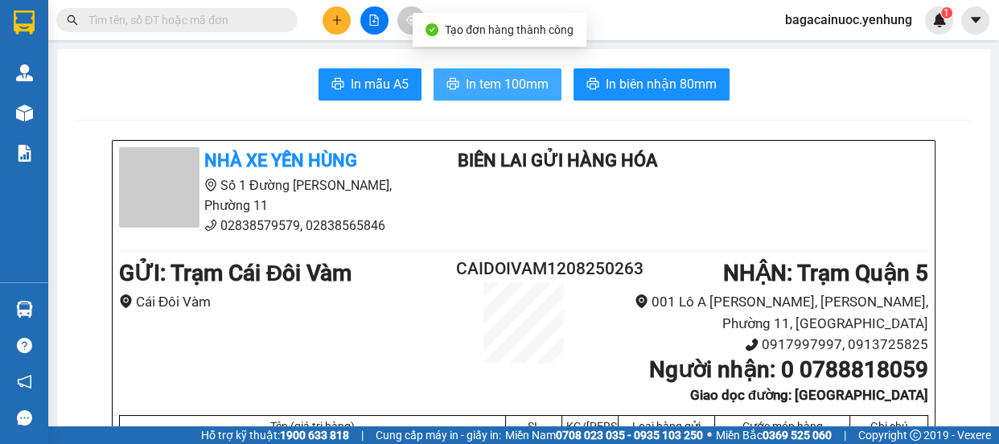
click at [538, 88] on span "In tem 100mm" at bounding box center [507, 84] width 83 height 20
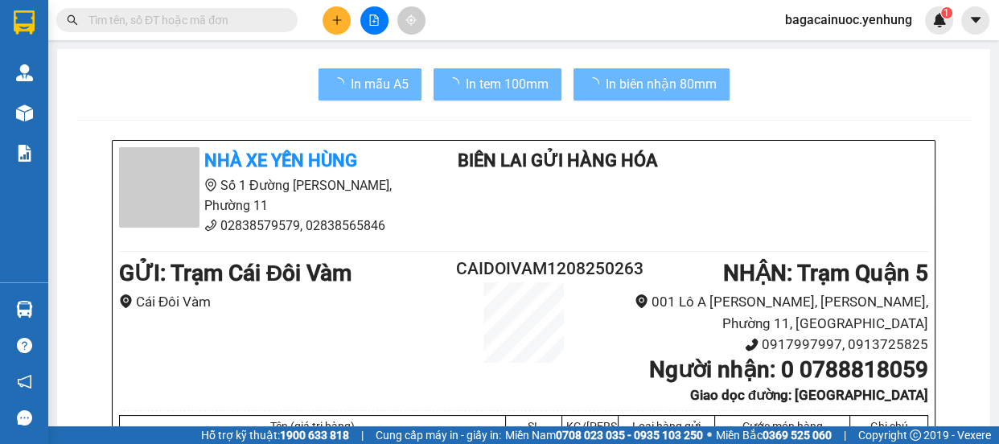
click at [345, 18] on button at bounding box center [337, 20] width 28 height 28
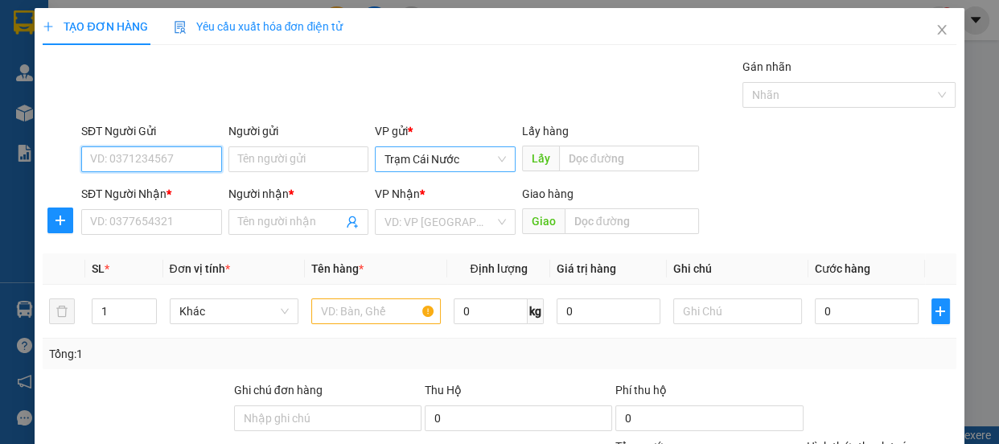
click at [485, 156] on span "Trạm Cái Nước" at bounding box center [445, 159] width 121 height 24
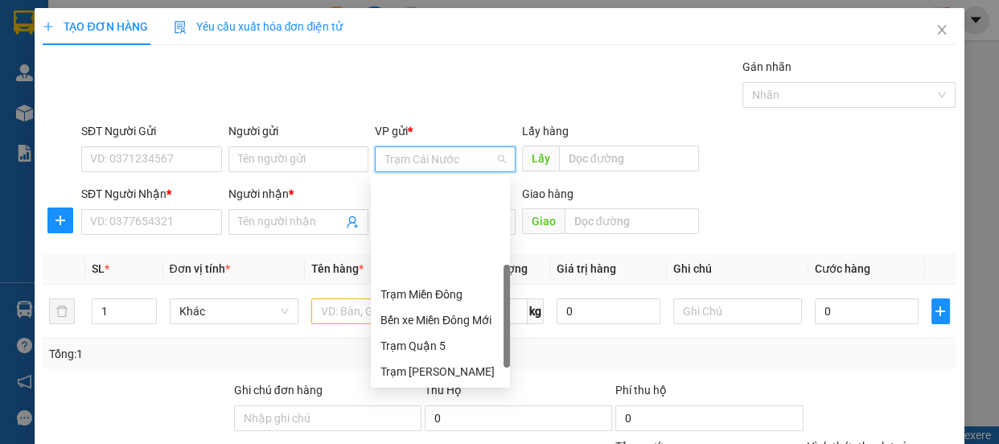
scroll to position [129, 0]
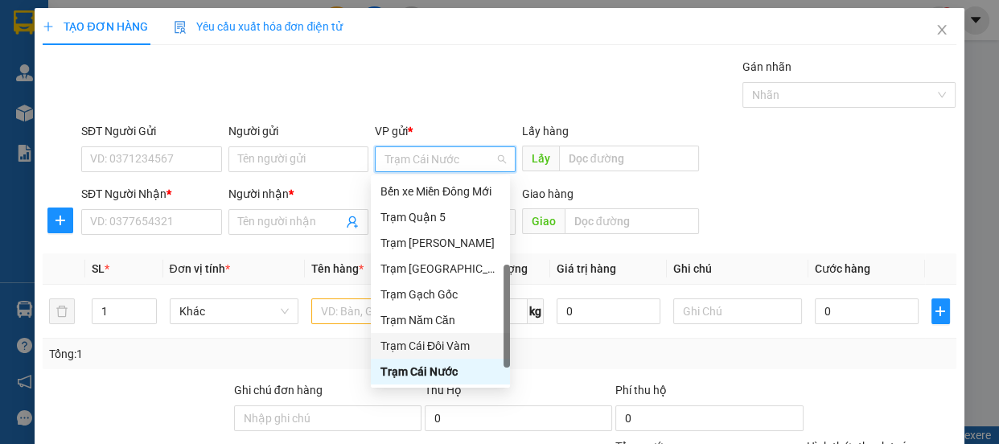
click at [452, 340] on div "Trạm Cái Đôi Vàm" at bounding box center [441, 346] width 120 height 18
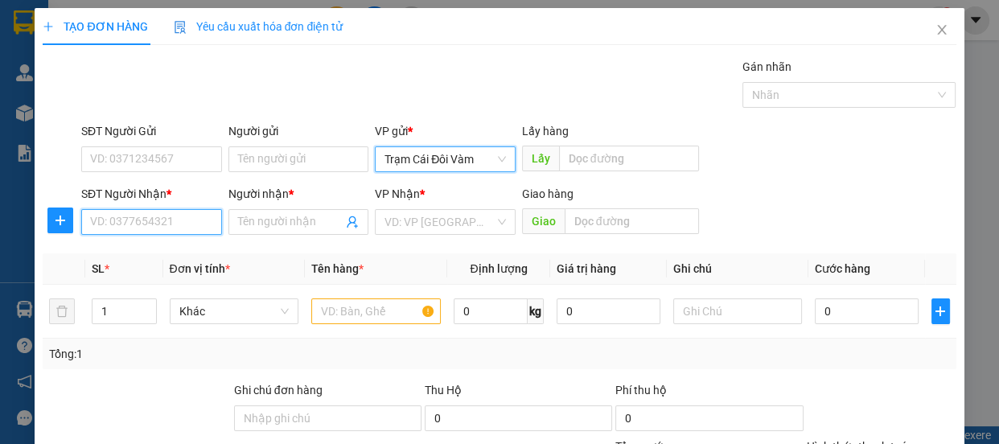
click at [168, 224] on input "SĐT Người Nhận *" at bounding box center [151, 222] width 141 height 26
type input "0965515294"
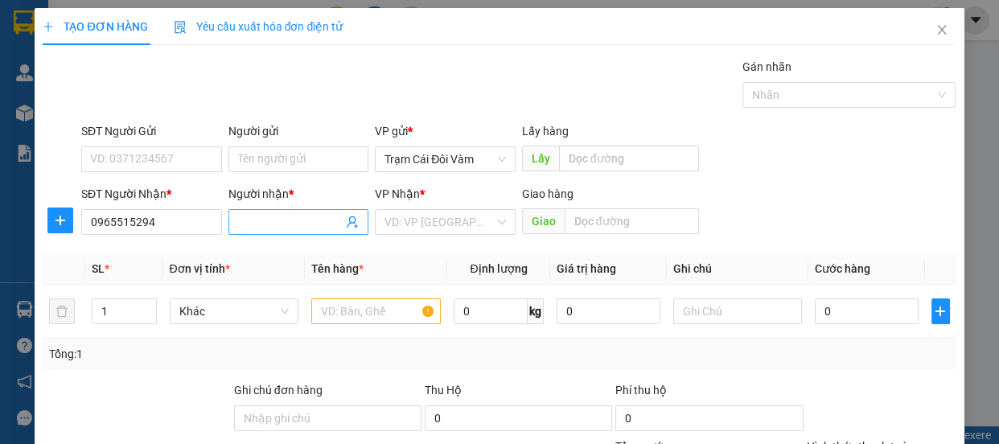
click at [272, 225] on input "Người nhận *" at bounding box center [290, 222] width 105 height 18
type input "0"
click at [447, 224] on input "search" at bounding box center [440, 222] width 110 height 24
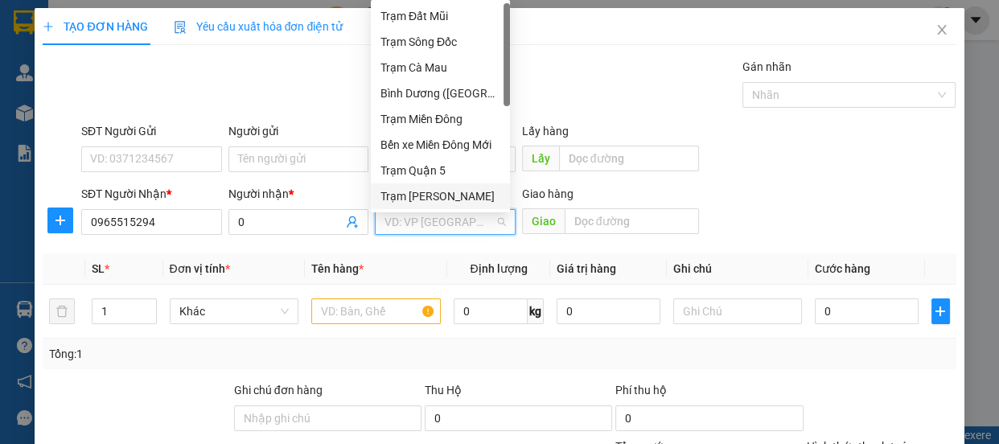
click at [442, 191] on div "Trạm [PERSON_NAME]" at bounding box center [441, 196] width 120 height 18
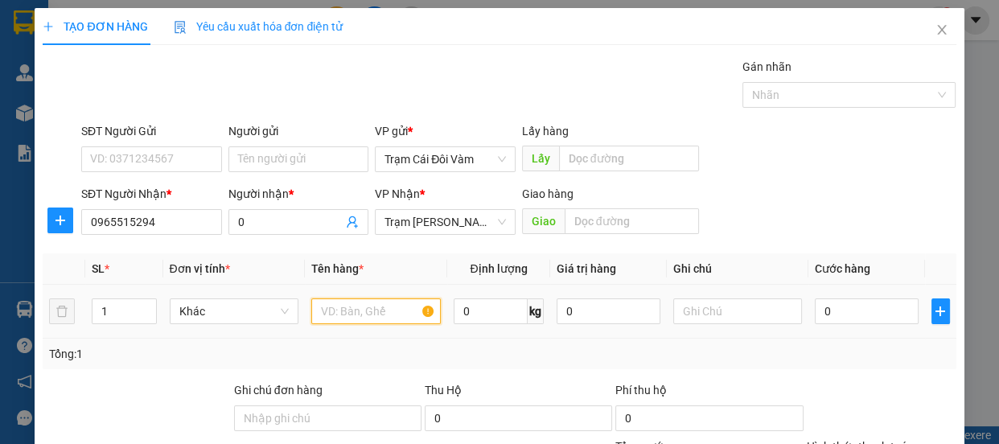
click at [345, 316] on input "text" at bounding box center [376, 311] width 130 height 26
type input "th"
drag, startPoint x: 819, startPoint y: 338, endPoint x: 794, endPoint y: 356, distance: 31.1
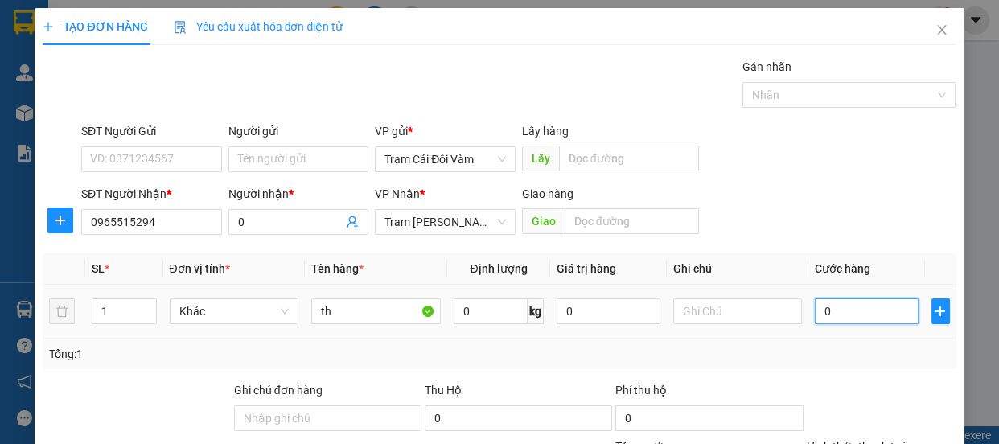
drag, startPoint x: 794, startPoint y: 356, endPoint x: 866, endPoint y: 314, distance: 84.0
click at [866, 314] on input "0" at bounding box center [867, 311] width 104 height 26
type input "7"
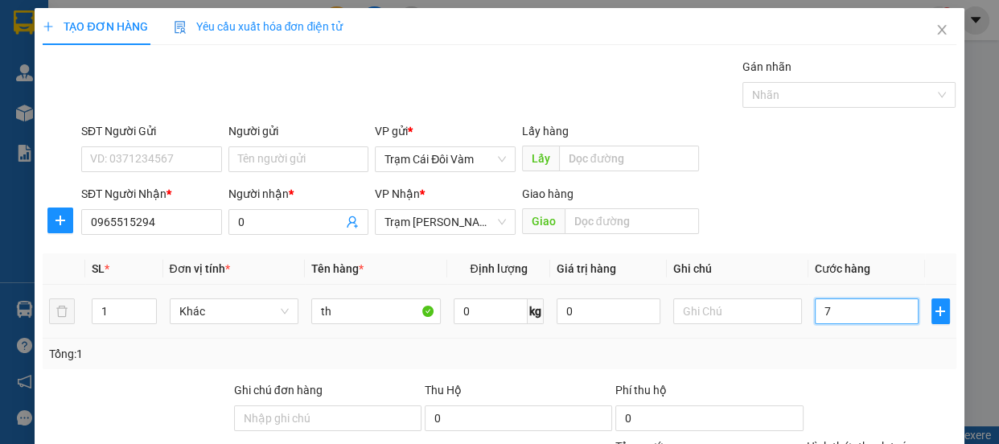
type input "70"
type input "70.000"
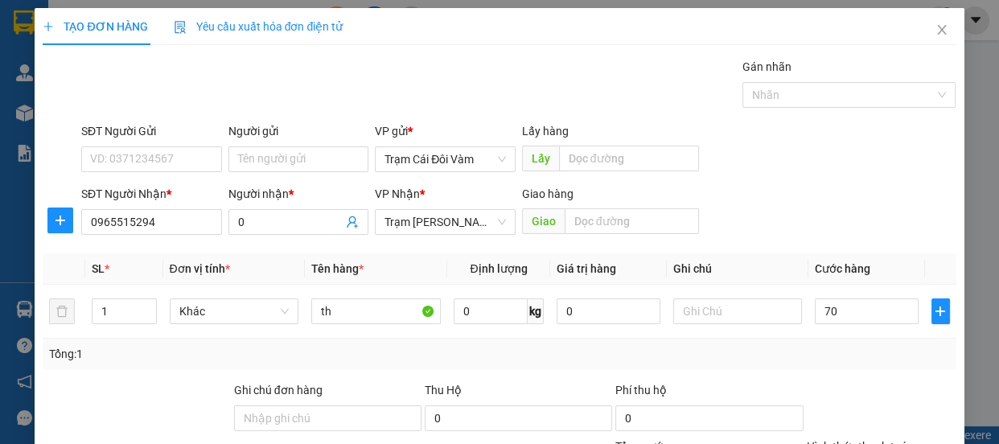
type input "70.000"
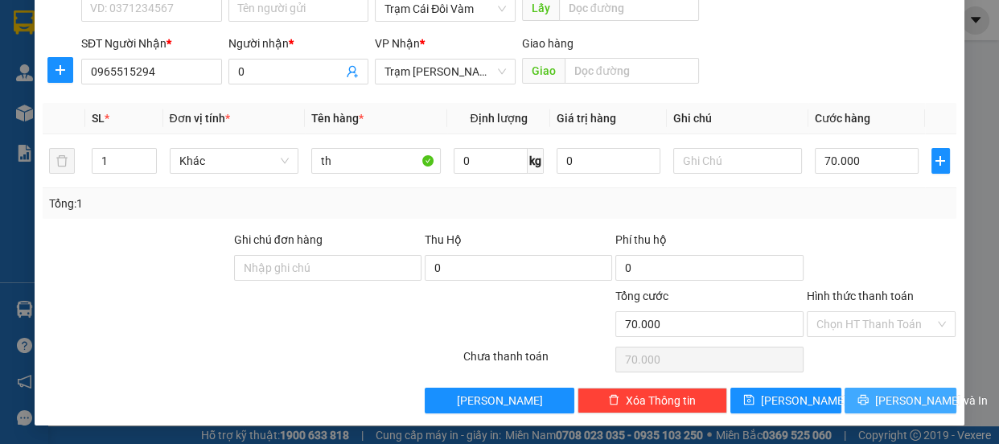
click at [878, 405] on span "[PERSON_NAME] và In" at bounding box center [931, 401] width 113 height 18
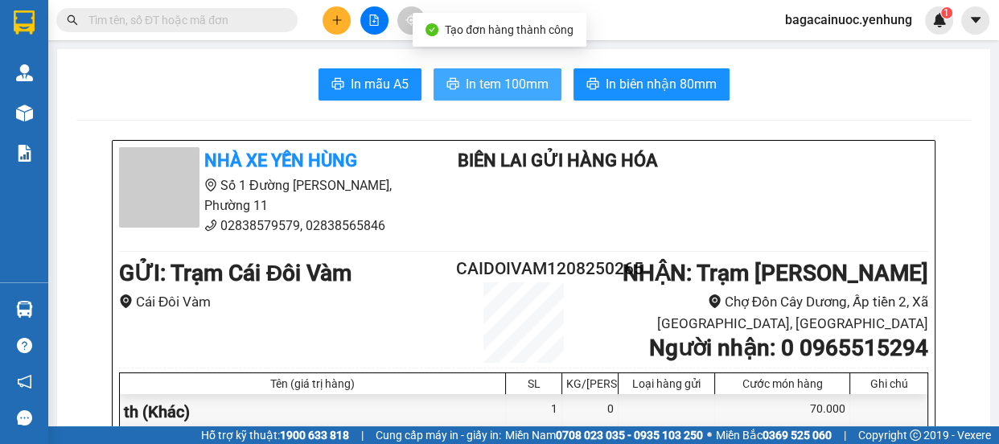
click at [528, 91] on span "In tem 100mm" at bounding box center [507, 84] width 83 height 20
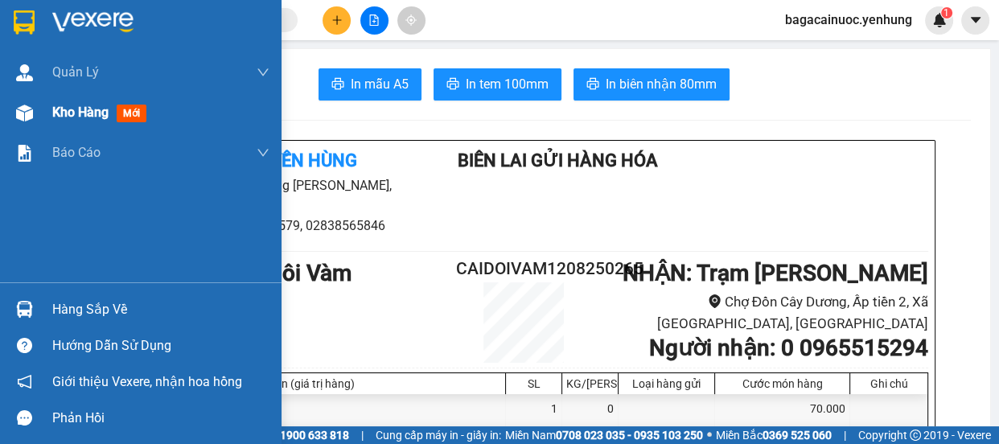
click at [80, 113] on span "Kho hàng" at bounding box center [80, 112] width 56 height 15
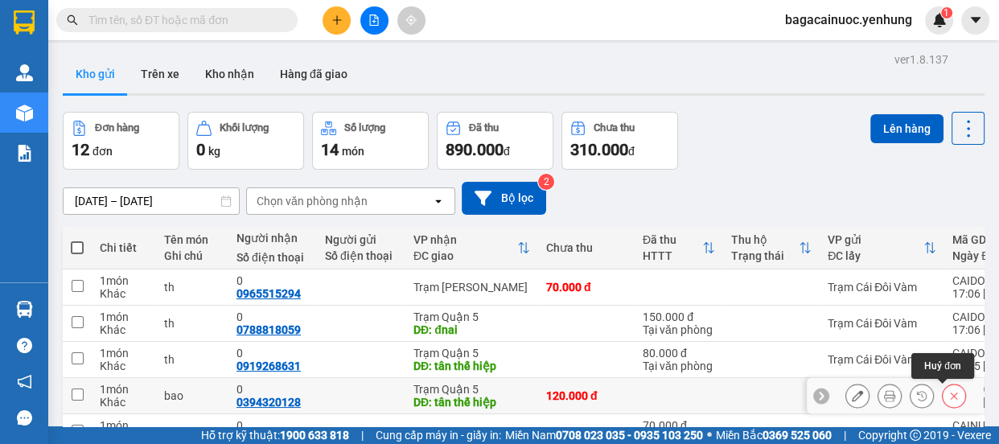
click at [951, 394] on icon at bounding box center [954, 396] width 7 height 7
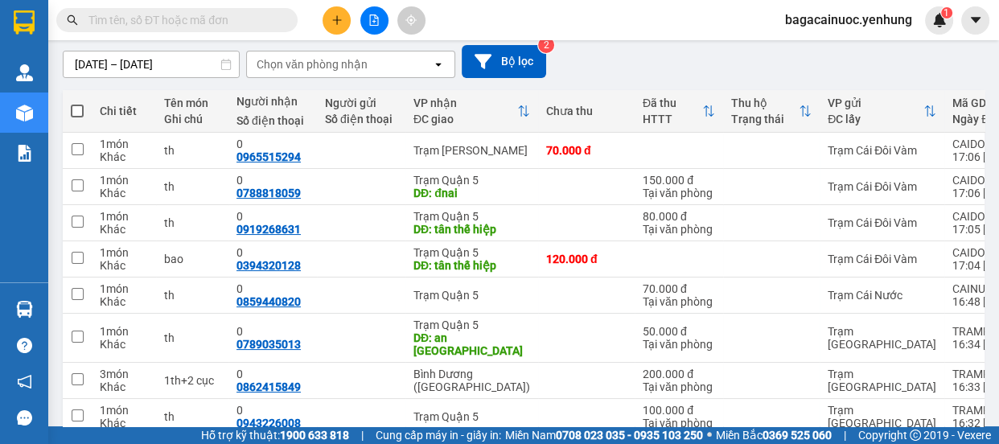
scroll to position [165, 0]
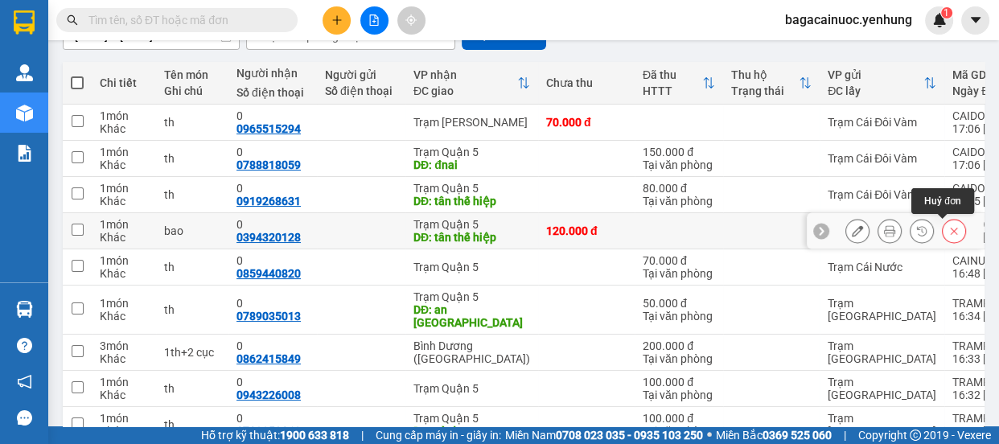
click at [943, 230] on button at bounding box center [954, 231] width 23 height 28
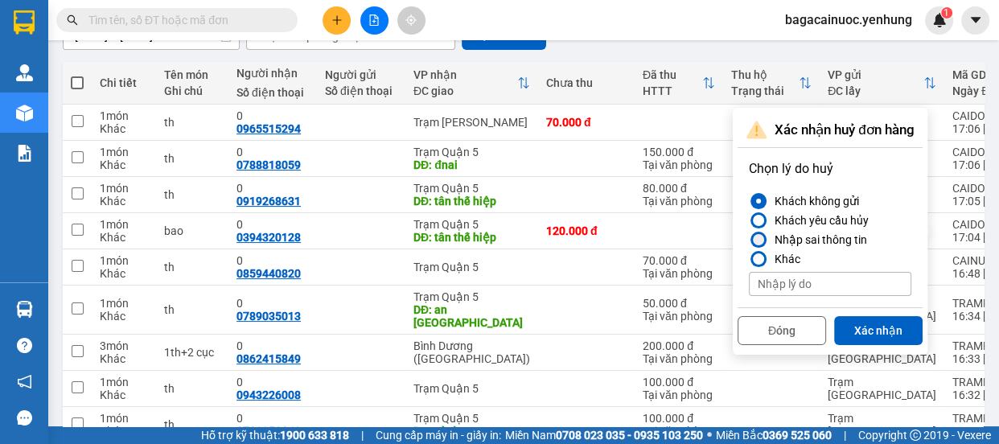
click at [756, 240] on div at bounding box center [758, 239] width 11 height 11
click at [749, 240] on input "Nhập sai thông tin" at bounding box center [749, 240] width 0 height 0
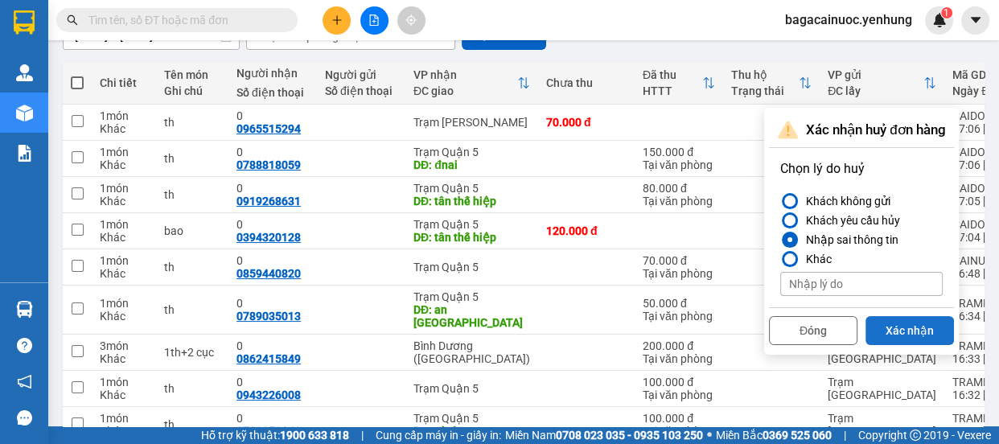
click at [924, 334] on button "Xác nhận" at bounding box center [910, 330] width 88 height 29
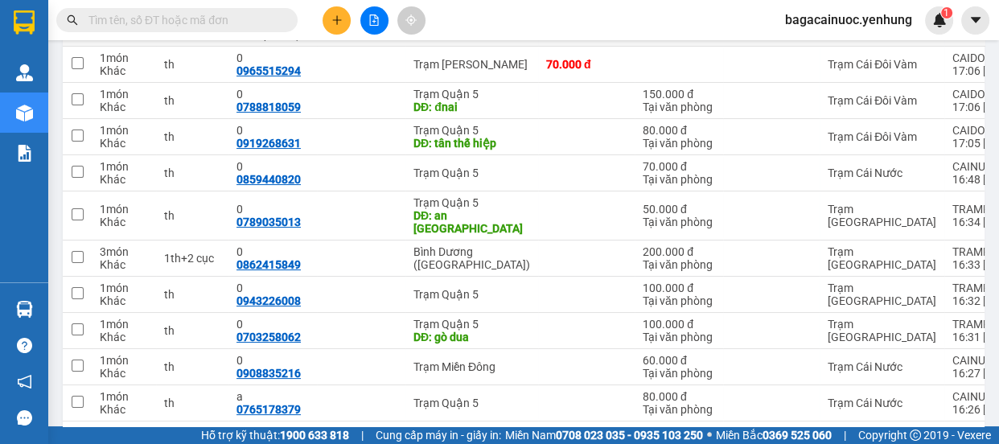
scroll to position [275, 0]
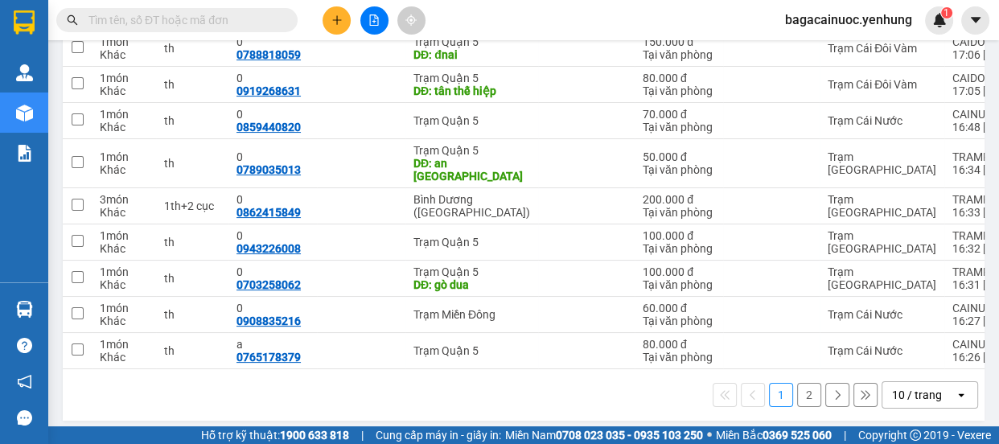
click at [955, 382] on div "open" at bounding box center [966, 395] width 23 height 26
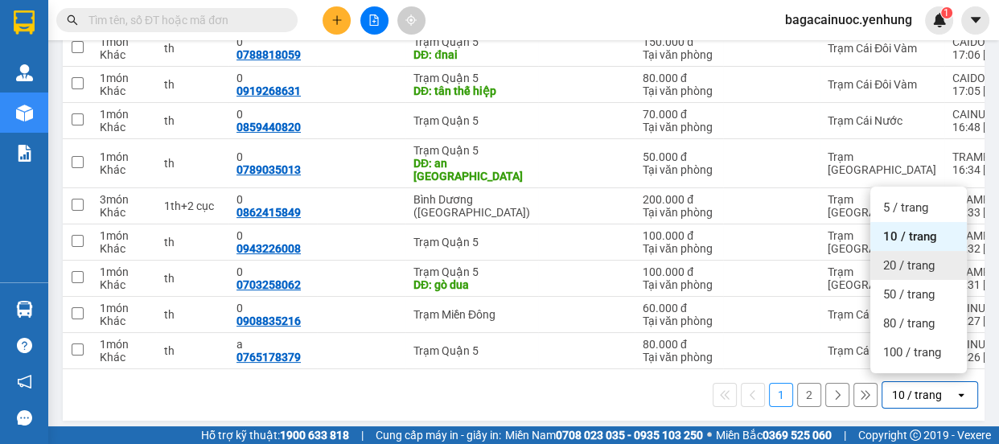
click at [926, 260] on span "20 / trang" at bounding box center [908, 265] width 51 height 16
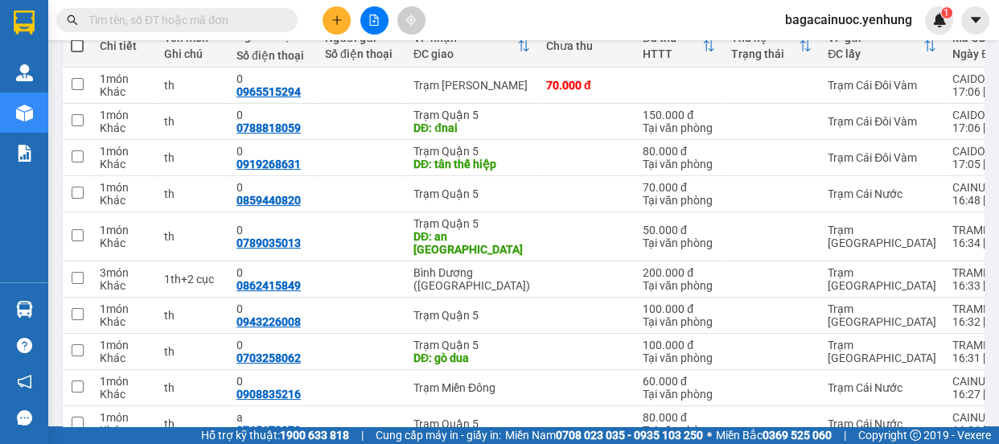
scroll to position [197, 0]
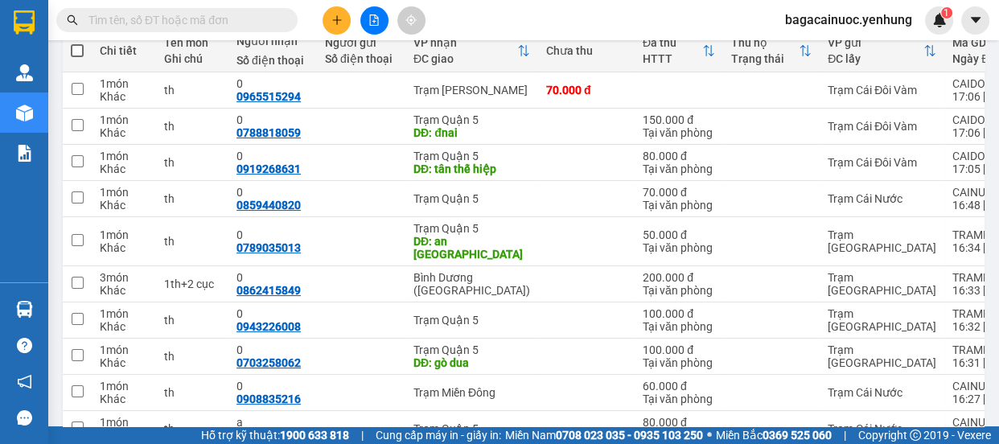
click at [75, 49] on span at bounding box center [77, 50] width 13 height 13
click at [77, 43] on input "checkbox" at bounding box center [77, 43] width 0 height 0
checkbox input "true"
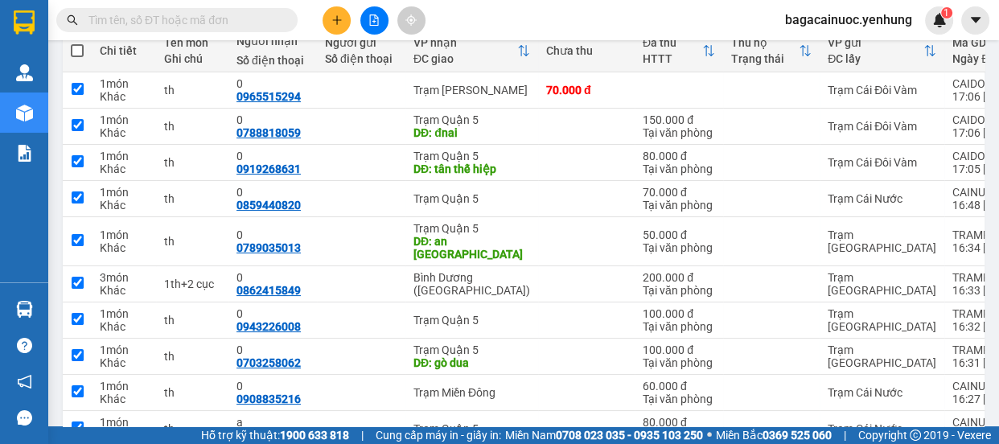
checkbox input "true"
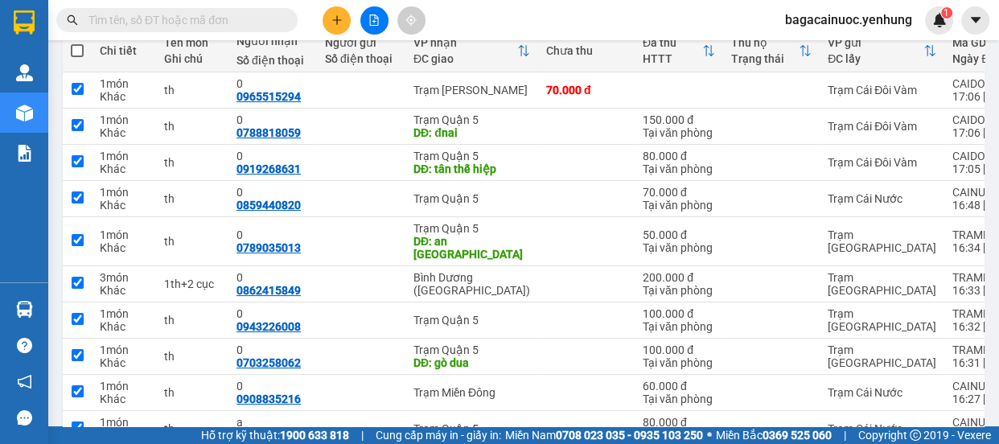
checkbox input "true"
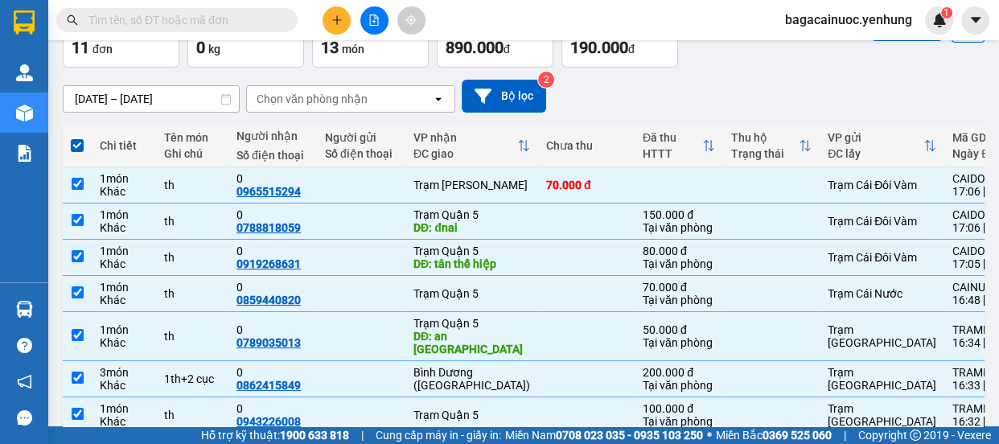
scroll to position [33, 0]
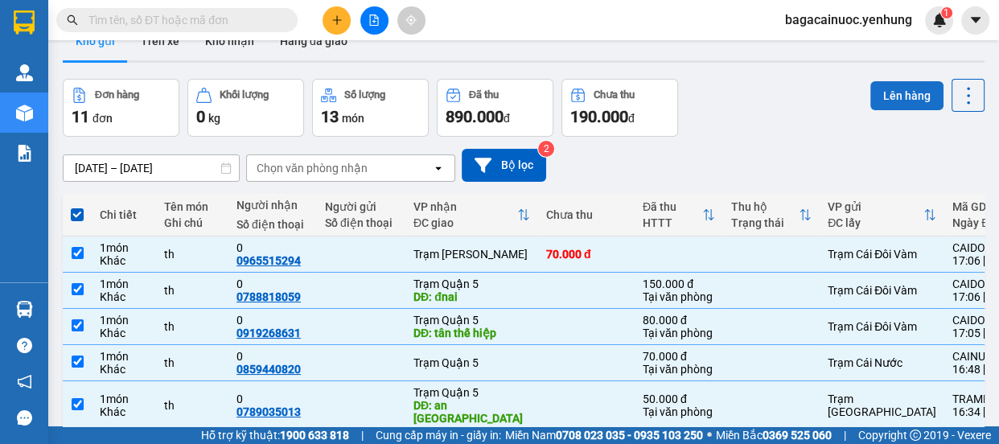
click at [880, 88] on button "Lên hàng" at bounding box center [906, 95] width 73 height 29
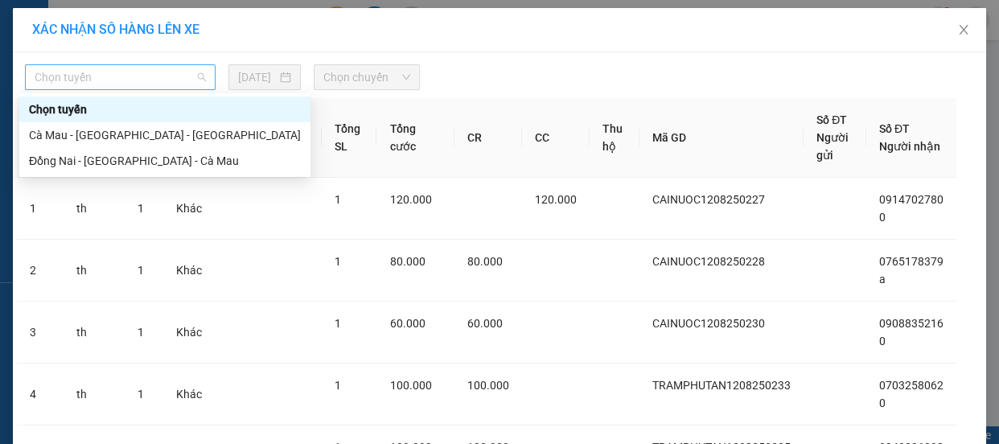
click at [126, 84] on span "Chọn tuyến" at bounding box center [120, 77] width 171 height 24
click at [96, 140] on div "Cà Mau - [GEOGRAPHIC_DATA] - [GEOGRAPHIC_DATA]" at bounding box center [165, 135] width 272 height 18
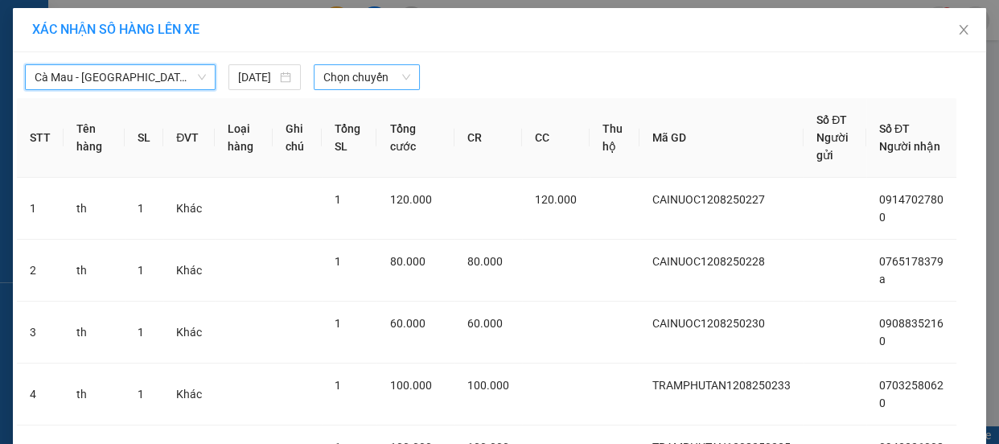
click at [354, 76] on span "Chọn chuyến" at bounding box center [366, 77] width 87 height 24
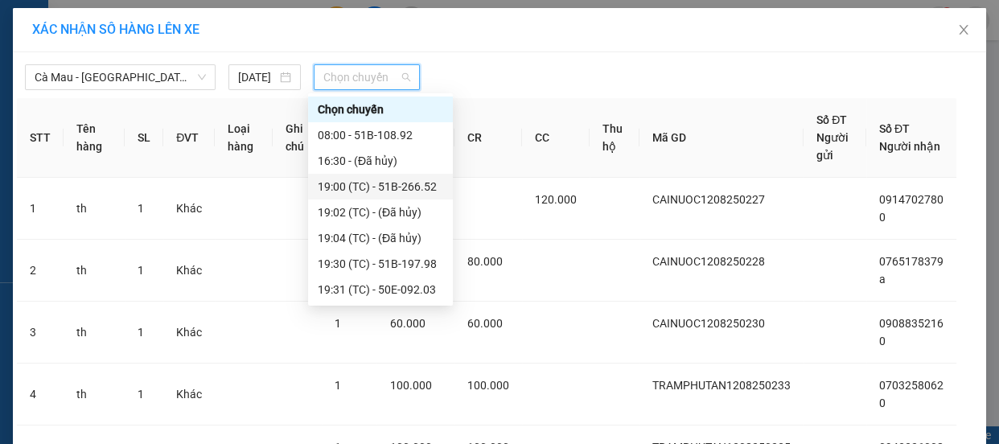
click at [392, 189] on div "19:00 (TC) - 51B-266.52" at bounding box center [381, 187] width 126 height 18
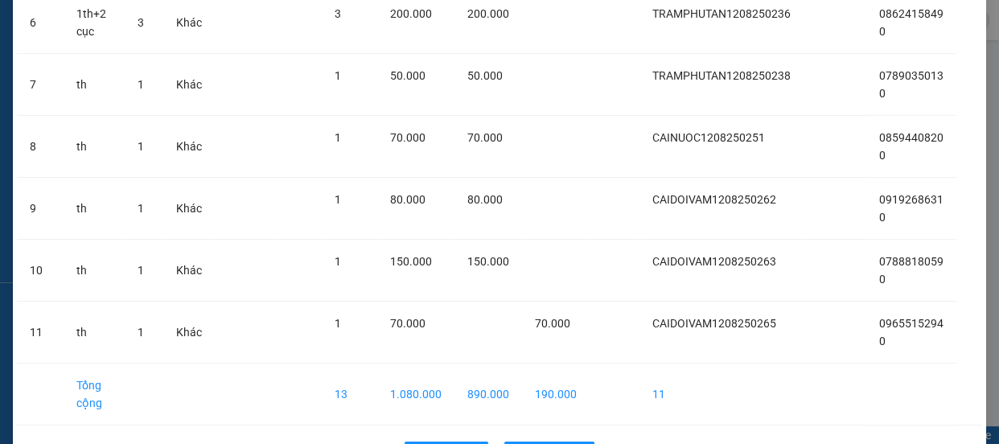
scroll to position [536, 0]
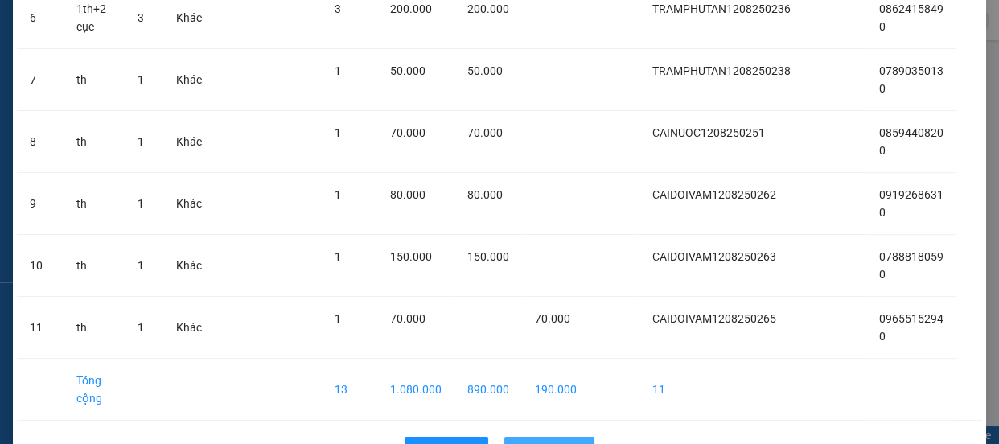
click at [564, 441] on span "Lên hàng" at bounding box center [558, 450] width 47 height 18
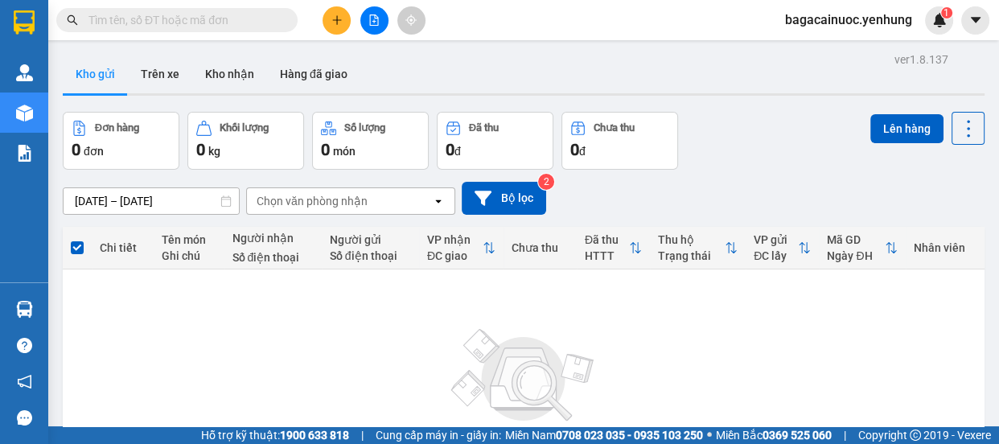
drag, startPoint x: 998, startPoint y: 144, endPoint x: 338, endPoint y: 23, distance: 670.8
click at [338, 23] on icon "plus" at bounding box center [336, 19] width 11 height 11
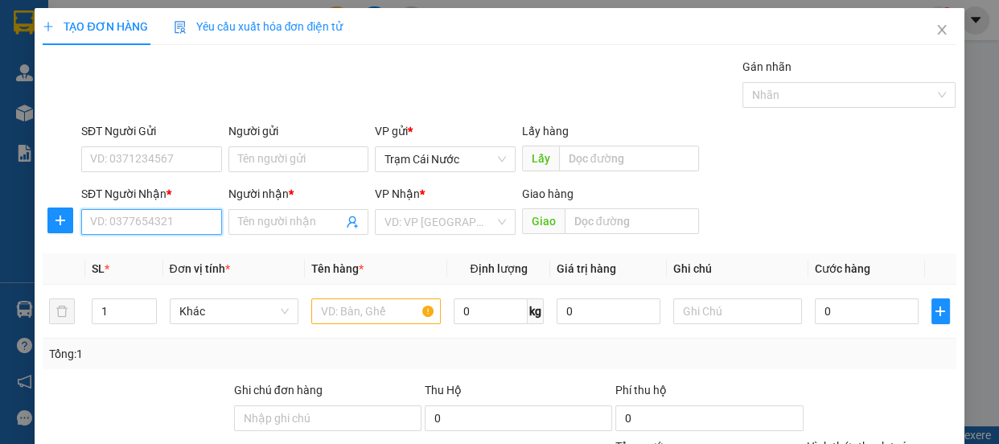
click at [182, 221] on input "SĐT Người Nhận *" at bounding box center [151, 222] width 141 height 26
click at [124, 258] on div "0912224271 - A" at bounding box center [150, 254] width 120 height 18
type input "0912224271"
type input "A"
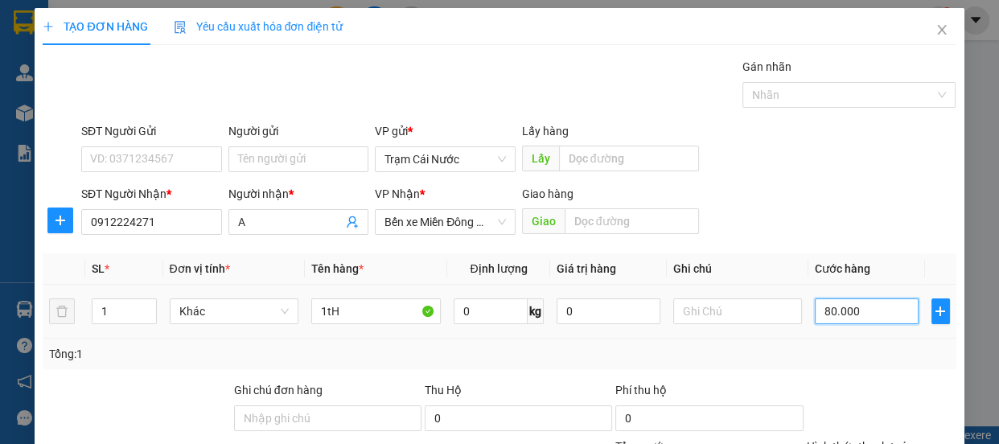
click at [876, 316] on input "80.000" at bounding box center [867, 311] width 104 height 26
click at [815, 319] on input "0" at bounding box center [867, 311] width 104 height 26
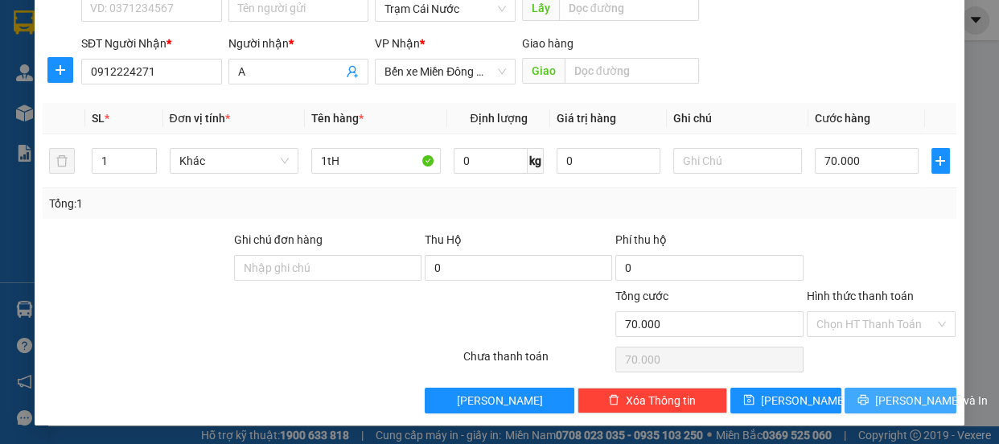
click at [893, 405] on span "[PERSON_NAME] và In" at bounding box center [931, 401] width 113 height 18
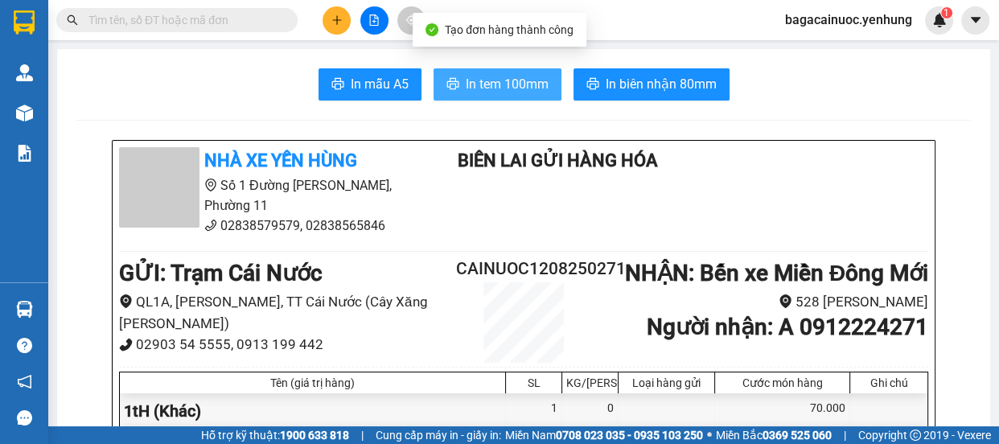
click at [512, 85] on span "In tem 100mm" at bounding box center [507, 84] width 83 height 20
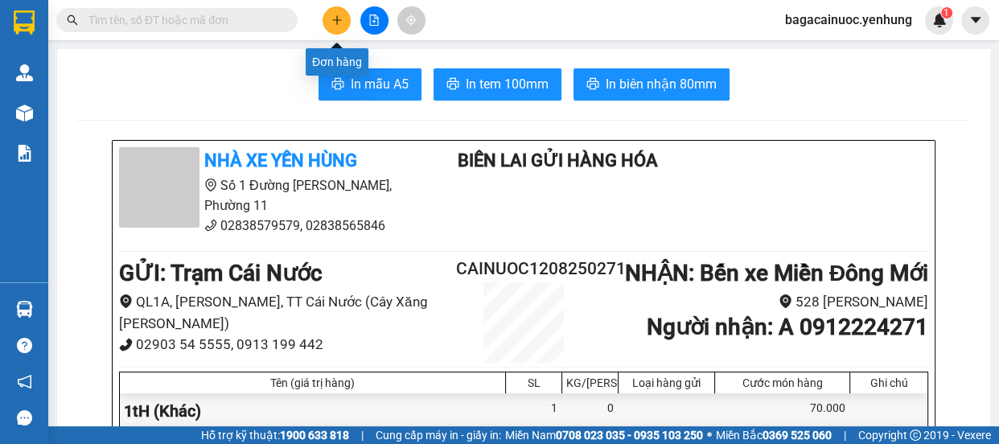
click at [328, 18] on button at bounding box center [337, 20] width 28 height 28
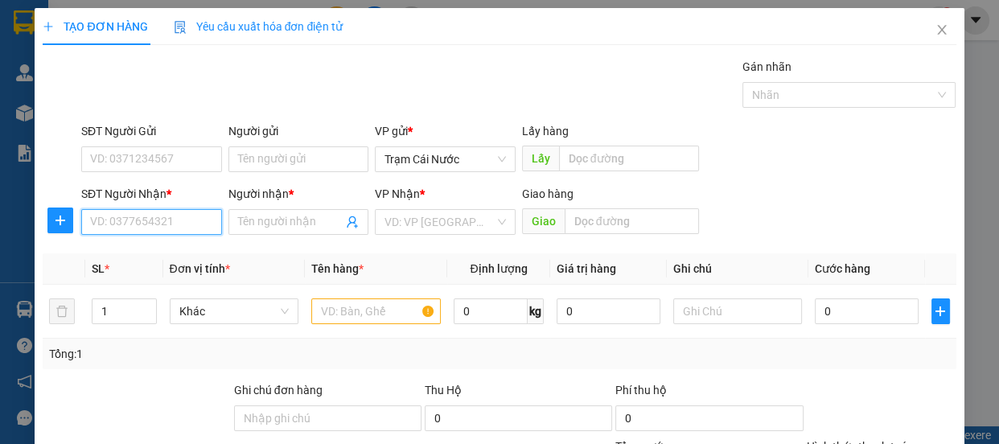
click at [153, 225] on input "SĐT Người Nhận *" at bounding box center [151, 222] width 141 height 26
click at [179, 225] on input "SĐT Người Nhận *" at bounding box center [151, 222] width 141 height 26
click at [164, 253] on div "0845343066 - QA" at bounding box center [150, 254] width 120 height 18
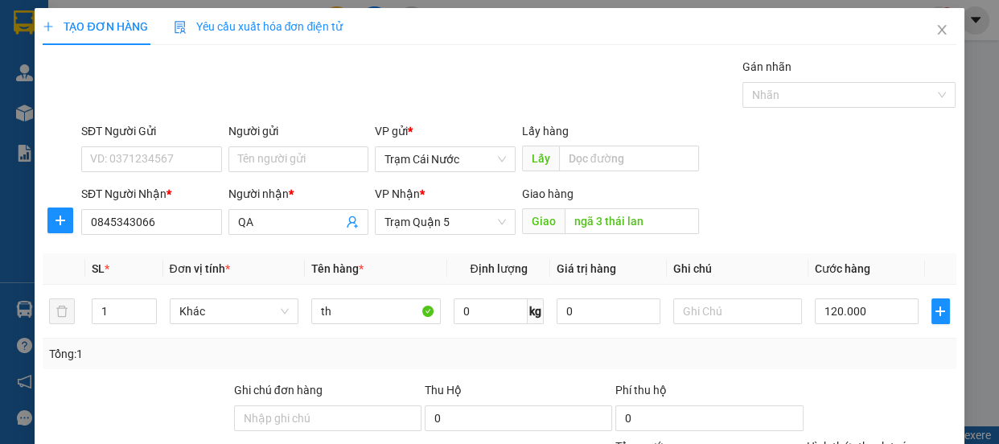
scroll to position [150, 0]
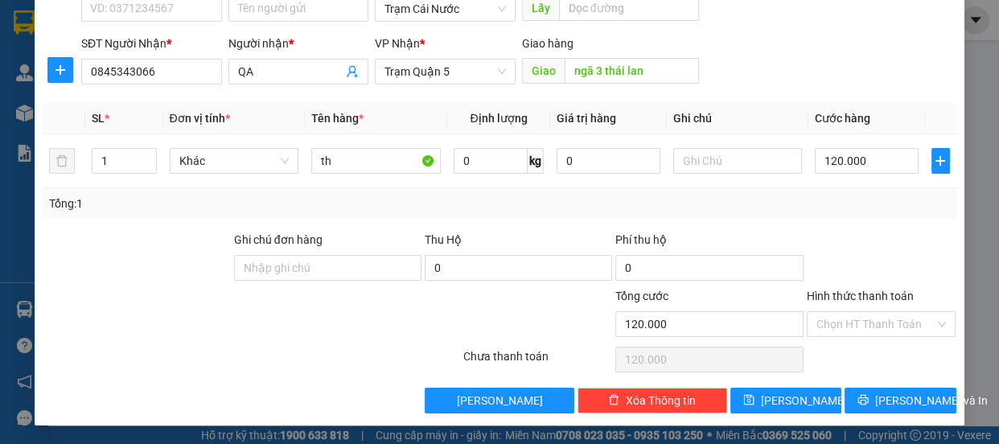
click at [855, 297] on label "Hình thức thanh toán" at bounding box center [860, 296] width 107 height 13
click at [855, 312] on input "Hình thức thanh toán" at bounding box center [876, 324] width 119 height 24
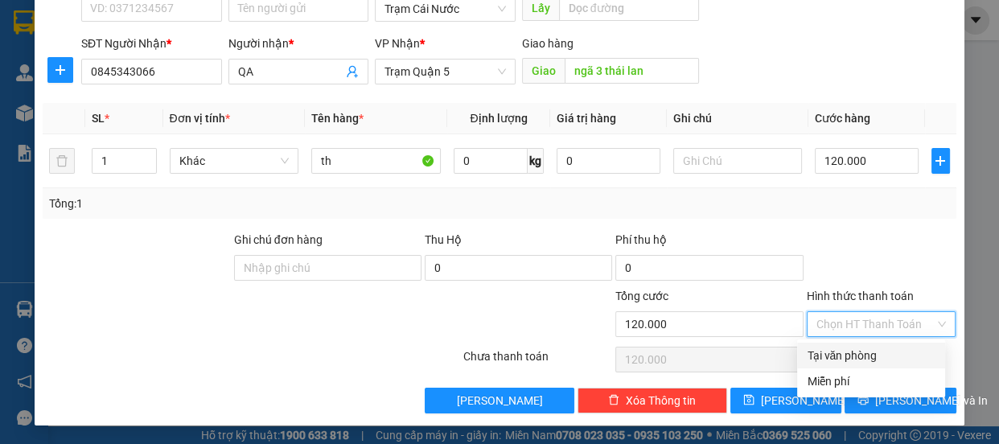
click at [841, 352] on div "Tại văn phòng" at bounding box center [871, 356] width 129 height 18
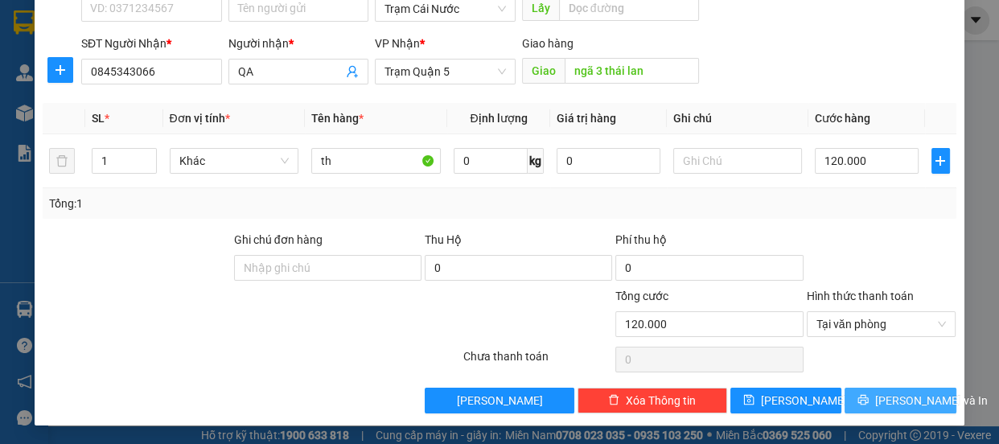
click at [869, 388] on button "[PERSON_NAME] và In" at bounding box center [900, 401] width 111 height 26
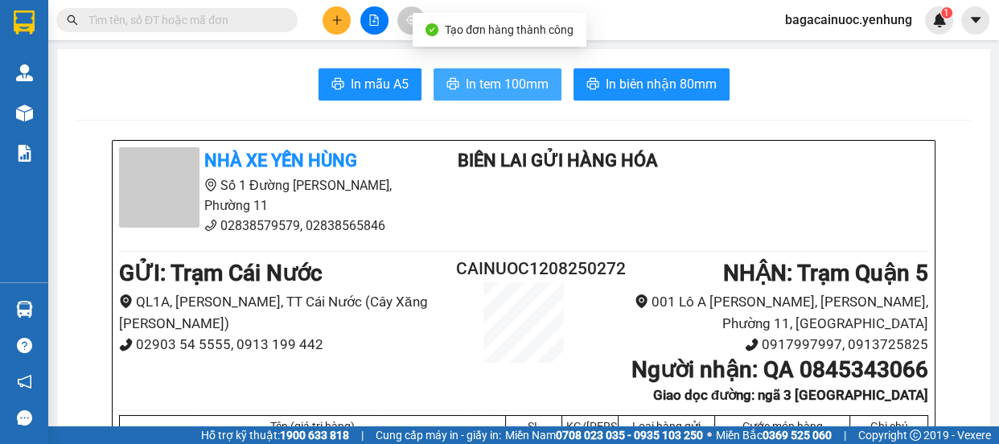
click at [473, 81] on span "In tem 100mm" at bounding box center [507, 84] width 83 height 20
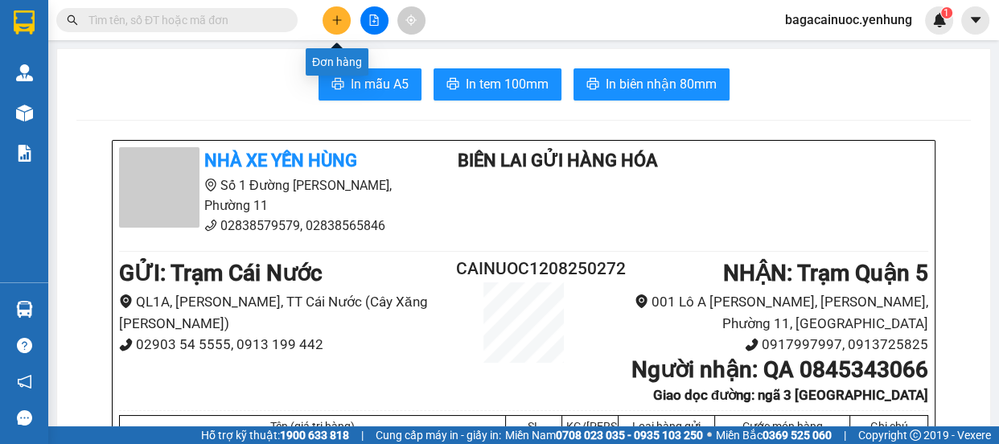
click at [340, 17] on icon "plus" at bounding box center [336, 19] width 11 height 11
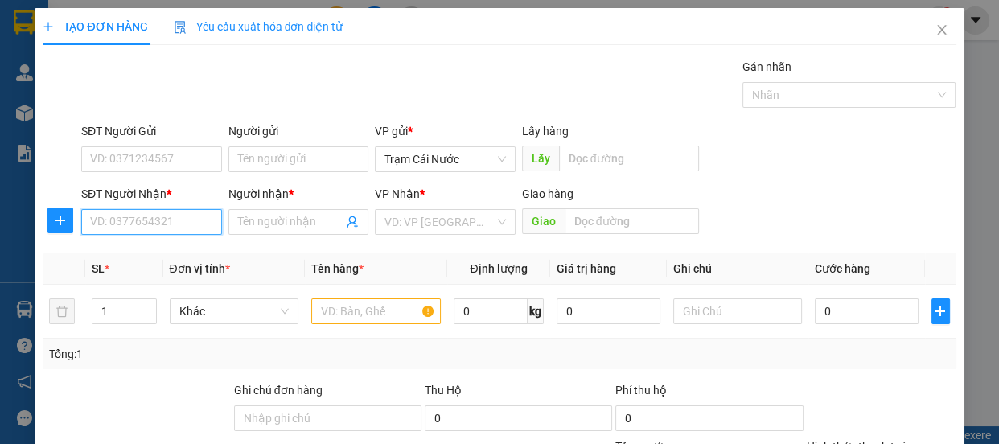
click at [170, 225] on input "SĐT Người Nhận *" at bounding box center [151, 222] width 141 height 26
click at [150, 258] on div "0382245223 - thanh lát" at bounding box center [150, 254] width 120 height 18
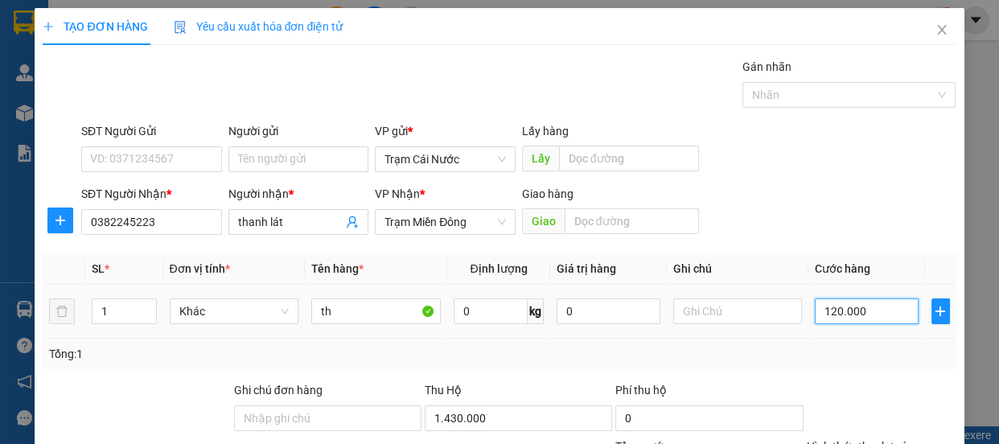
click at [887, 322] on input "120.000" at bounding box center [867, 311] width 104 height 26
click at [815, 315] on input "0" at bounding box center [867, 311] width 104 height 26
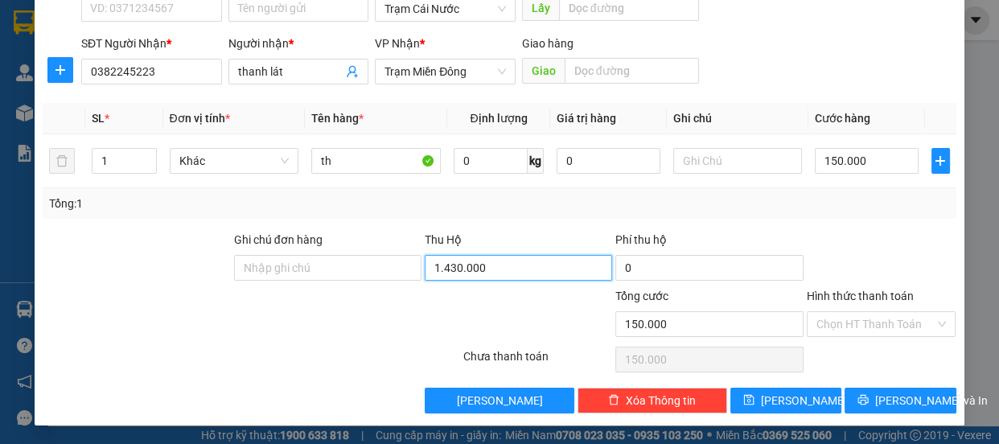
click at [499, 261] on input "1.430.000" at bounding box center [518, 268] width 187 height 26
click at [426, 273] on input "0" at bounding box center [518, 268] width 187 height 26
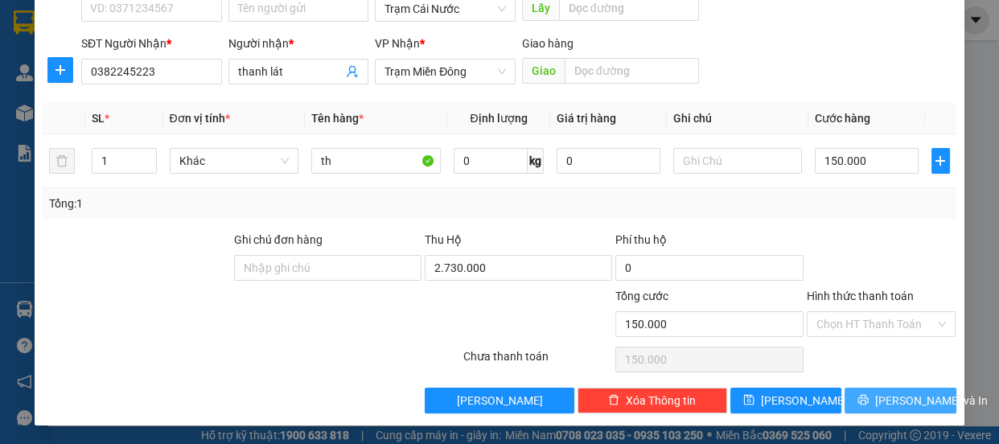
click at [867, 397] on icon "printer" at bounding box center [863, 400] width 10 height 10
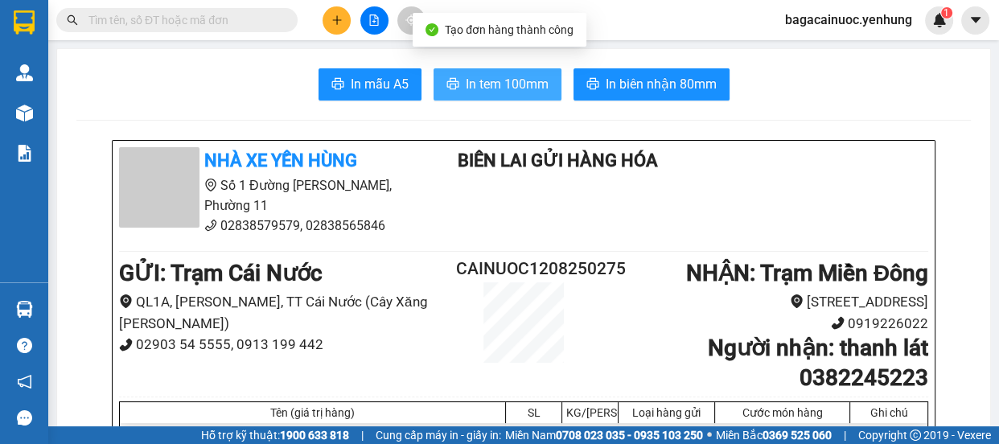
click at [504, 94] on span "In tem 100mm" at bounding box center [507, 84] width 83 height 20
click at [336, 24] on icon "plus" at bounding box center [336, 19] width 11 height 11
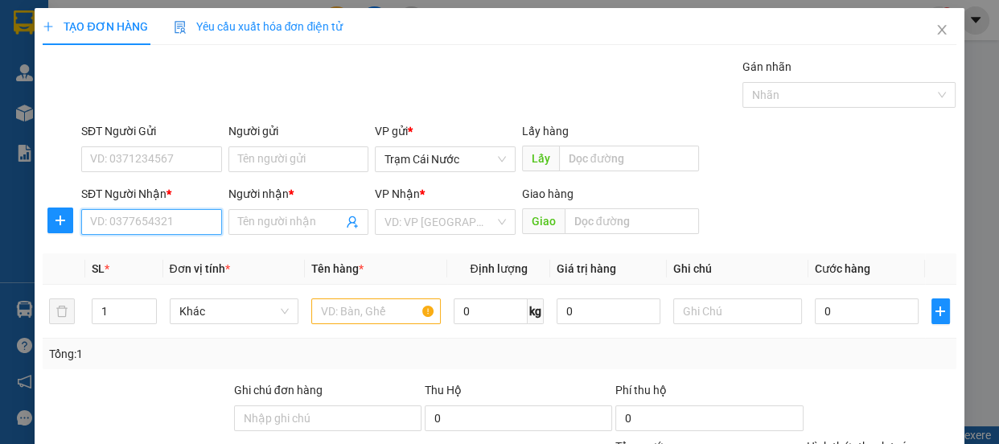
click at [150, 224] on input "SĐT Người Nhận *" at bounding box center [151, 222] width 141 height 26
click at [485, 171] on div "Trạm Cái Nước" at bounding box center [445, 159] width 141 height 26
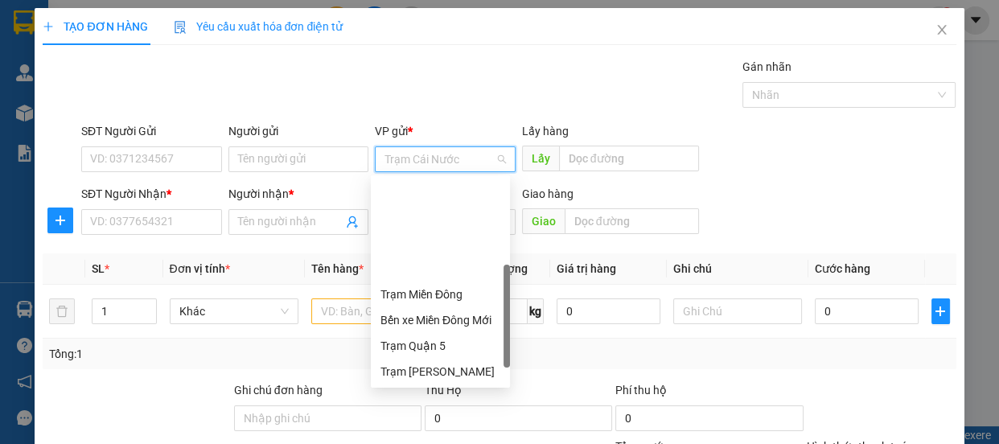
scroll to position [129, 0]
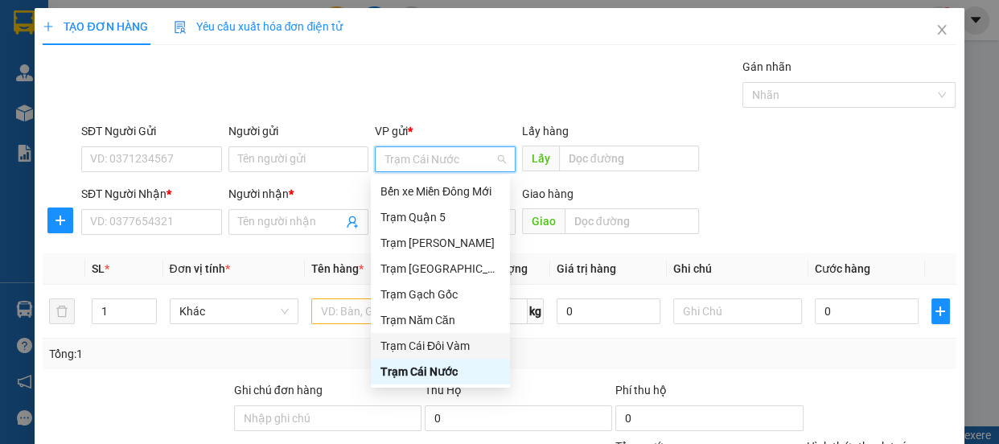
click at [440, 348] on div "Trạm Cái Đôi Vàm" at bounding box center [441, 346] width 120 height 18
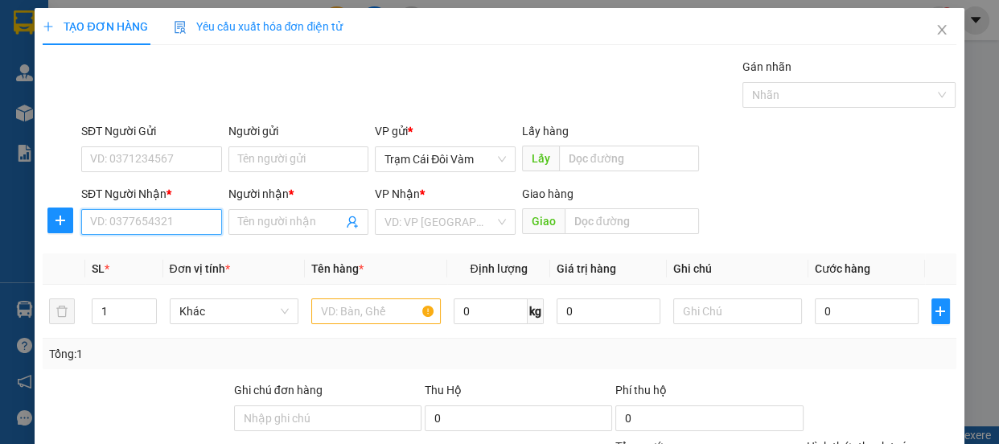
click at [109, 221] on input "SĐT Người Nhận *" at bounding box center [151, 222] width 141 height 26
click at [245, 224] on input "Người nhận *" at bounding box center [290, 222] width 105 height 18
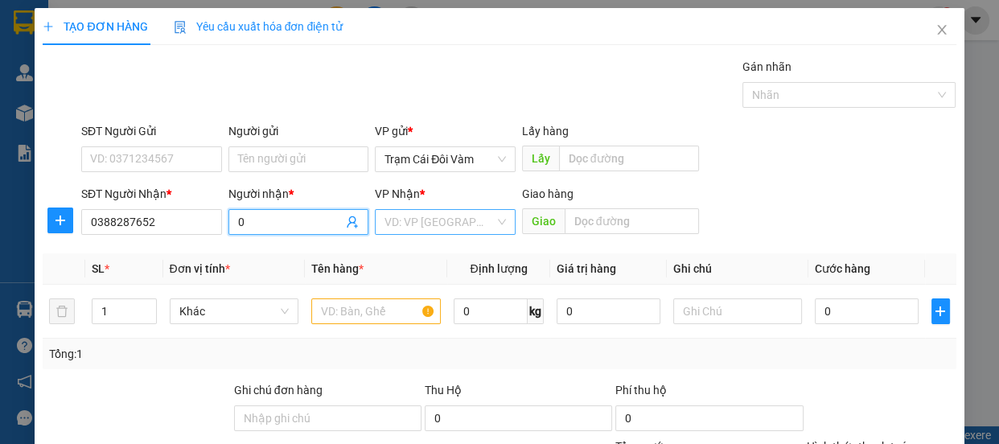
click at [426, 230] on input "search" at bounding box center [440, 222] width 110 height 24
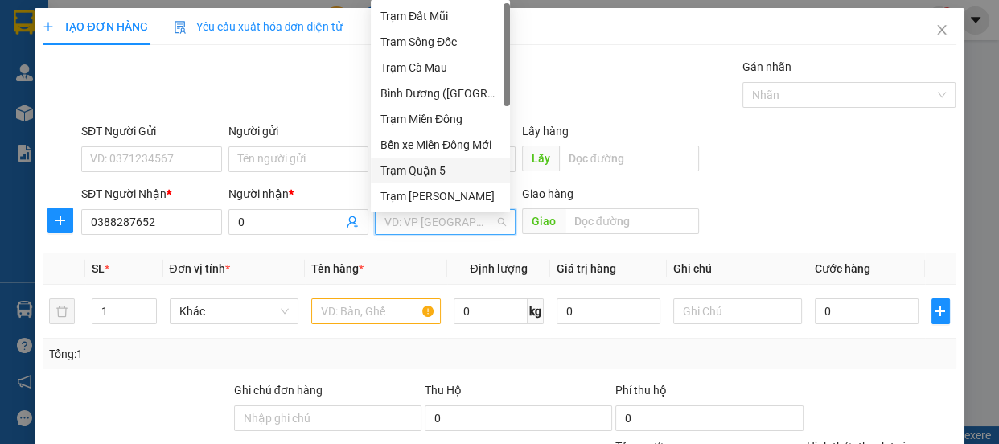
click at [450, 172] on div "Trạm Quận 5" at bounding box center [441, 171] width 120 height 18
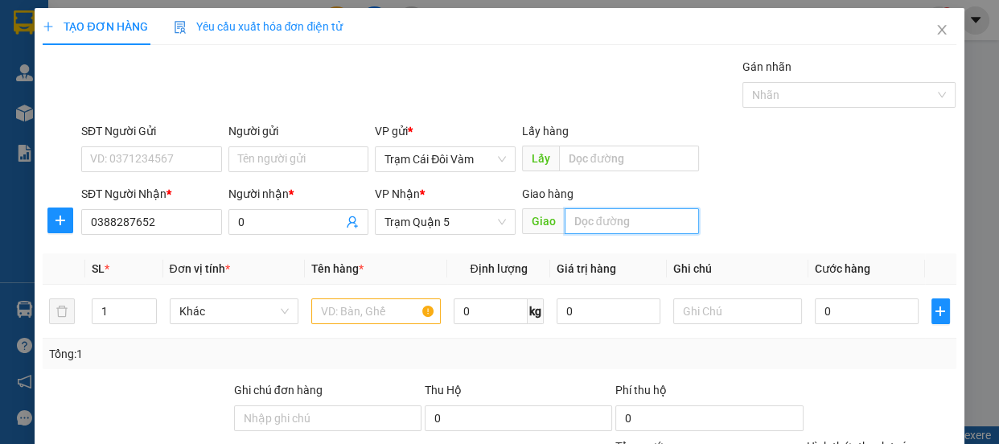
click at [602, 216] on input "text" at bounding box center [632, 221] width 134 height 26
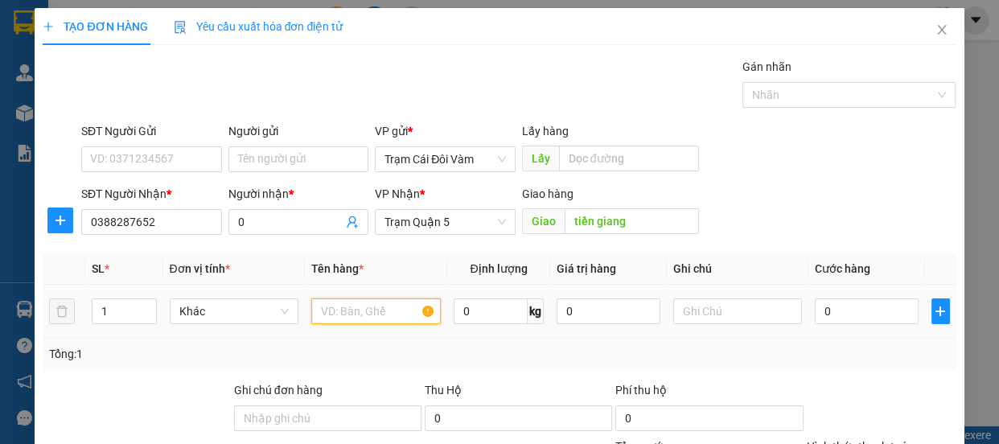
click at [389, 323] on input "text" at bounding box center [376, 311] width 130 height 26
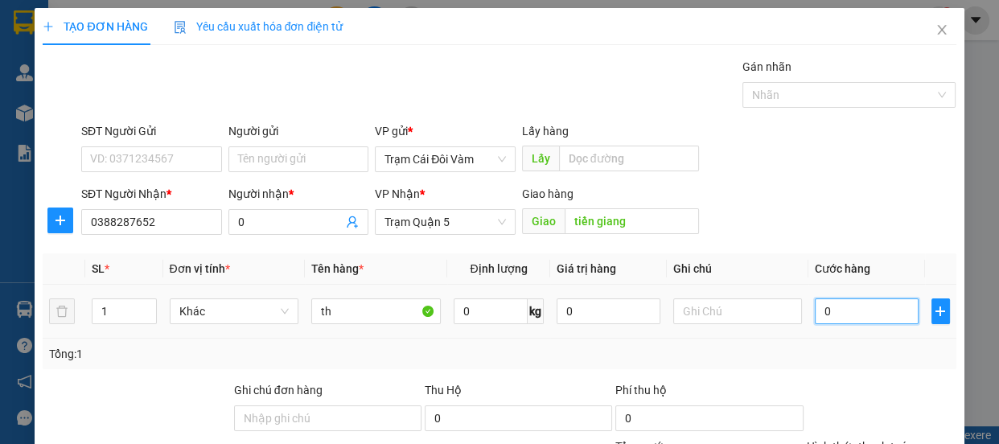
click at [848, 305] on input "0" at bounding box center [867, 311] width 104 height 26
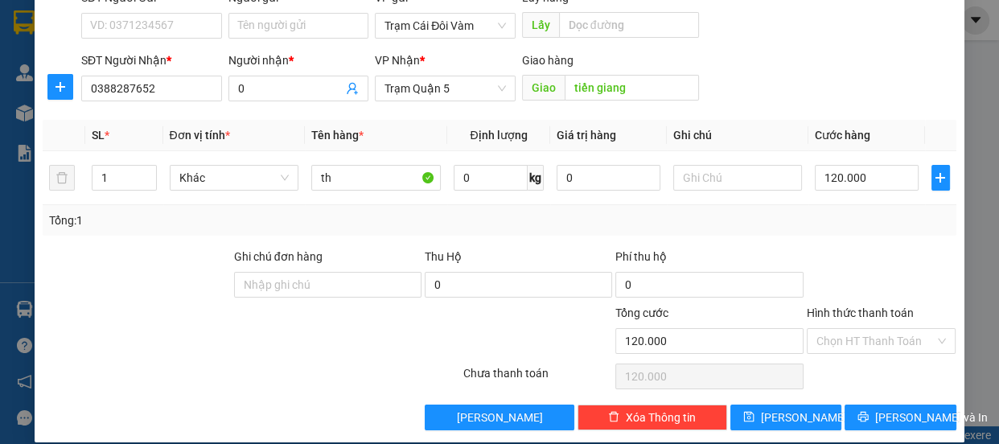
scroll to position [150, 0]
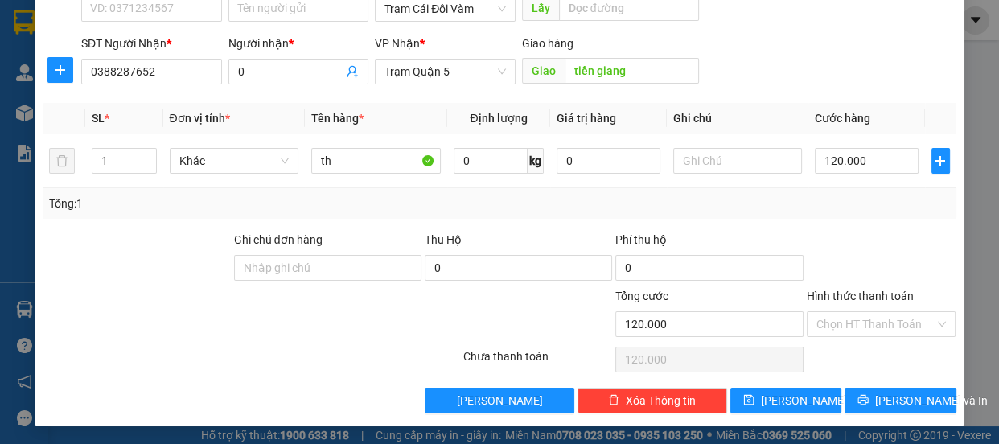
click at [893, 300] on label "Hình thức thanh toán" at bounding box center [860, 296] width 107 height 13
click at [893, 312] on input "Hình thức thanh toán" at bounding box center [876, 324] width 119 height 24
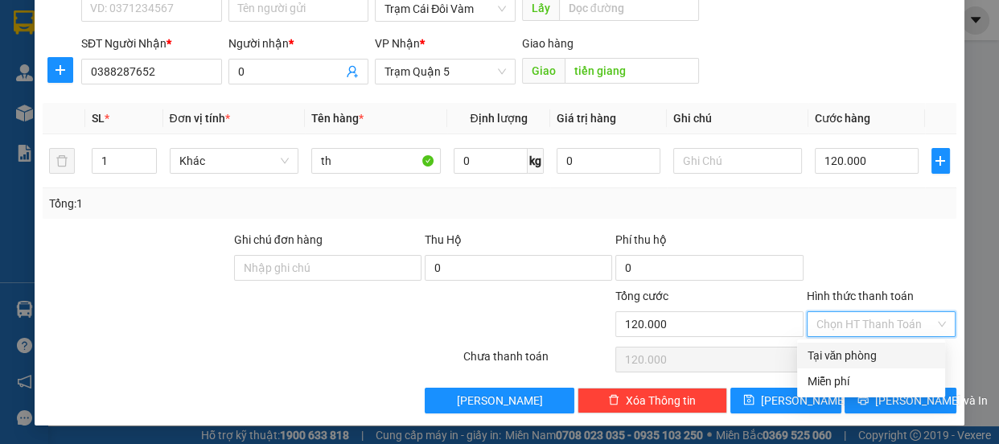
click at [865, 350] on div "Tại văn phòng" at bounding box center [871, 356] width 129 height 18
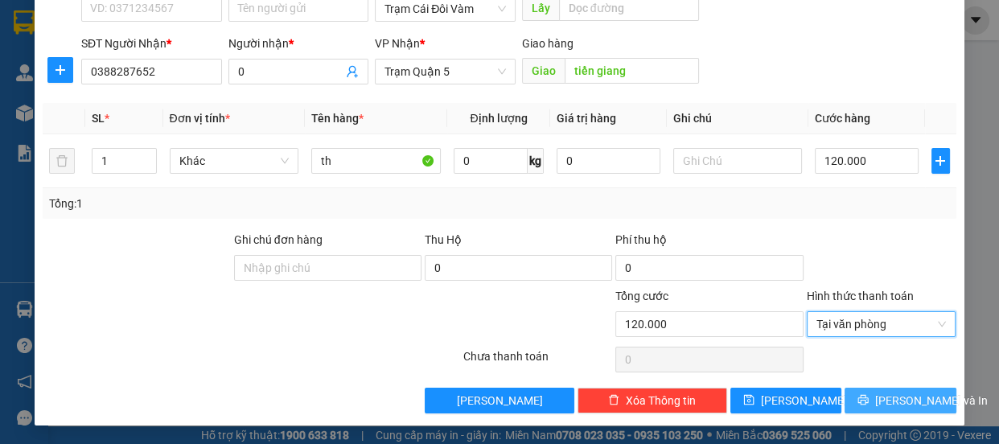
click at [870, 405] on button "[PERSON_NAME] và In" at bounding box center [900, 401] width 111 height 26
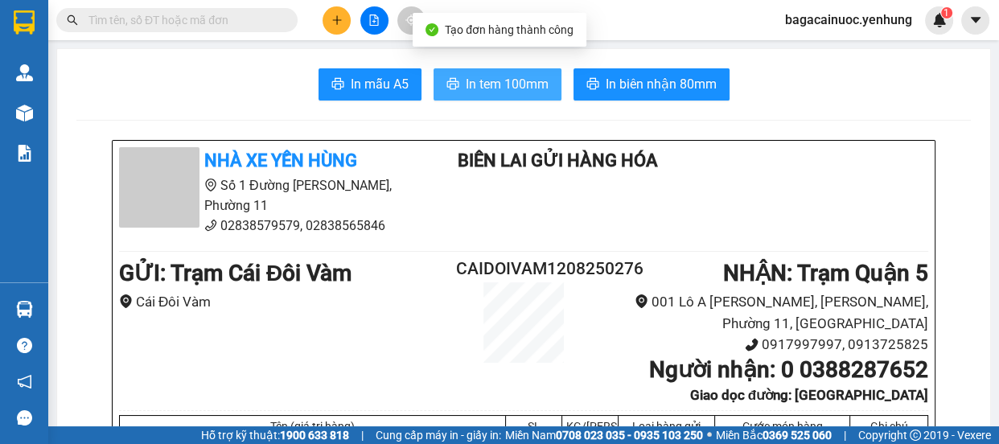
click at [508, 90] on span "In tem 100mm" at bounding box center [507, 84] width 83 height 20
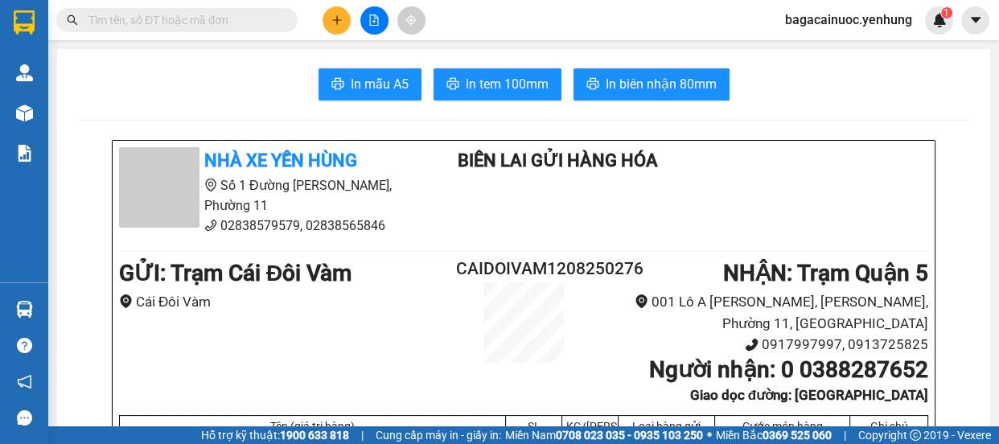
drag, startPoint x: 639, startPoint y: 360, endPoint x: 331, endPoint y: 23, distance: 457.3
click at [331, 23] on icon "plus" at bounding box center [336, 19] width 11 height 11
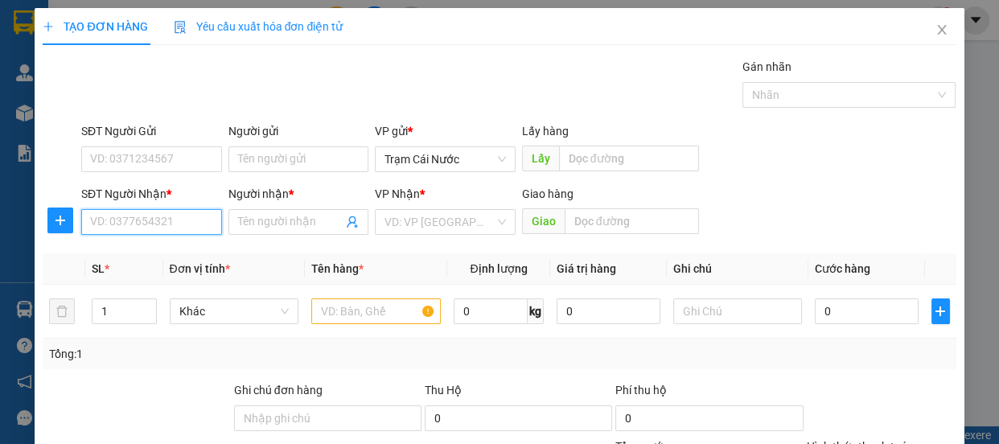
click at [124, 225] on input "SĐT Người Nhận *" at bounding box center [151, 222] width 141 height 26
click at [158, 251] on div "0836901939 - thi" at bounding box center [150, 254] width 120 height 18
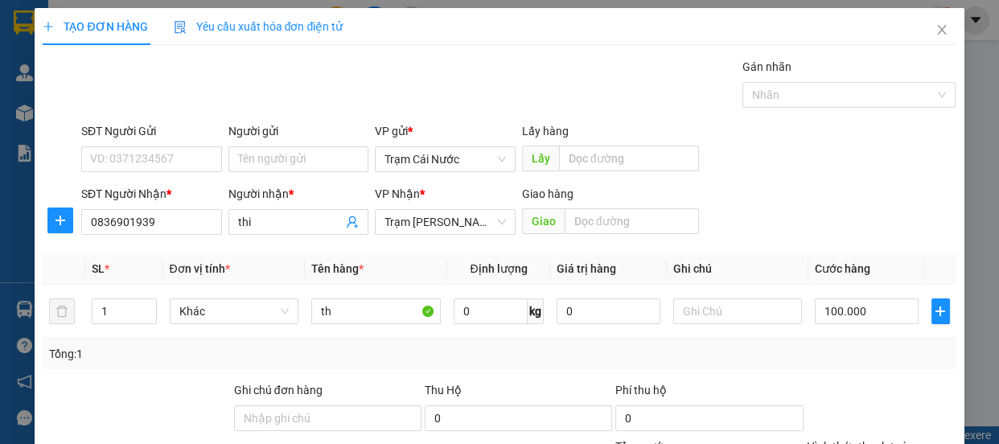
scroll to position [150, 0]
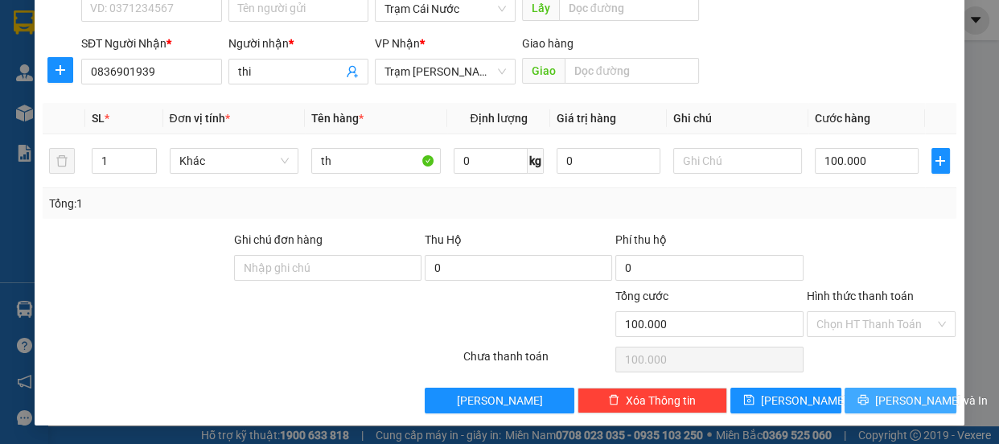
click at [894, 405] on span "[PERSON_NAME] và In" at bounding box center [931, 401] width 113 height 18
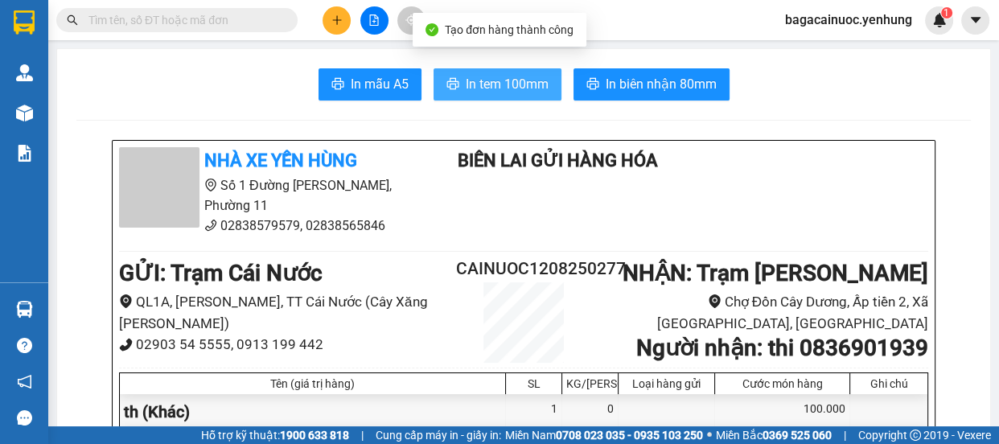
click at [472, 85] on span "In tem 100mm" at bounding box center [507, 84] width 83 height 20
click at [335, 30] on button at bounding box center [337, 20] width 28 height 28
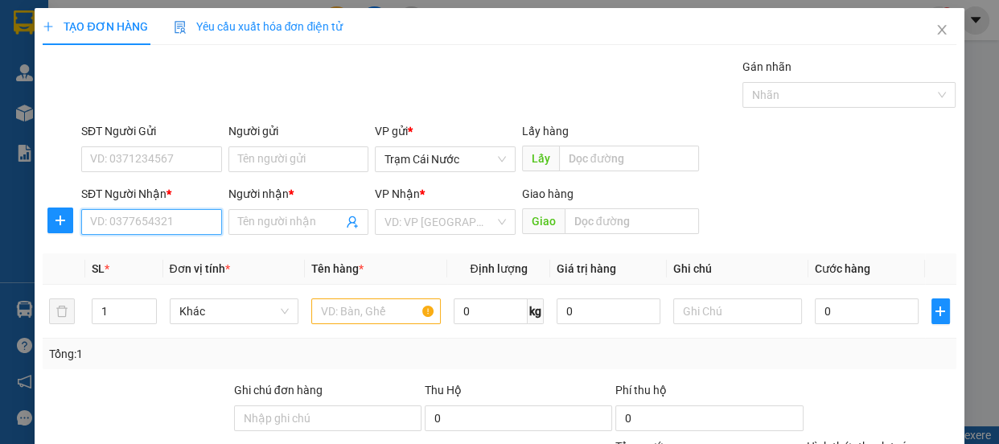
click at [123, 224] on input "SĐT Người Nhận *" at bounding box center [151, 222] width 141 height 26
click at [136, 250] on div "0848551787 - khach" at bounding box center [150, 254] width 120 height 18
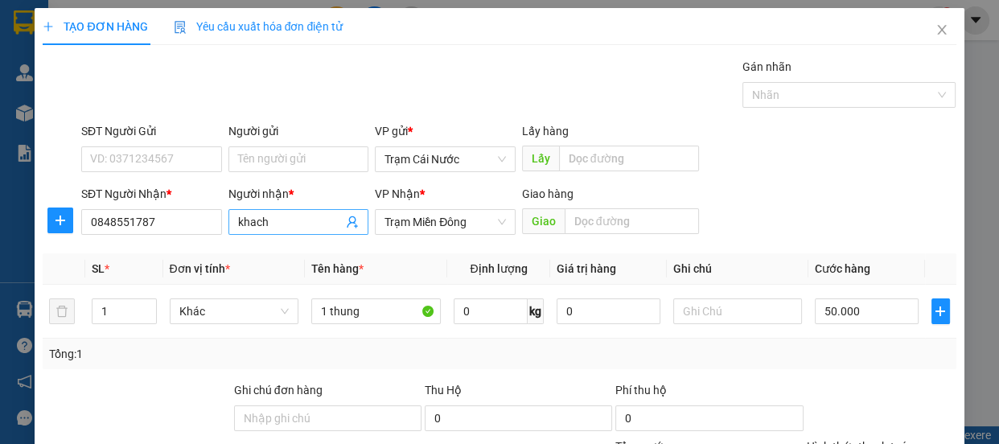
click at [302, 224] on input "khach" at bounding box center [290, 222] width 105 height 18
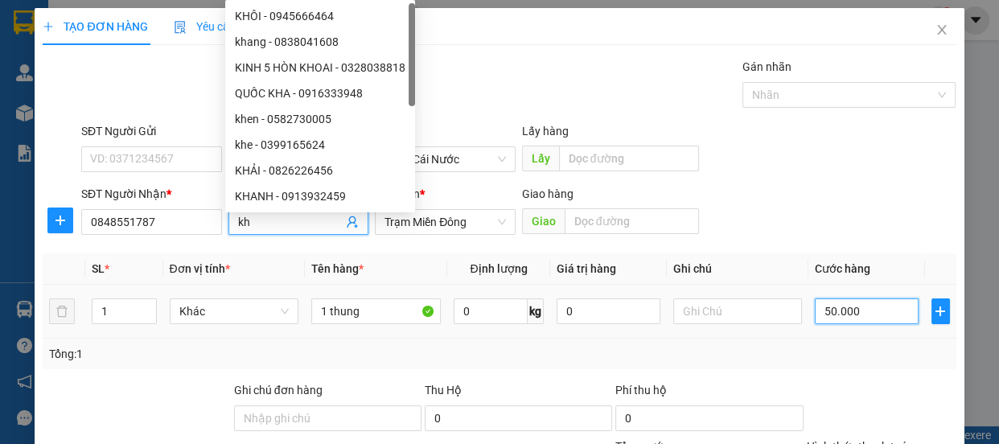
click at [892, 321] on input "50.000" at bounding box center [867, 311] width 104 height 26
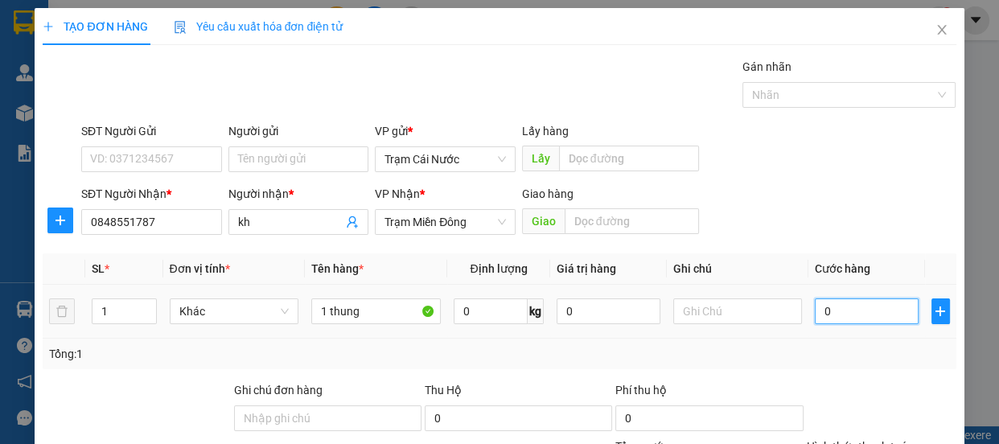
click at [820, 319] on input "0" at bounding box center [867, 311] width 104 height 26
click at [815, 322] on input "0" at bounding box center [867, 311] width 104 height 26
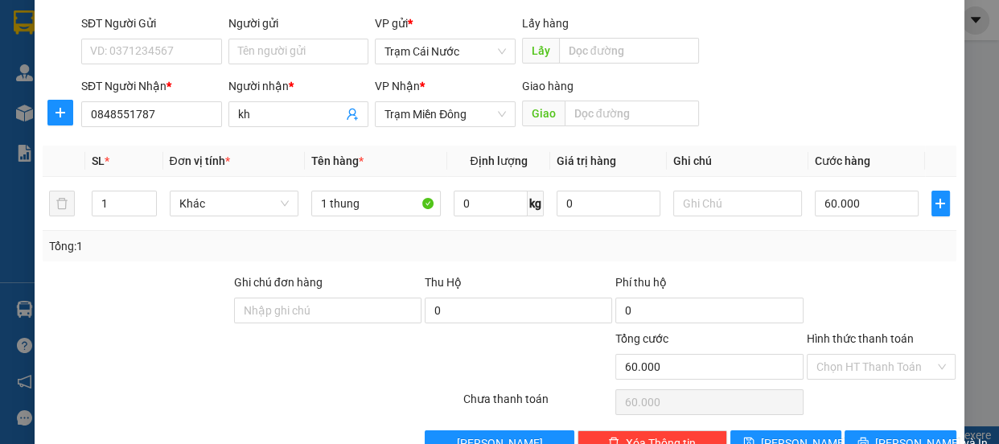
scroll to position [144, 0]
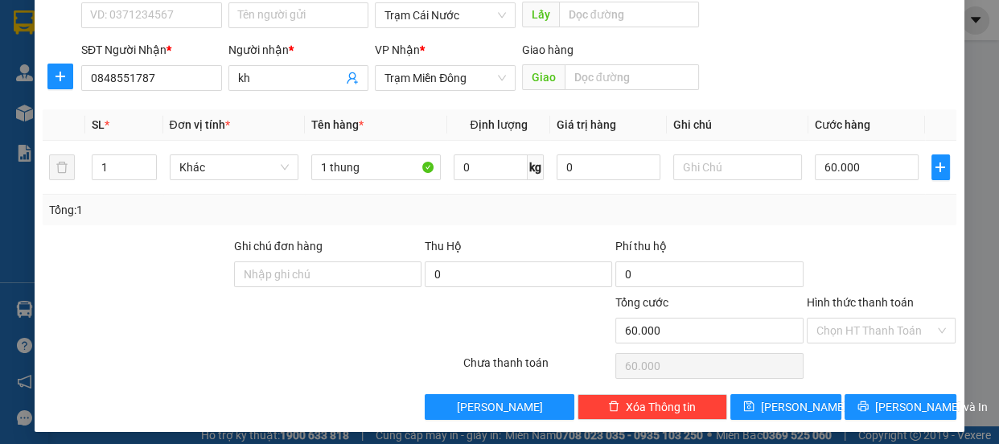
click at [893, 304] on label "Hình thức thanh toán" at bounding box center [860, 302] width 107 height 13
click at [893, 319] on input "Hình thức thanh toán" at bounding box center [876, 331] width 119 height 24
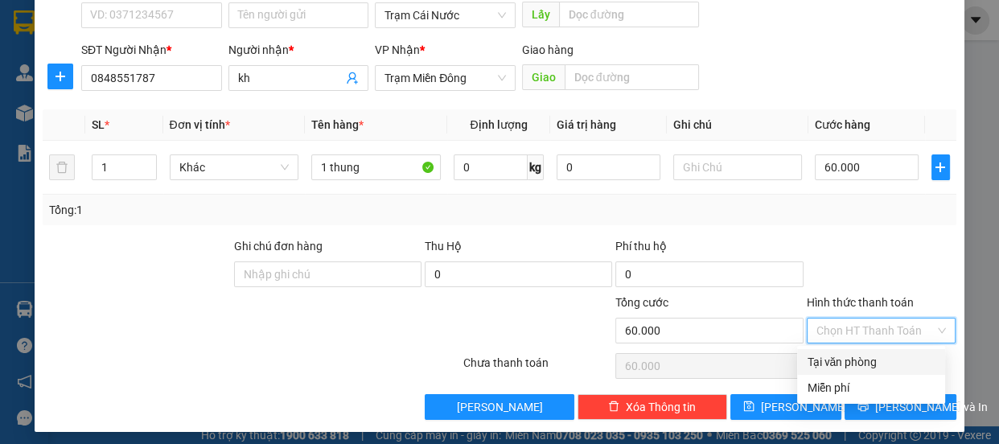
click at [871, 368] on div "Tại văn phòng" at bounding box center [871, 362] width 129 height 18
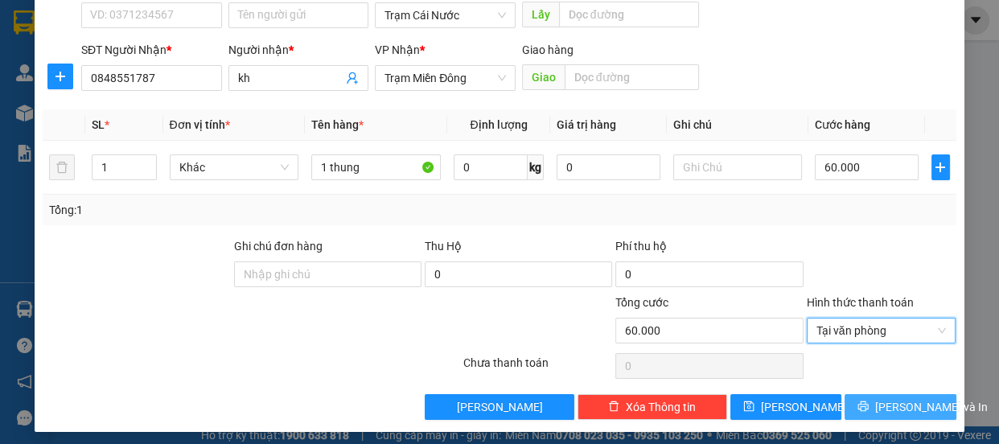
click at [887, 401] on span "[PERSON_NAME] và In" at bounding box center [931, 407] width 113 height 18
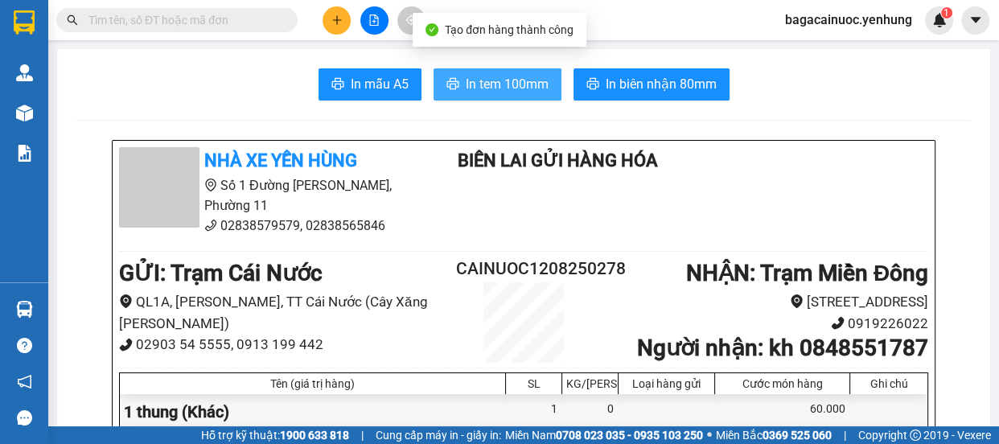
click at [536, 80] on span "In tem 100mm" at bounding box center [507, 84] width 83 height 20
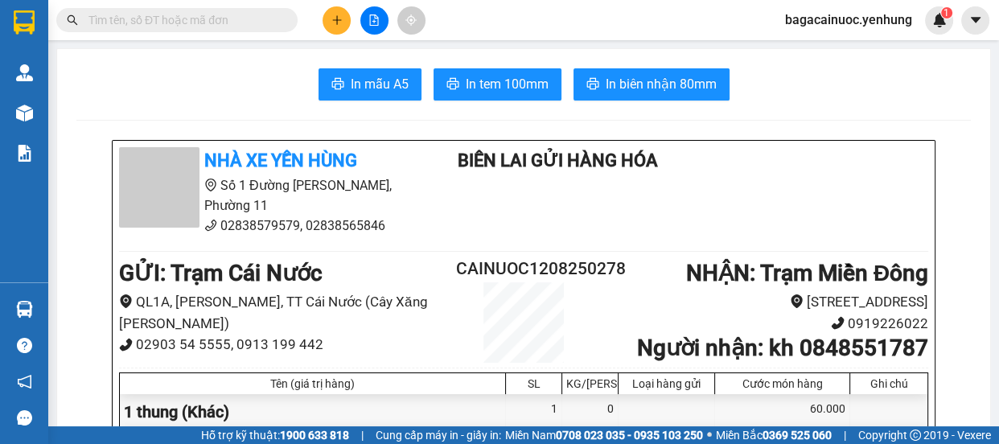
click at [334, 23] on icon "plus" at bounding box center [336, 19] width 11 height 11
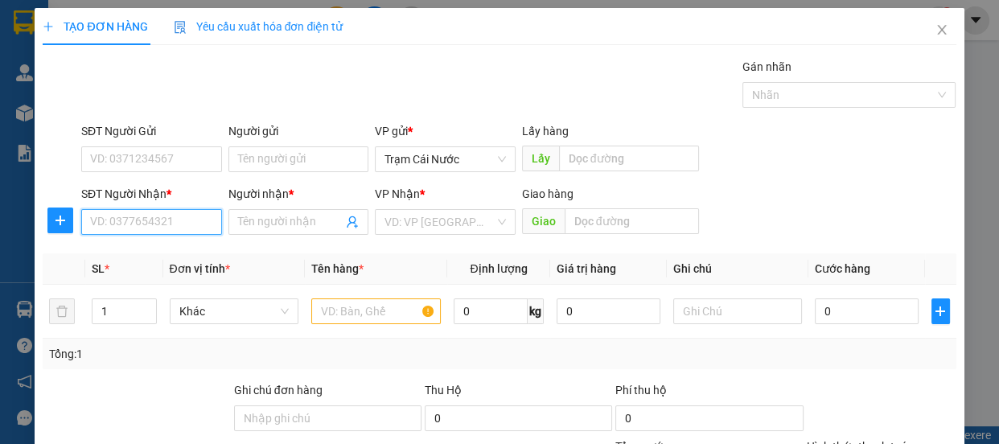
click at [184, 217] on input "SĐT Người Nhận *" at bounding box center [151, 222] width 141 height 26
click at [148, 264] on div "0946670674 - th" at bounding box center [149, 254] width 139 height 26
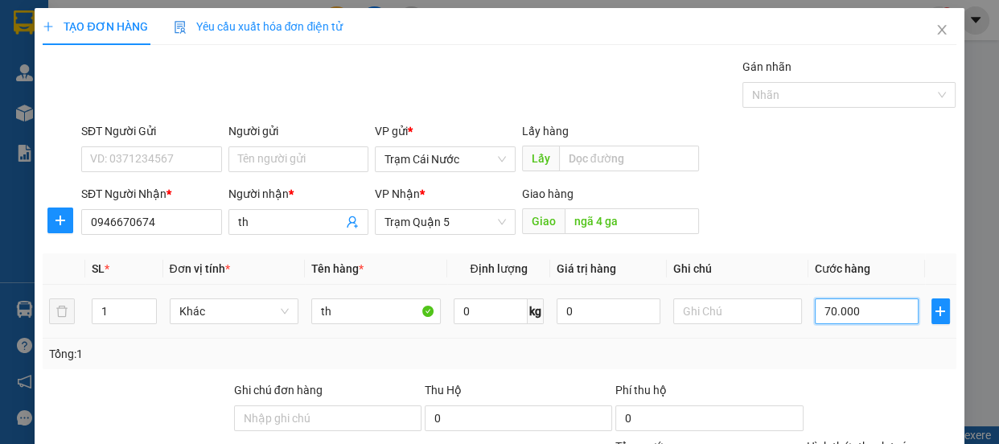
click at [854, 311] on input "70.000" at bounding box center [867, 311] width 104 height 26
click at [815, 320] on input "0" at bounding box center [867, 311] width 104 height 26
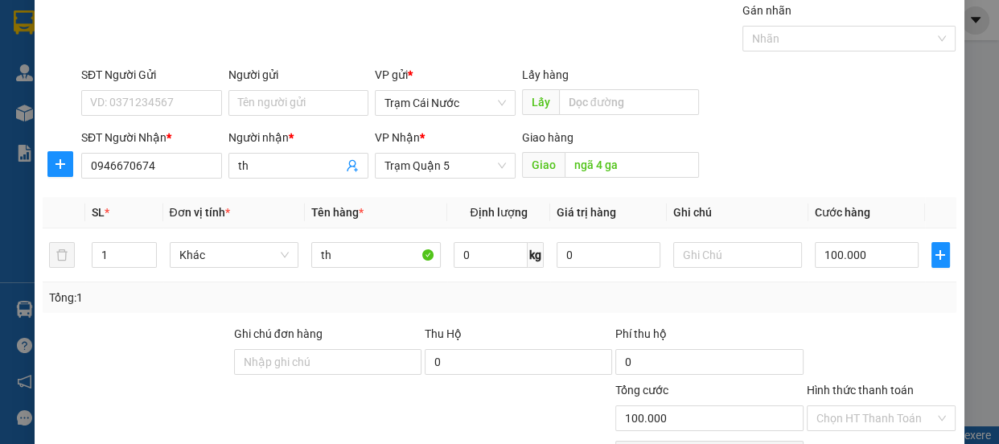
scroll to position [150, 0]
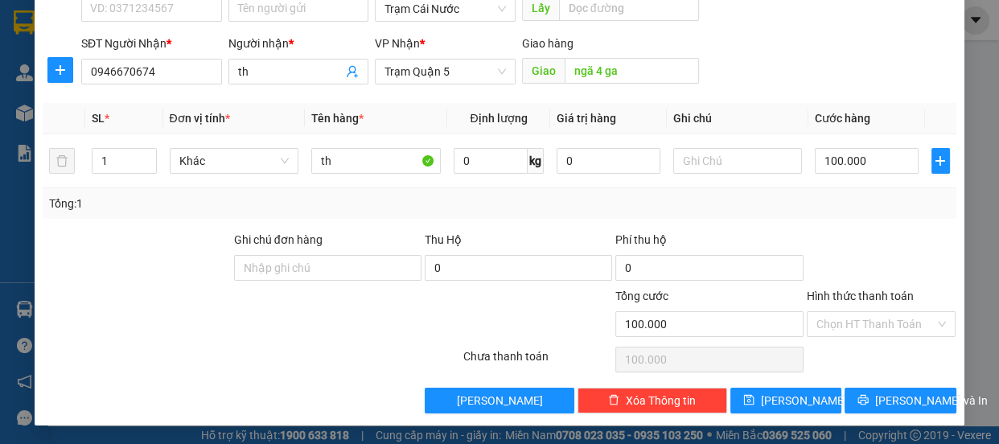
click at [889, 294] on label "Hình thức thanh toán" at bounding box center [860, 296] width 107 height 13
click at [889, 312] on input "Hình thức thanh toán" at bounding box center [876, 324] width 119 height 24
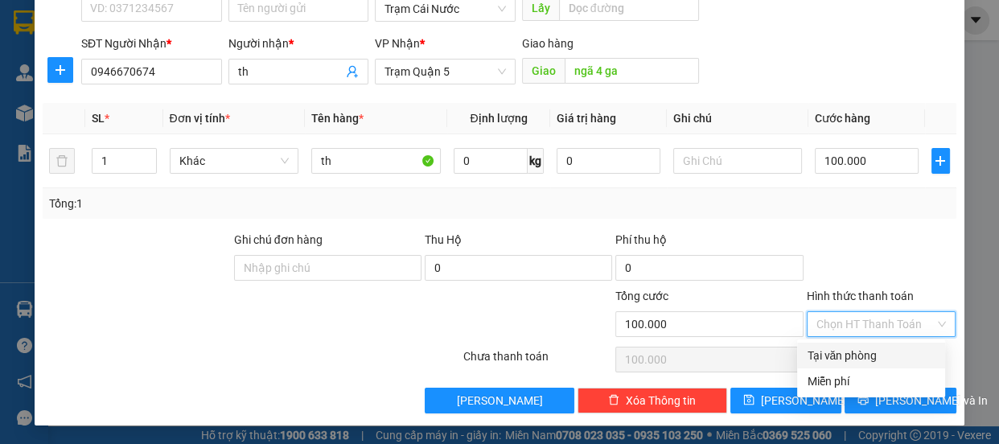
click at [846, 355] on div "Tại văn phòng" at bounding box center [871, 356] width 129 height 18
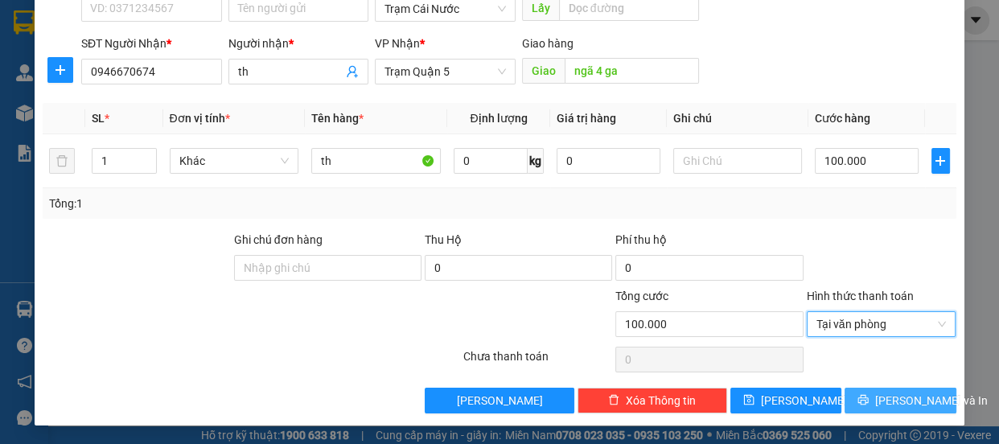
click at [891, 394] on span "[PERSON_NAME] và In" at bounding box center [931, 401] width 113 height 18
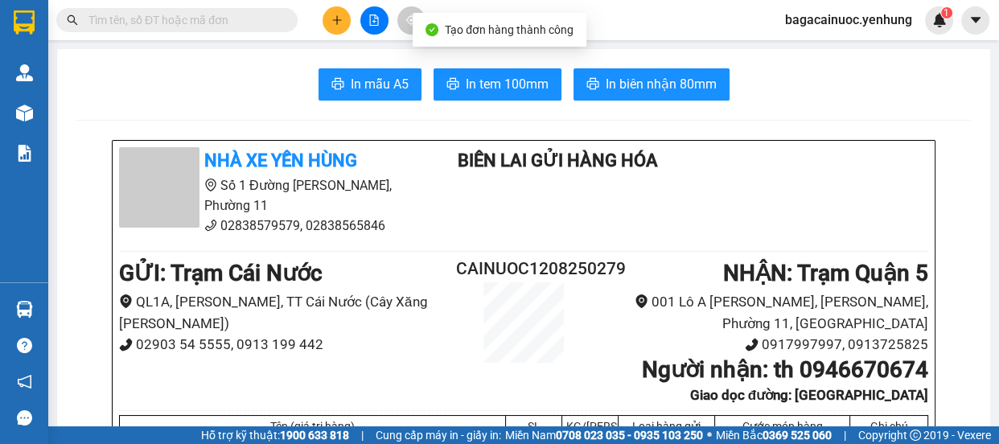
click at [495, 88] on span "In tem 100mm" at bounding box center [507, 84] width 83 height 20
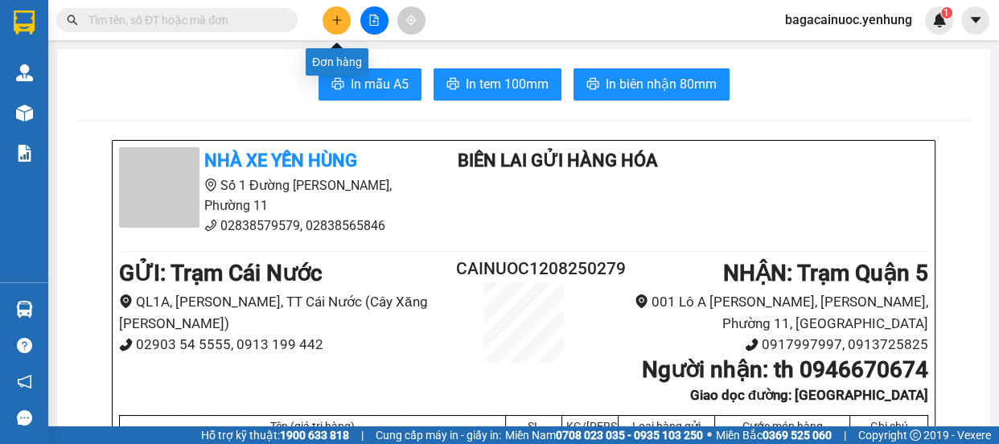
click at [336, 23] on icon "plus" at bounding box center [336, 19] width 1 height 9
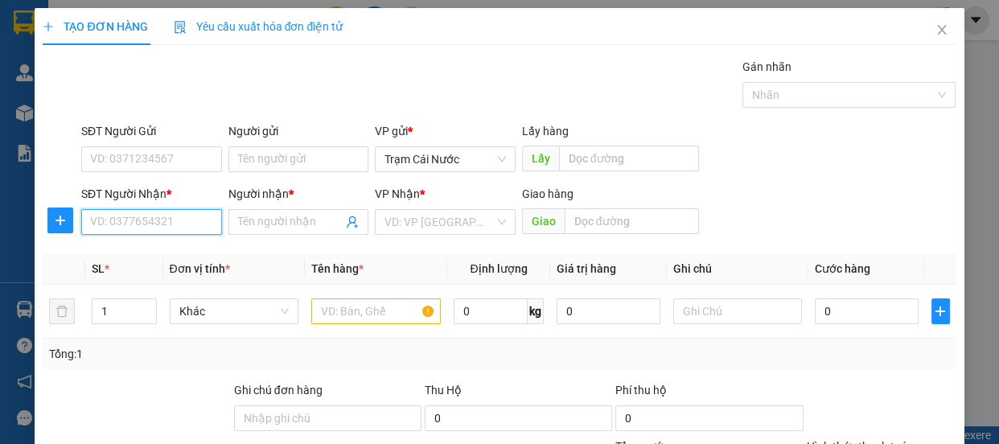
click at [187, 224] on input "SĐT Người Nhận *" at bounding box center [151, 222] width 141 height 26
click at [136, 258] on div "0327188968 - a" at bounding box center [150, 254] width 120 height 18
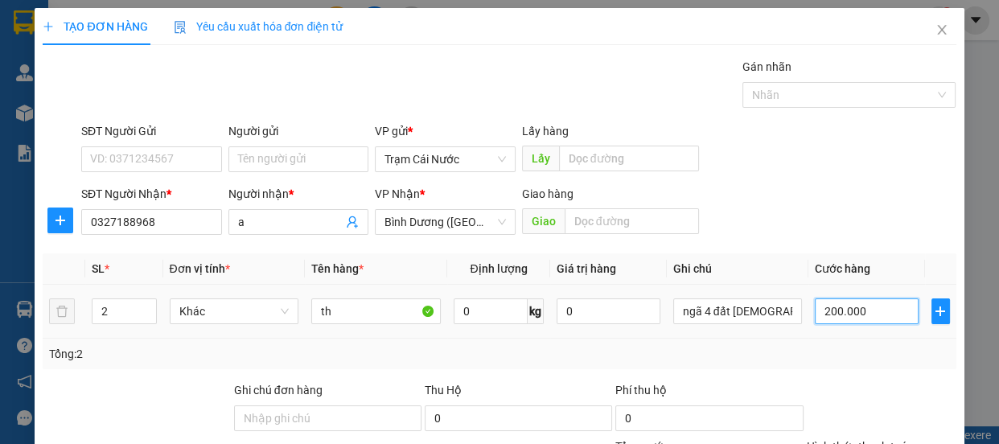
click at [889, 322] on input "200.000" at bounding box center [867, 311] width 104 height 26
click at [815, 314] on input "0" at bounding box center [867, 311] width 104 height 26
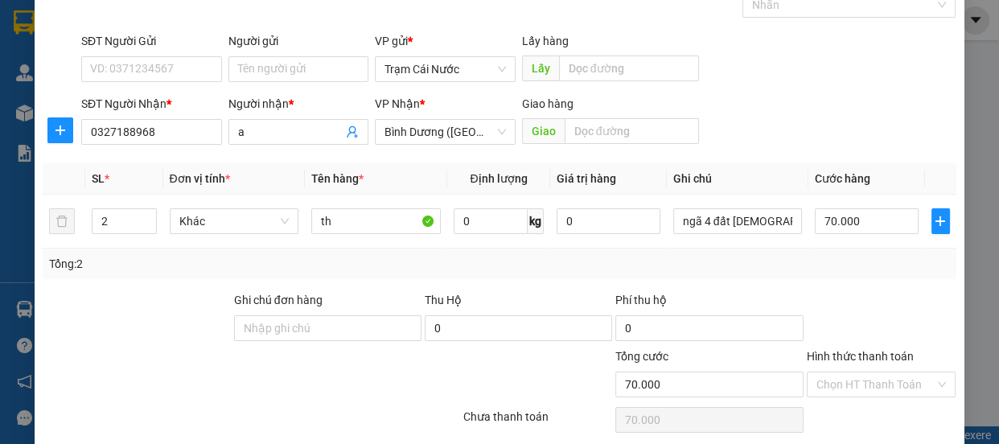
scroll to position [117, 0]
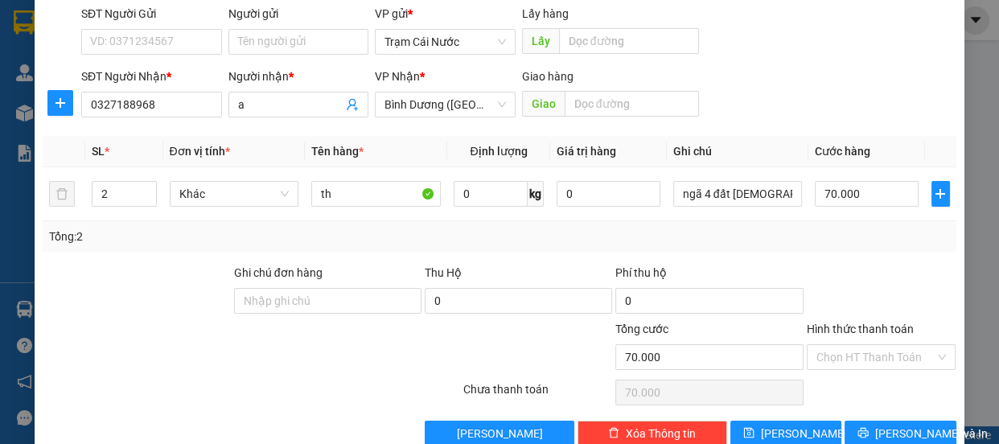
click at [884, 334] on label "Hình thức thanh toán" at bounding box center [860, 329] width 107 height 13
click at [884, 345] on input "Hình thức thanh toán" at bounding box center [876, 357] width 119 height 24
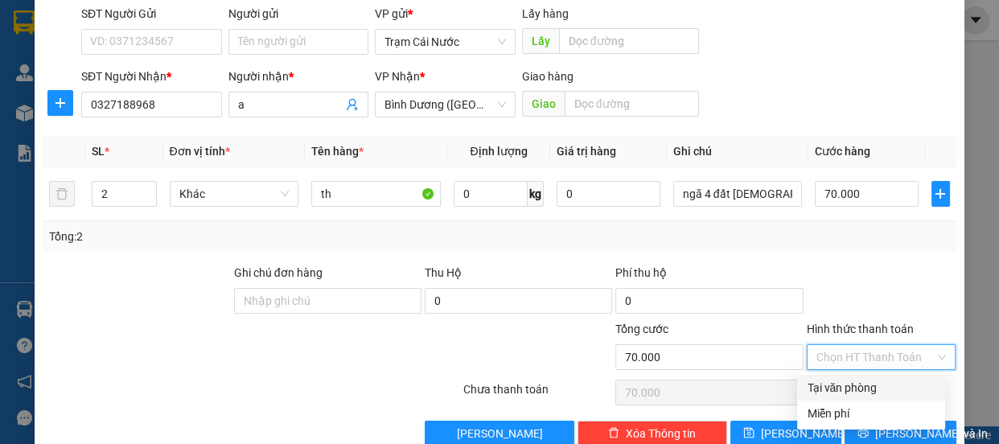
click at [848, 387] on div "Tại văn phòng" at bounding box center [871, 388] width 129 height 18
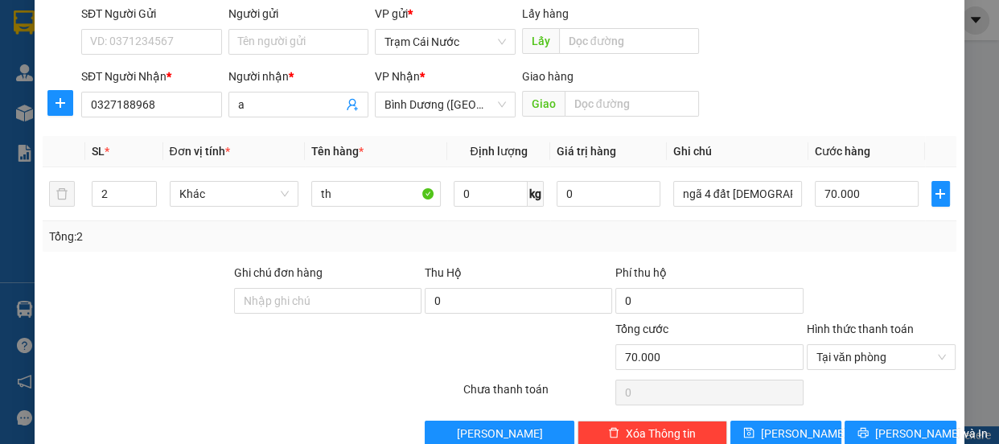
scroll to position [150, 0]
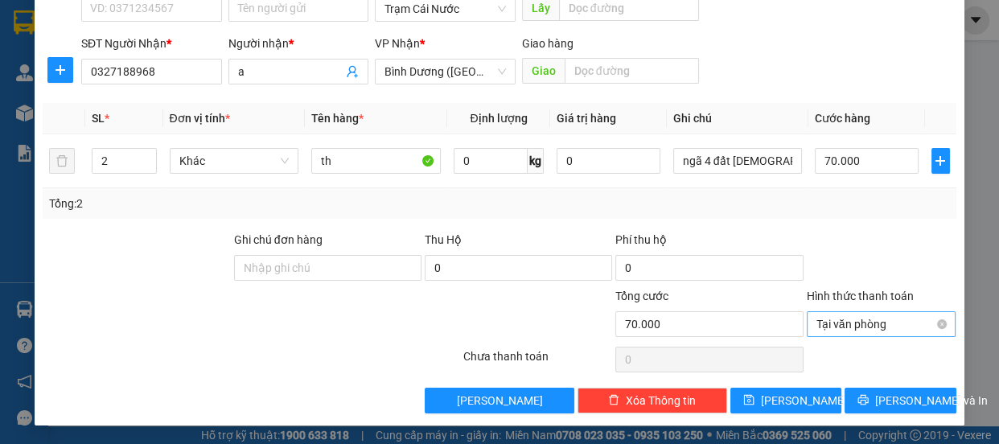
click at [852, 321] on span "Tại văn phòng" at bounding box center [882, 324] width 130 height 24
click at [782, 393] on span "[PERSON_NAME]" at bounding box center [804, 401] width 86 height 18
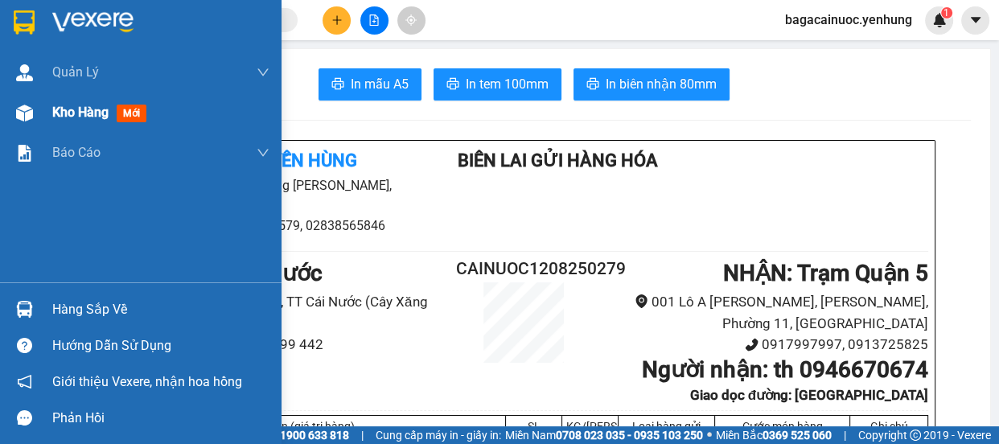
click at [106, 113] on span "Kho hàng" at bounding box center [80, 112] width 56 height 15
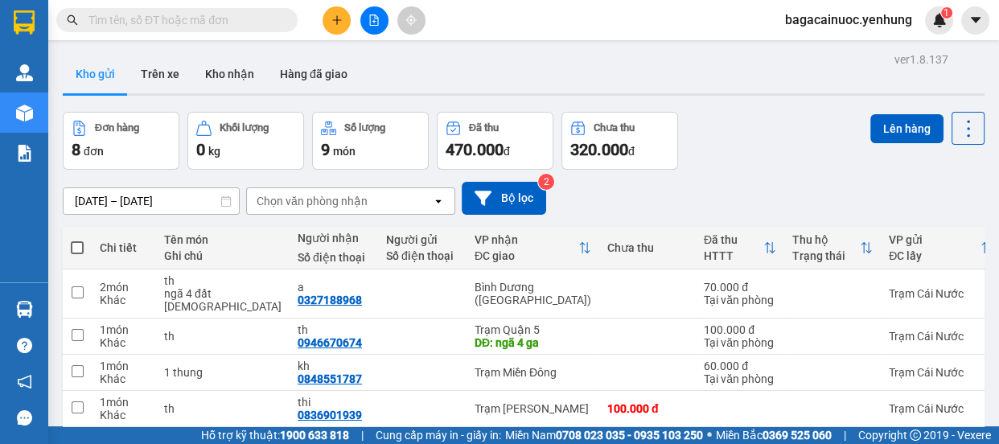
click at [79, 245] on span at bounding box center [77, 247] width 13 height 13
click at [77, 240] on input "checkbox" at bounding box center [77, 240] width 0 height 0
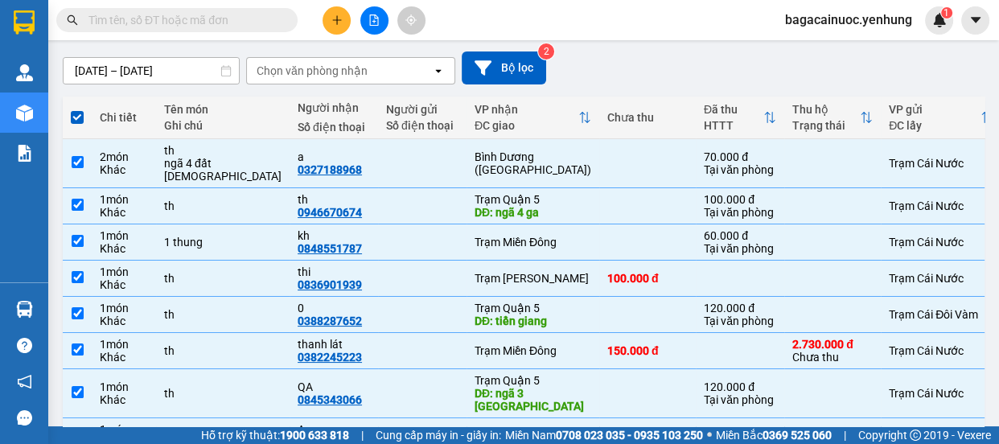
scroll to position [137, 0]
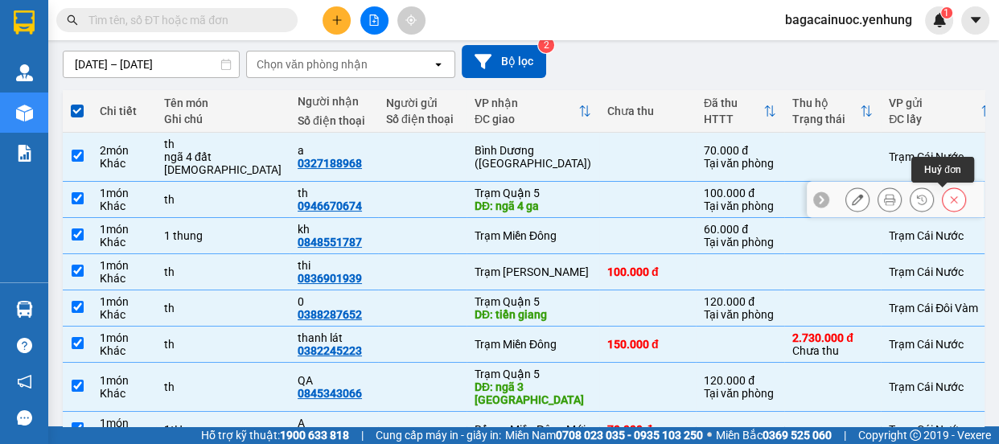
click at [950, 196] on button at bounding box center [954, 200] width 23 height 28
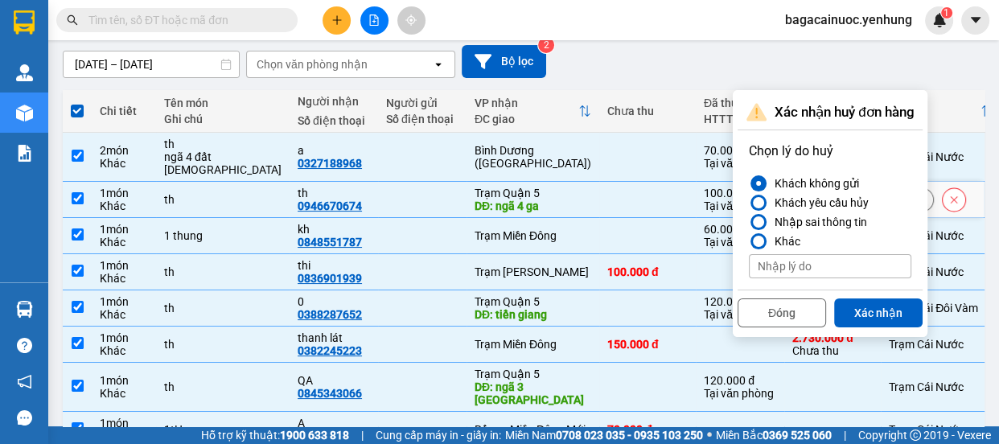
click at [72, 195] on input "checkbox" at bounding box center [78, 198] width 12 height 12
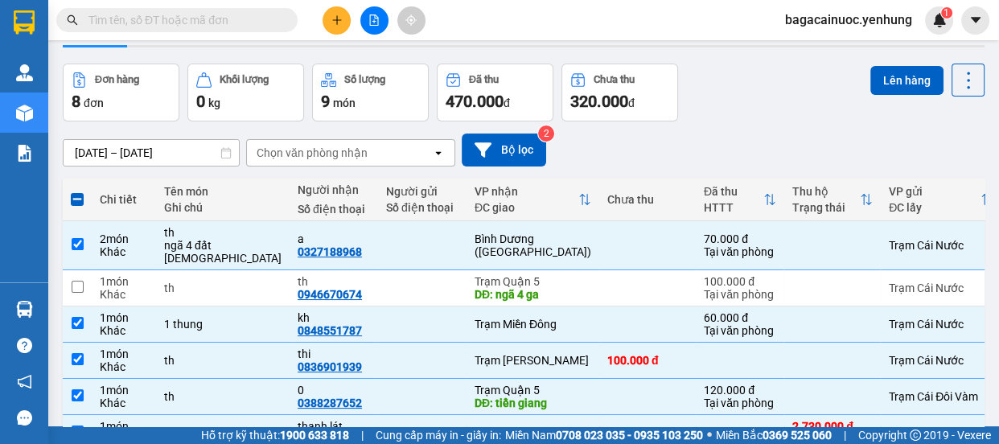
scroll to position [40, 0]
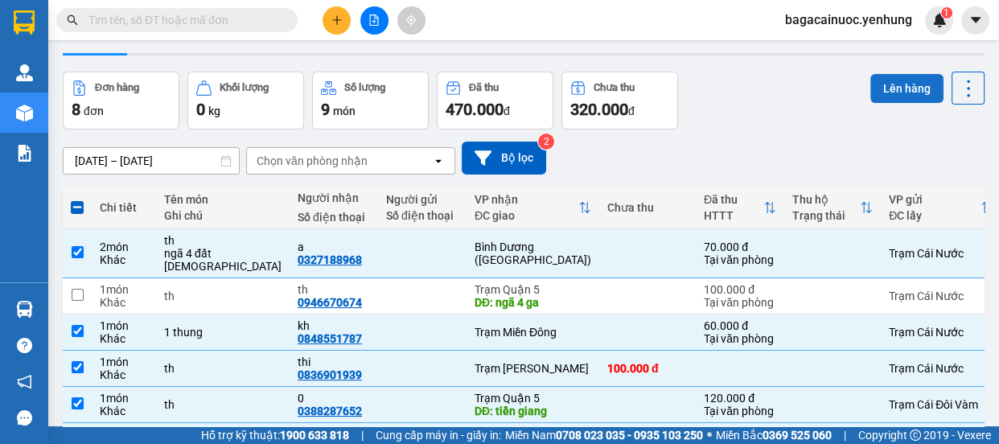
click at [894, 96] on button "Lên hàng" at bounding box center [906, 88] width 73 height 29
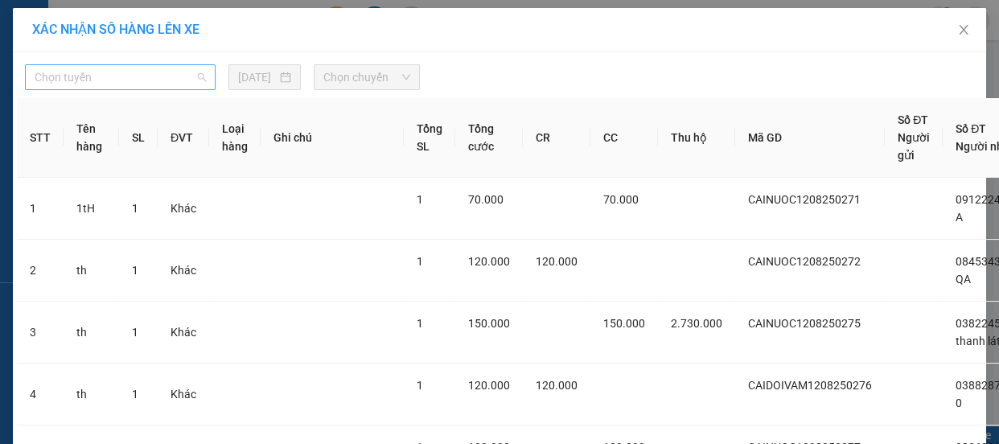
click at [134, 73] on span "Chọn tuyến" at bounding box center [120, 77] width 171 height 24
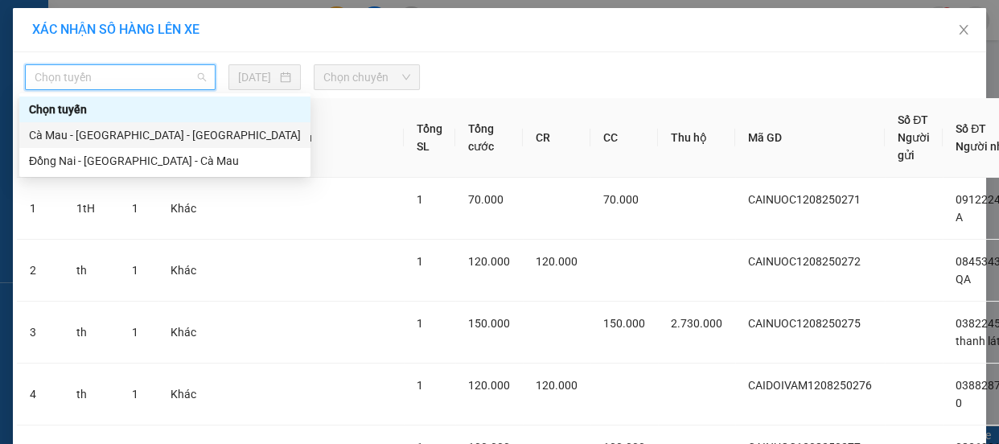
click at [97, 139] on div "Cà Mau - [GEOGRAPHIC_DATA] - [GEOGRAPHIC_DATA]" at bounding box center [165, 135] width 272 height 18
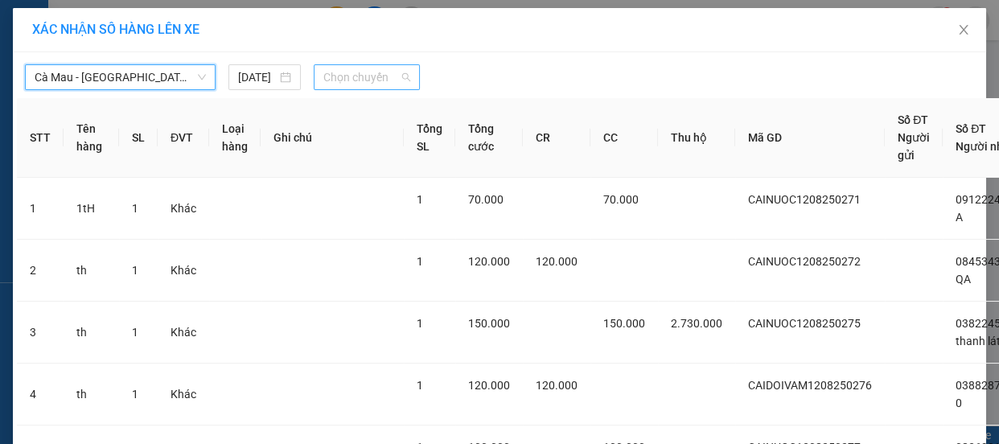
click at [383, 75] on span "Chọn chuyến" at bounding box center [366, 77] width 87 height 24
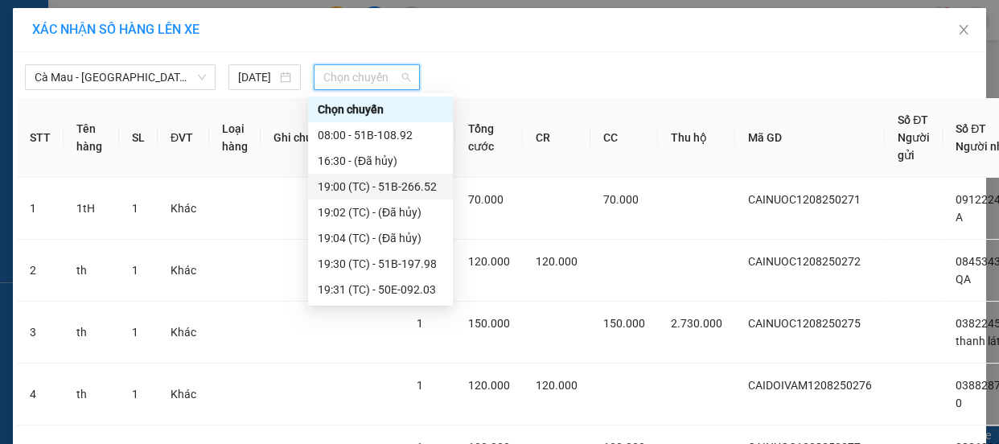
click at [397, 183] on div "19:00 (TC) - 51B-266.52" at bounding box center [381, 187] width 126 height 18
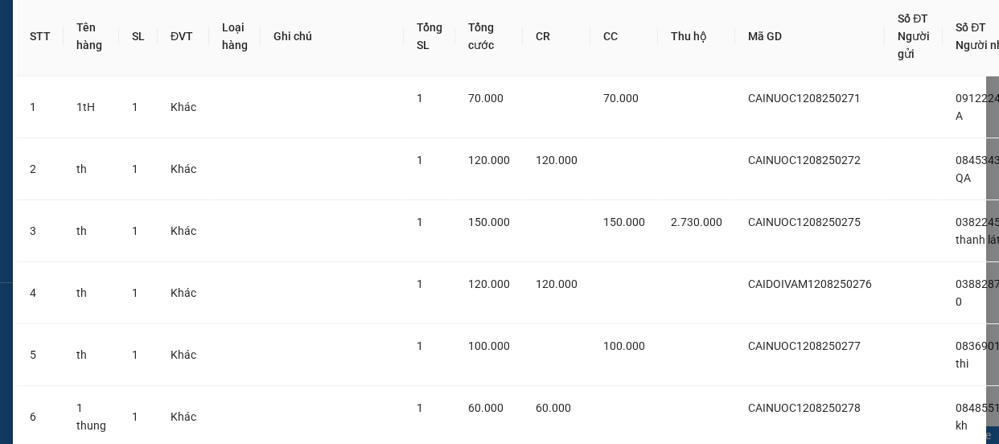
scroll to position [329, 0]
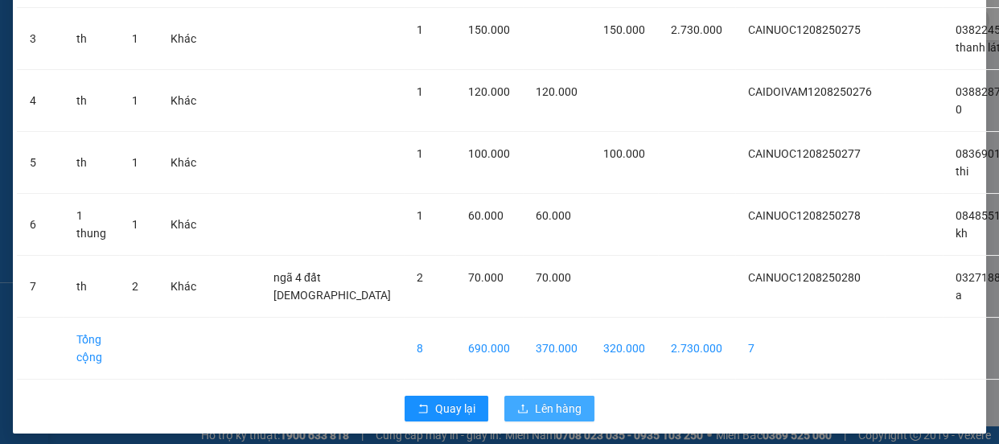
click at [549, 403] on span "Lên hàng" at bounding box center [558, 409] width 47 height 18
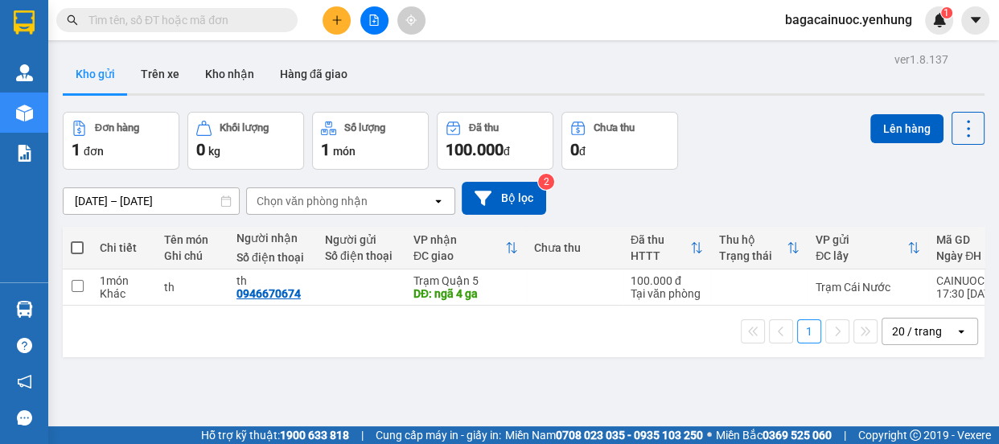
click at [77, 249] on span at bounding box center [77, 247] width 13 height 13
click at [77, 240] on input "checkbox" at bounding box center [77, 240] width 0 height 0
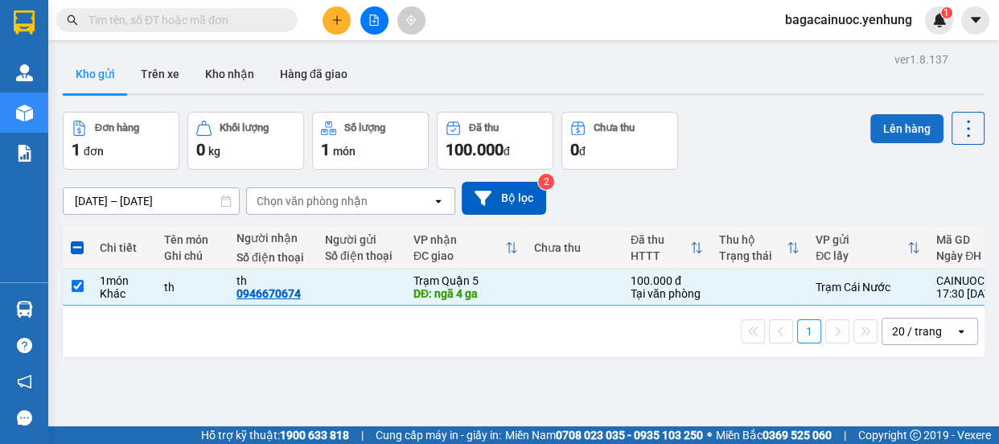
click at [870, 129] on button "Lên hàng" at bounding box center [906, 128] width 73 height 29
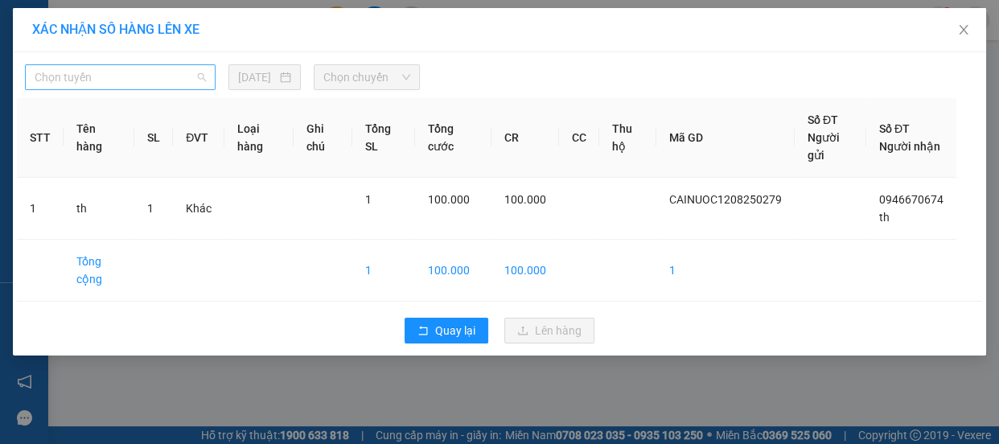
click at [158, 83] on span "Chọn tuyến" at bounding box center [120, 77] width 171 height 24
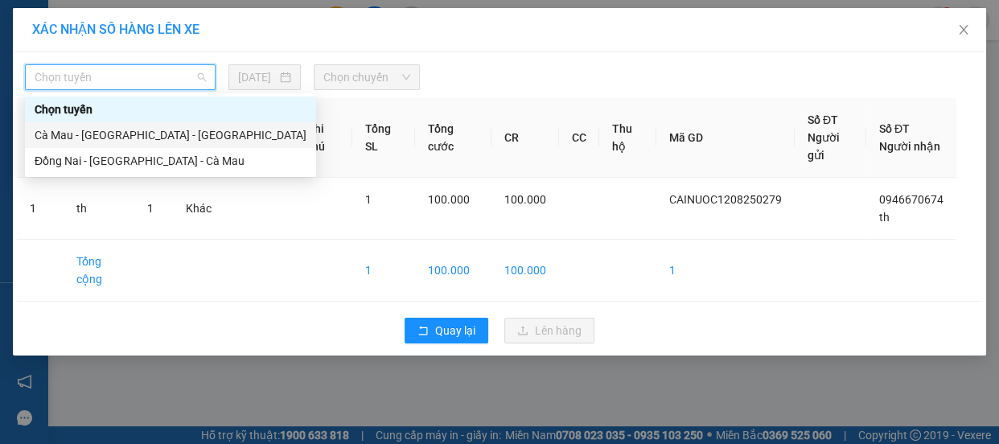
click at [113, 139] on div "Cà Mau - [GEOGRAPHIC_DATA] - [GEOGRAPHIC_DATA]" at bounding box center [171, 135] width 272 height 18
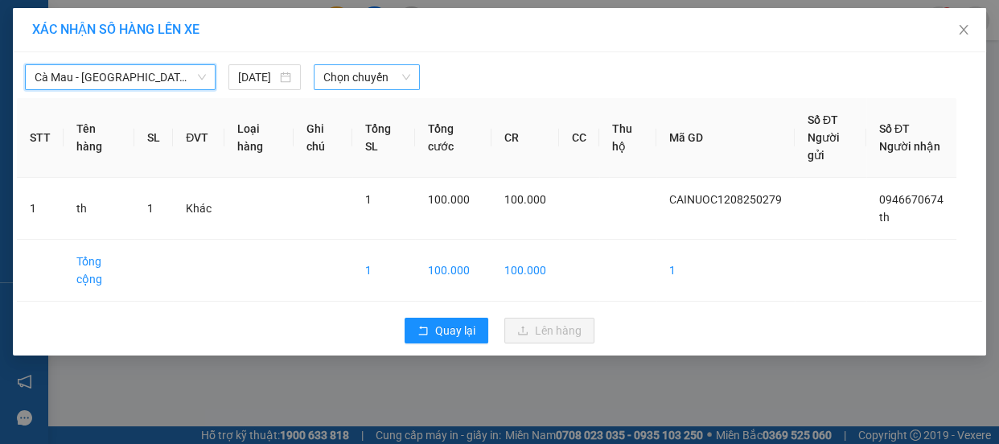
click at [366, 78] on span "Chọn chuyến" at bounding box center [366, 77] width 87 height 24
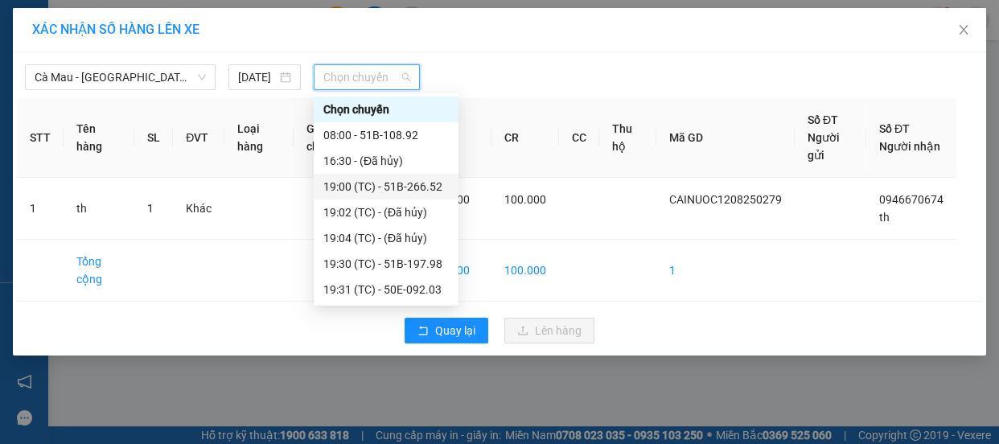
click at [381, 183] on div "19:00 (TC) - 51B-266.52" at bounding box center [386, 187] width 126 height 18
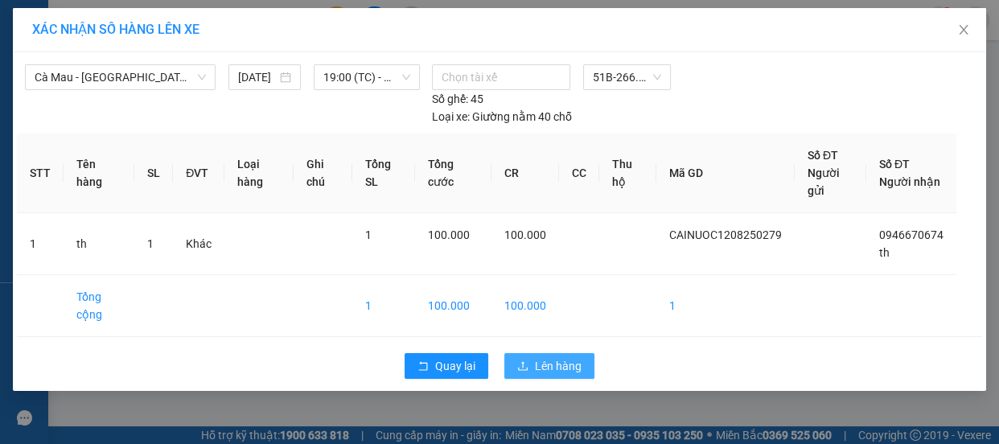
click at [570, 357] on span "Lên hàng" at bounding box center [558, 366] width 47 height 18
